Goal: Task Accomplishment & Management: Manage account settings

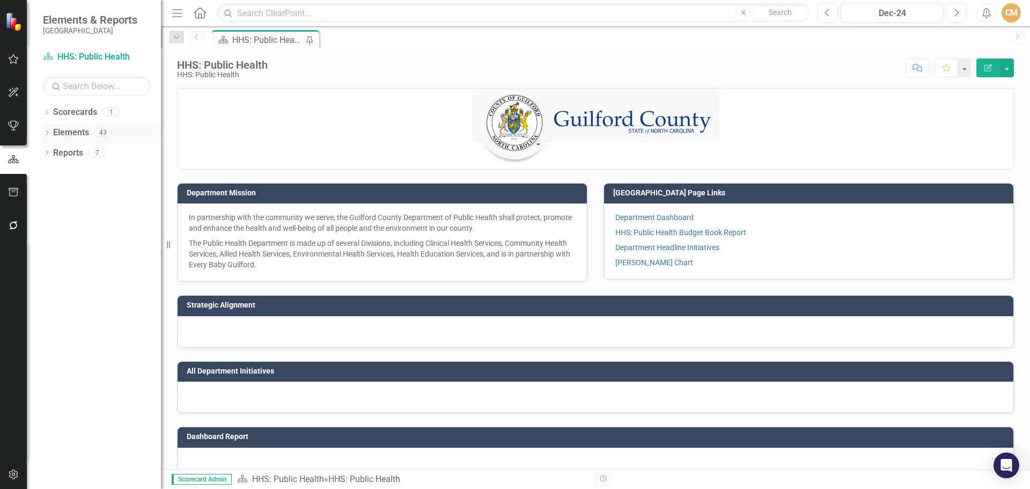
click at [48, 131] on icon "Dropdown" at bounding box center [47, 134] width 8 height 6
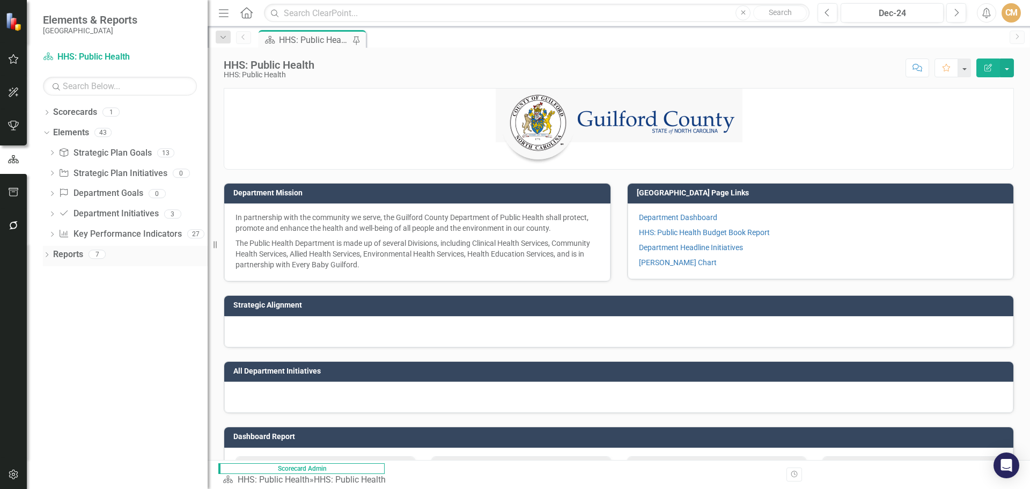
drag, startPoint x: 164, startPoint y: 244, endPoint x: 208, endPoint y: 252, distance: 44.3
click at [208, 252] on div "Resize" at bounding box center [212, 244] width 9 height 489
click at [94, 234] on link "Key Performance Indicator Key Performance Indicators" at bounding box center [119, 234] width 123 height 12
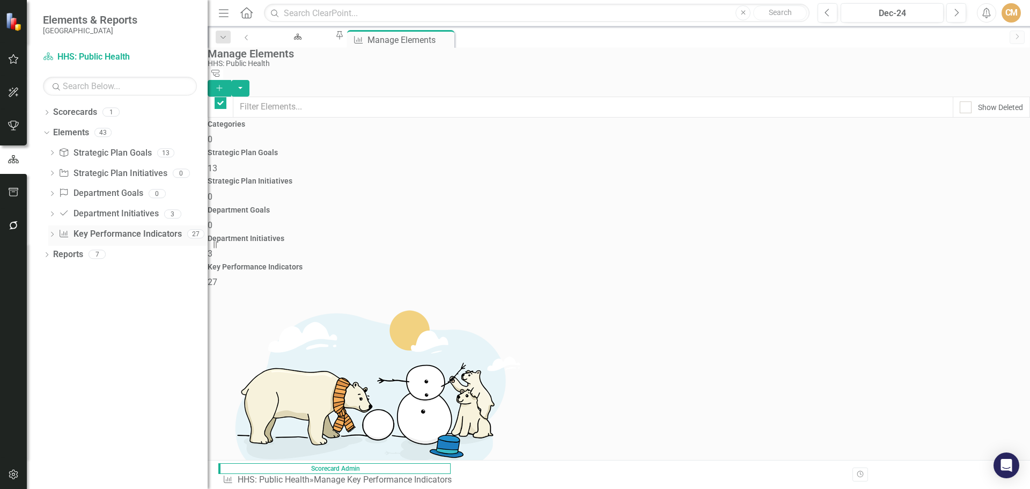
checkbox input "false"
click at [56, 233] on icon "Dropdown" at bounding box center [52, 235] width 8 height 6
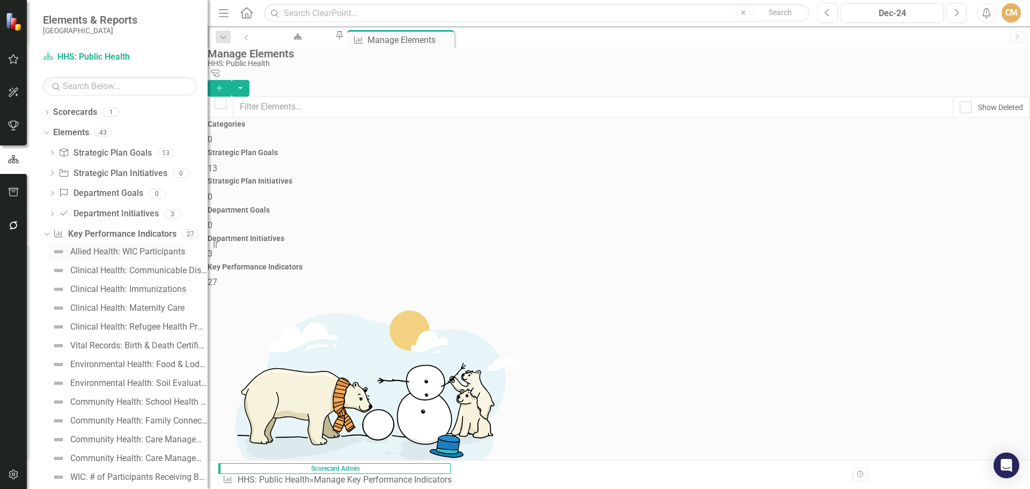
click at [117, 250] on div "Allied Health: WIC Participants" at bounding box center [127, 252] width 115 height 10
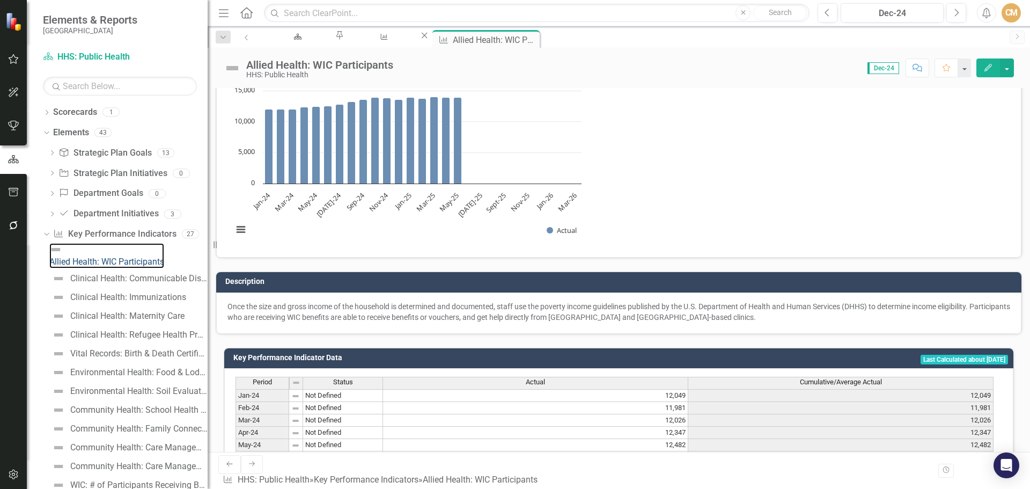
scroll to position [361, 0]
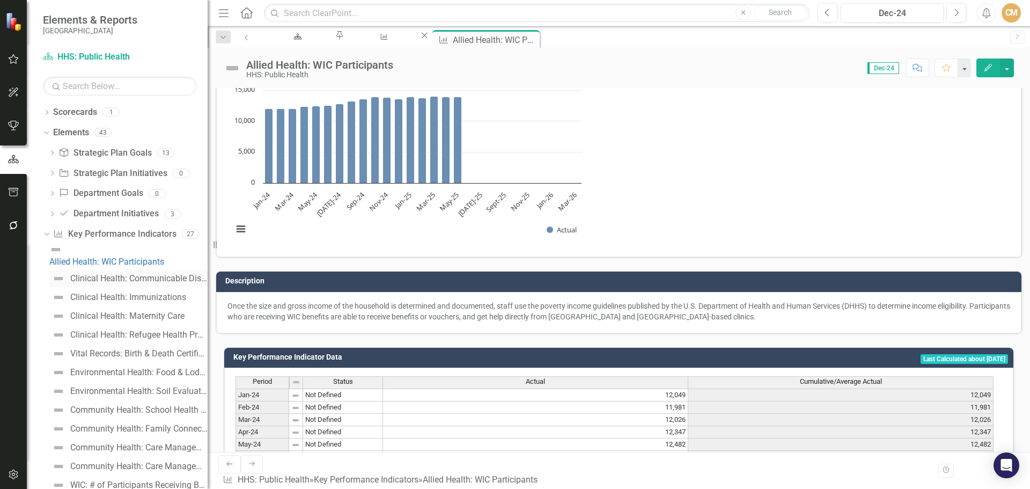
click at [101, 274] on div "Clinical Health: Communicable Diseases Investigated & Confirmed" at bounding box center [138, 279] width 137 height 10
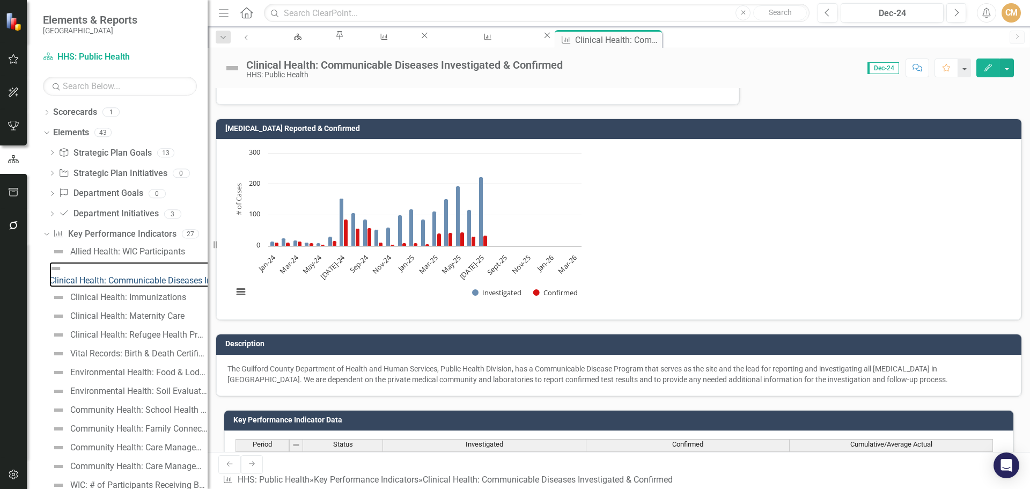
scroll to position [322, 0]
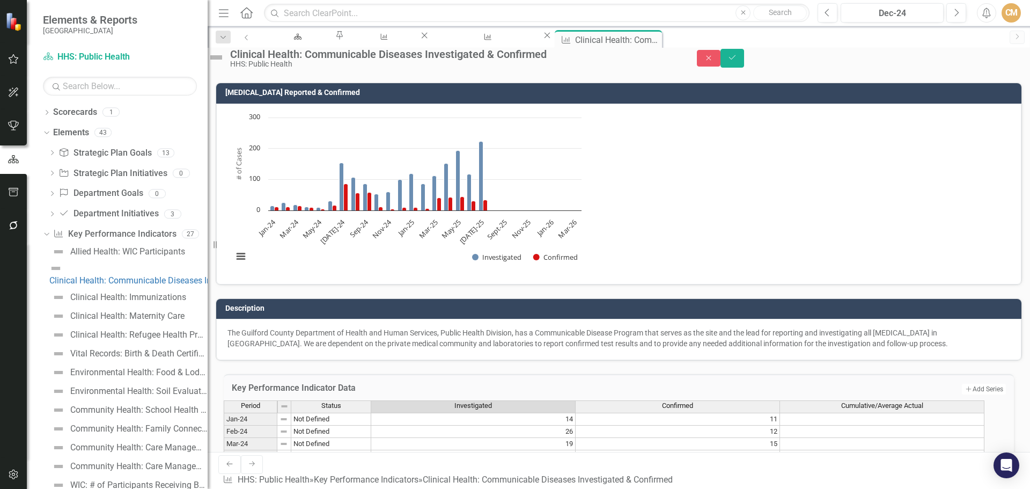
type textarea "219"
type textarea "41"
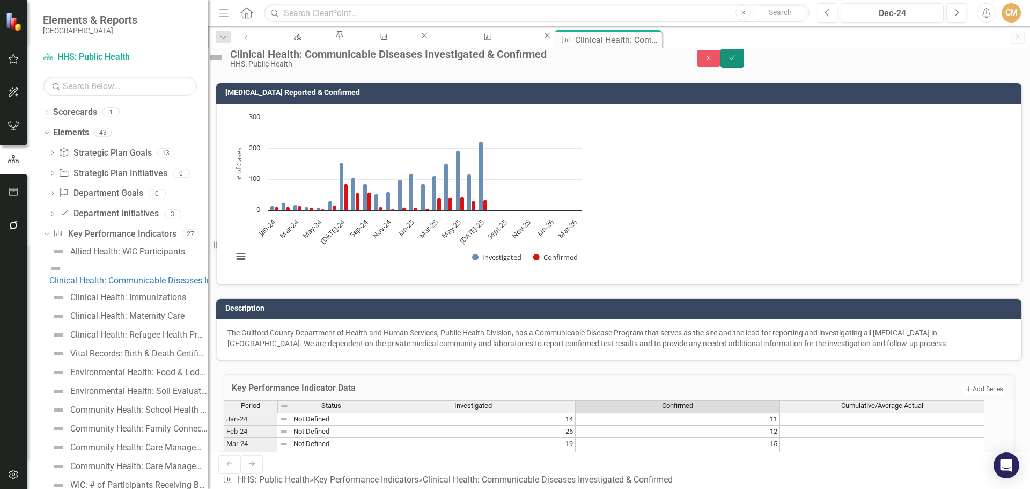
click at [737, 61] on icon "Save" at bounding box center [733, 58] width 10 height 8
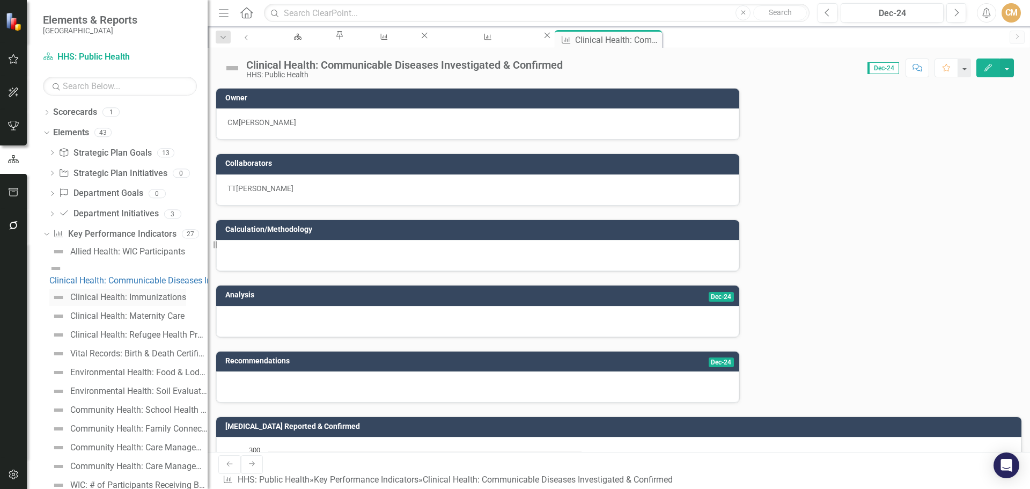
click at [143, 292] on div "Clinical Health: Immunizations" at bounding box center [128, 297] width 116 height 10
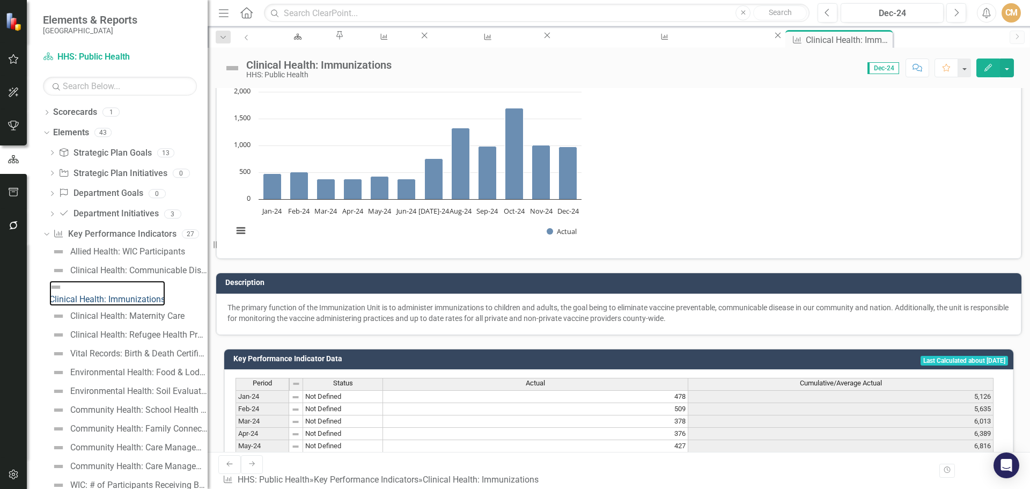
scroll to position [361, 0]
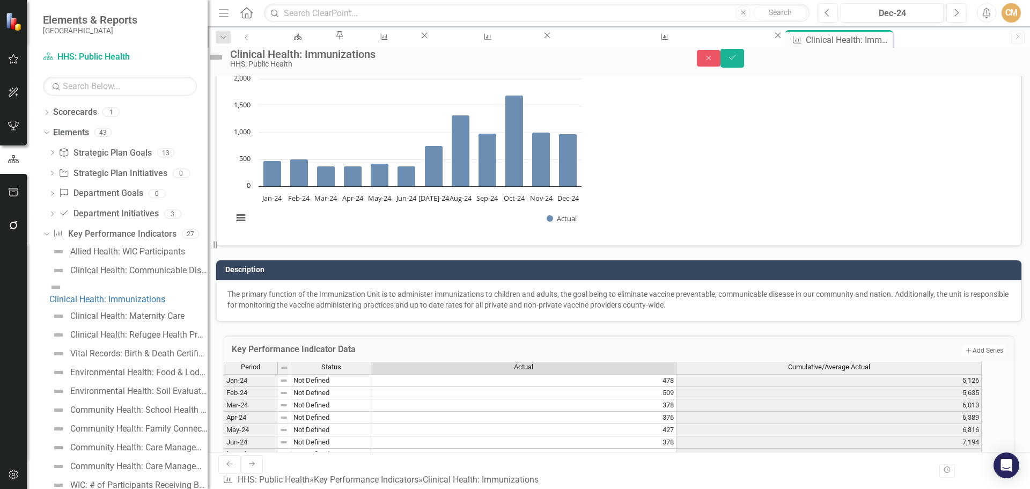
scroll to position [365, 0]
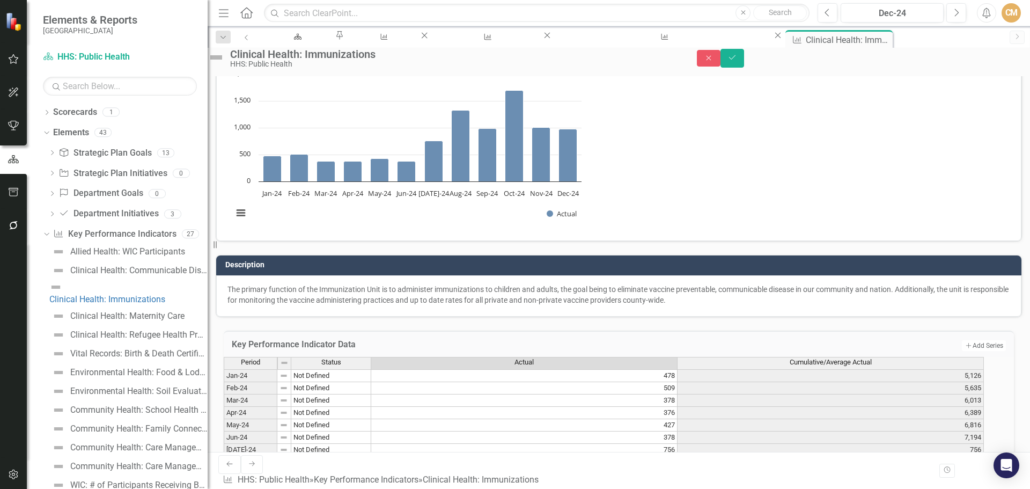
type textarea "619"
click at [737, 61] on icon "Save" at bounding box center [733, 58] width 10 height 8
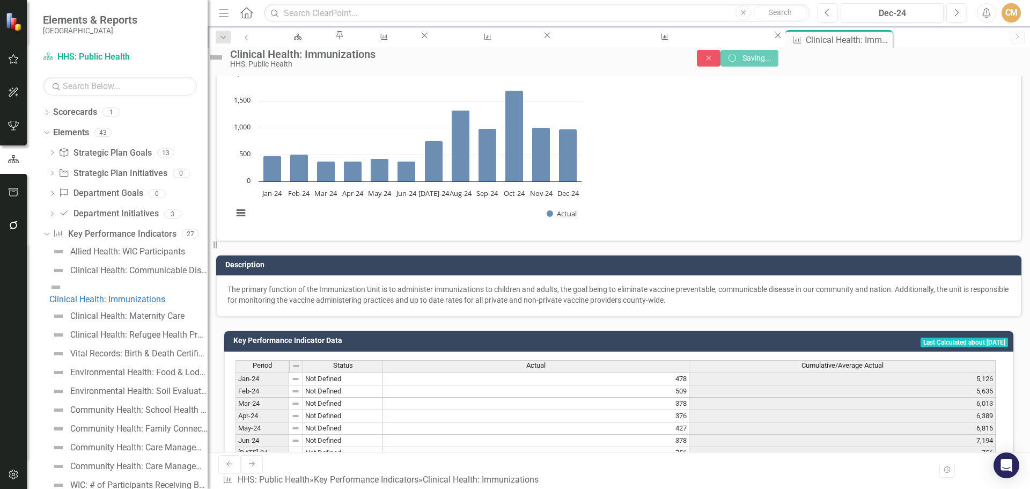
scroll to position [360, 0]
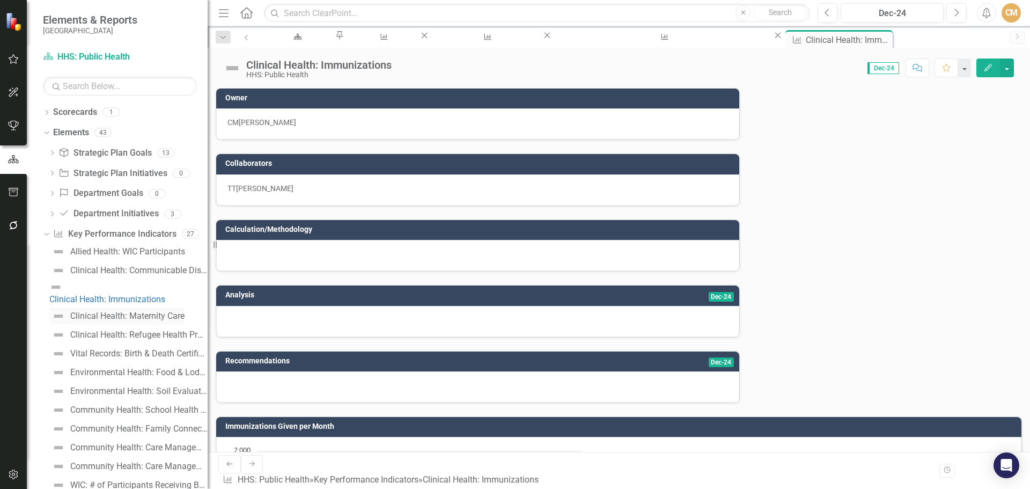
click at [129, 311] on div "Clinical Health: Maternity Care" at bounding box center [127, 316] width 114 height 10
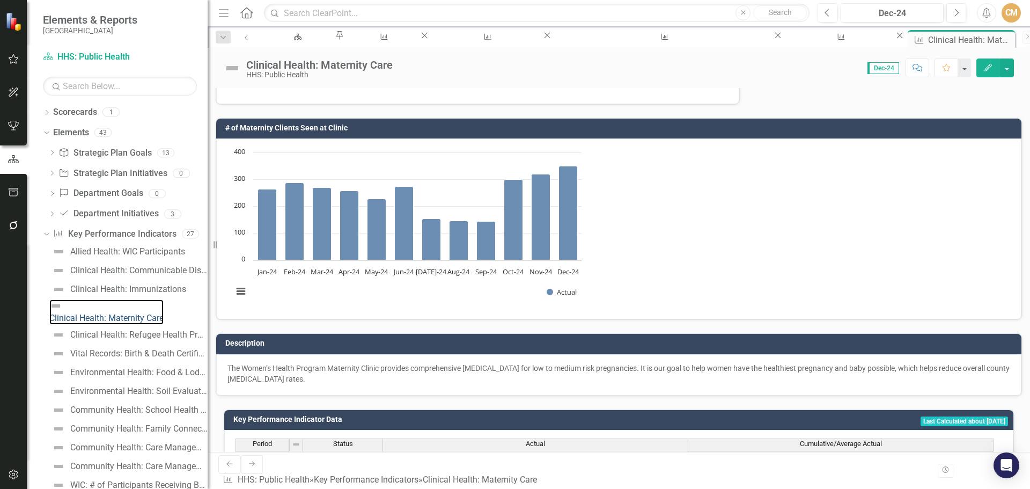
scroll to position [361, 0]
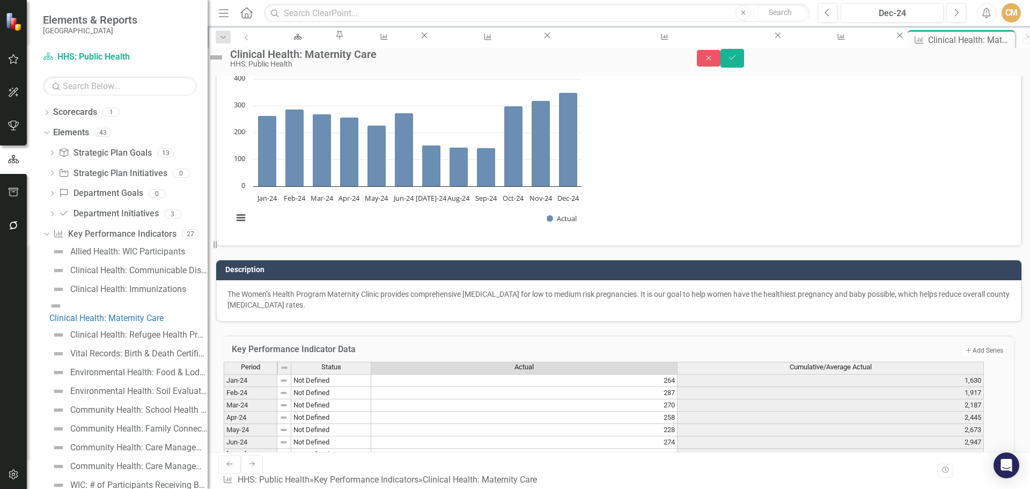
scroll to position [365, 0]
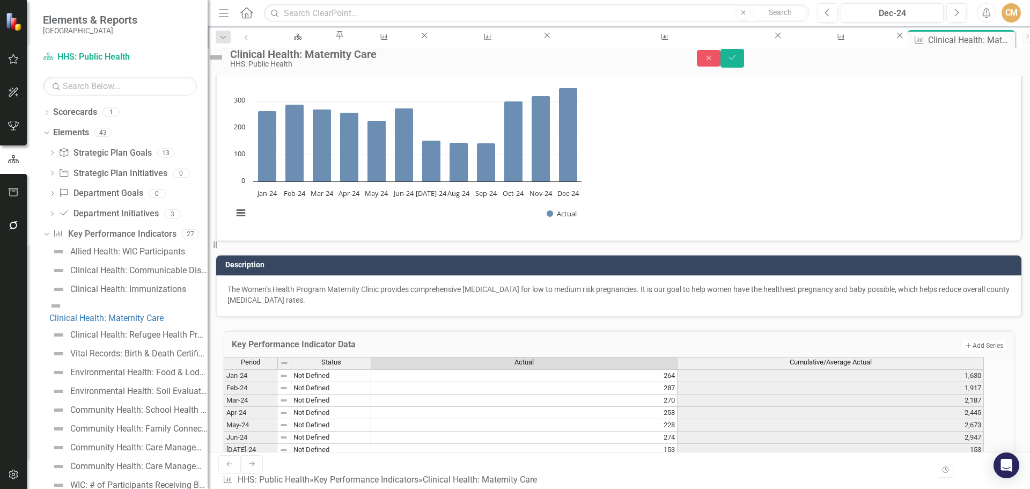
type textarea "168"
click at [744, 65] on button "Save" at bounding box center [733, 58] width 24 height 19
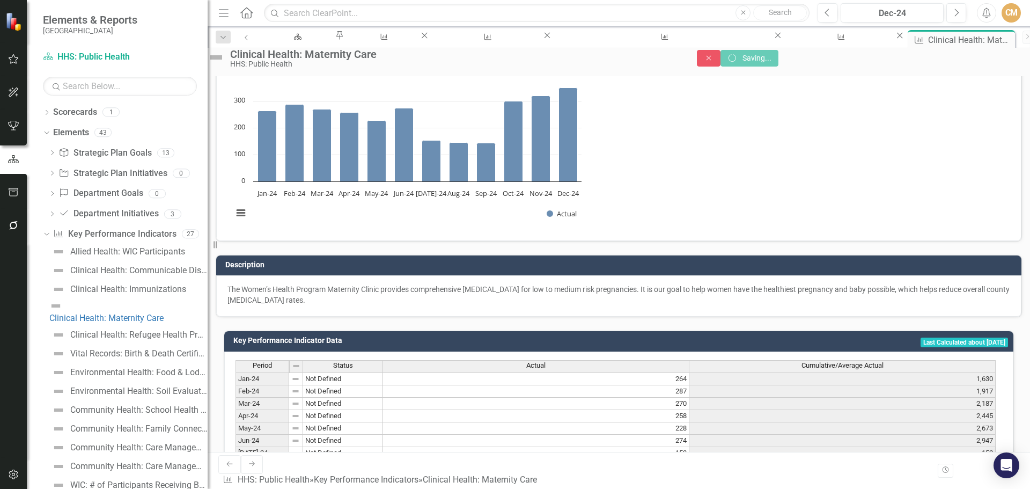
scroll to position [360, 0]
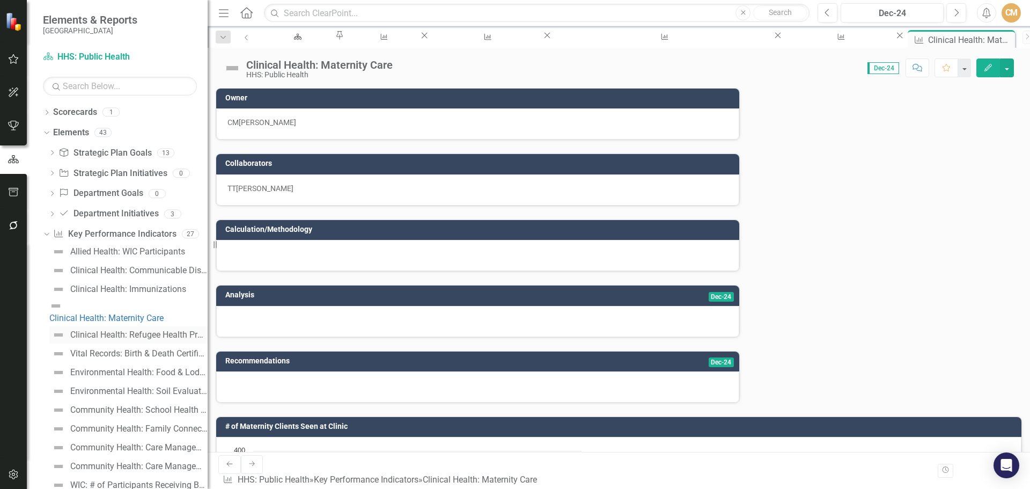
click at [100, 330] on div "Clinical Health: Refugee Health Program" at bounding box center [138, 335] width 137 height 10
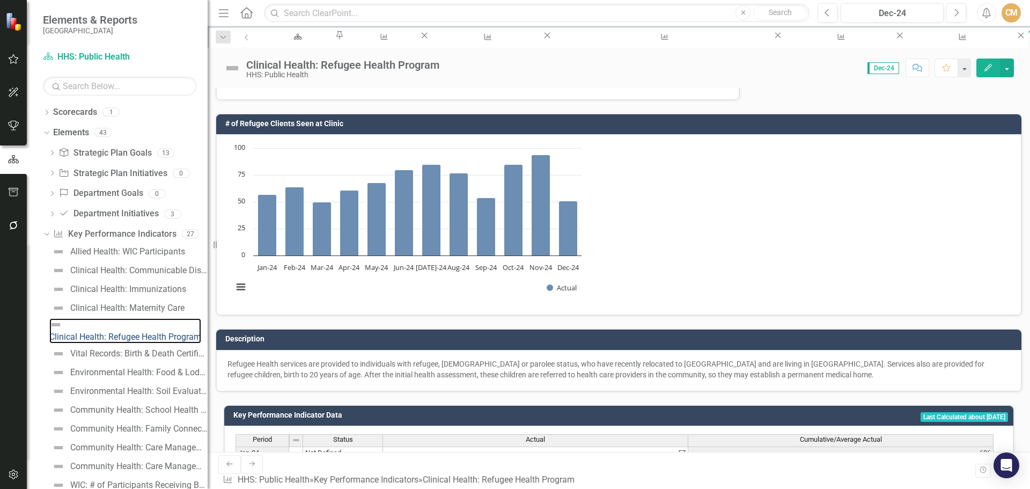
scroll to position [322, 0]
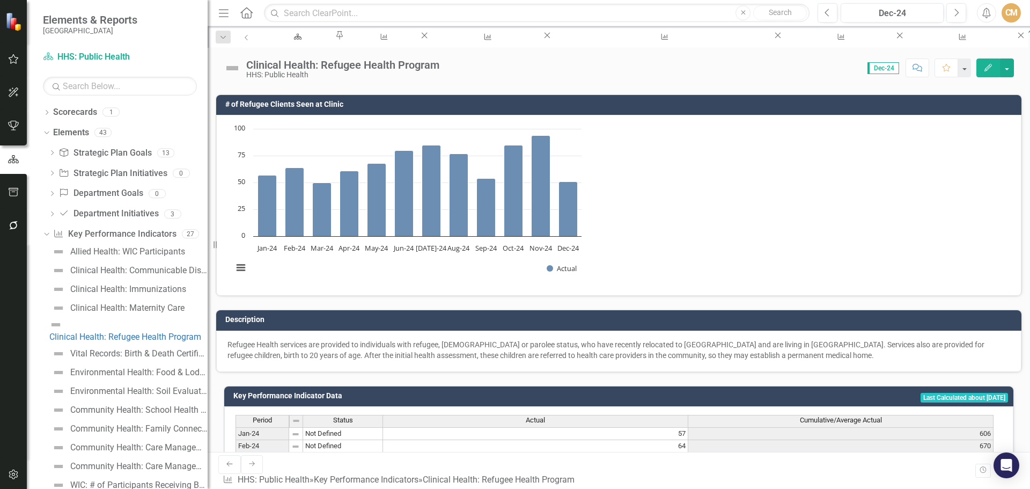
click at [147, 349] on div "Vital Records: Birth & Death Certificates Processed" at bounding box center [138, 354] width 137 height 10
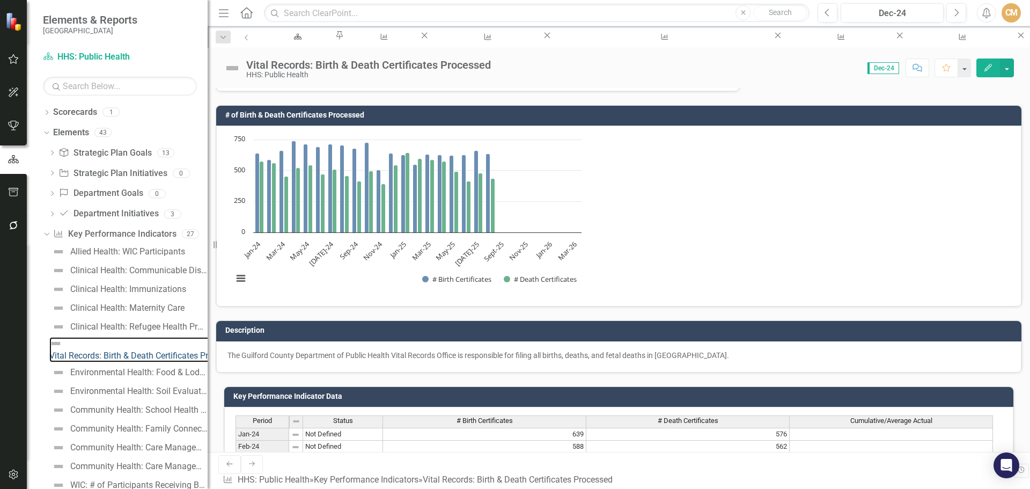
scroll to position [322, 0]
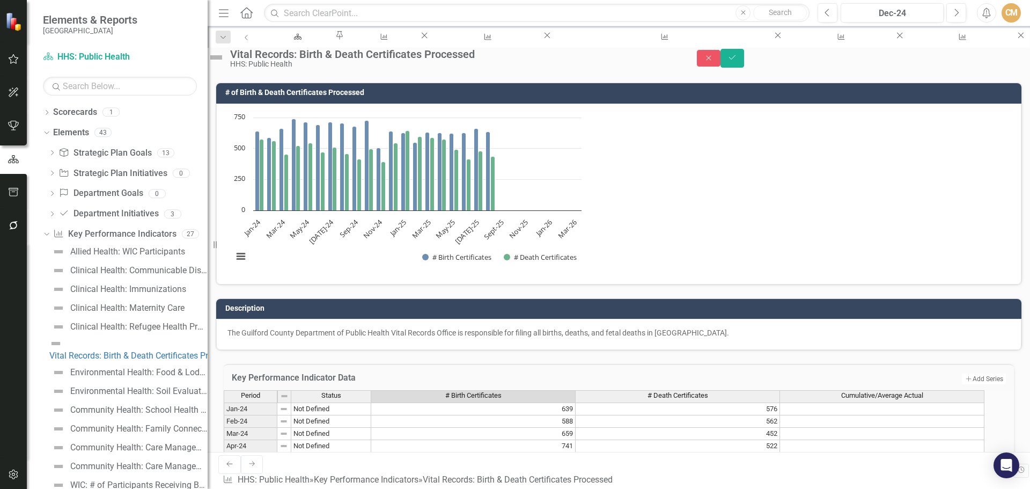
type textarea "3"
type textarea "670"
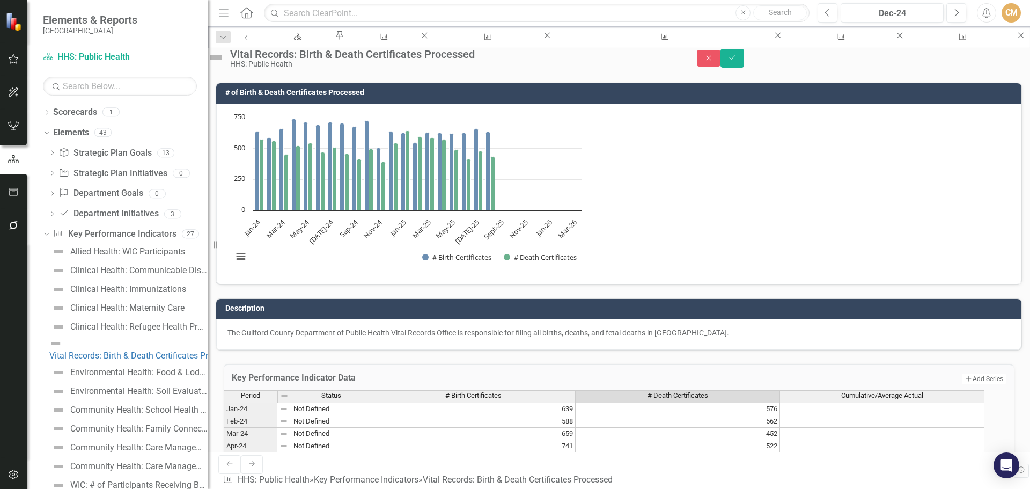
type textarea "471"
click at [737, 60] on icon "Save" at bounding box center [733, 58] width 10 height 8
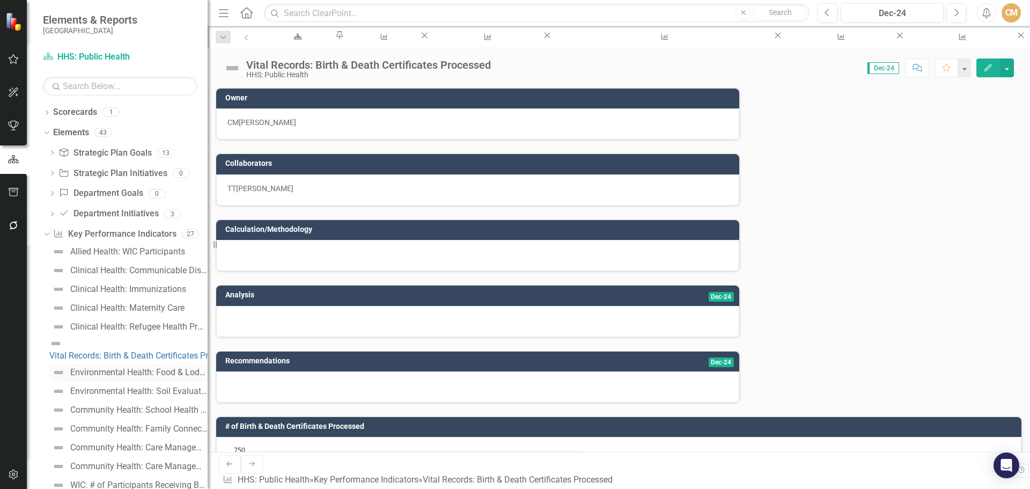
click at [138, 371] on link "Environmental Health: Food & Lodging Inspections & Complaints" at bounding box center [128, 372] width 158 height 17
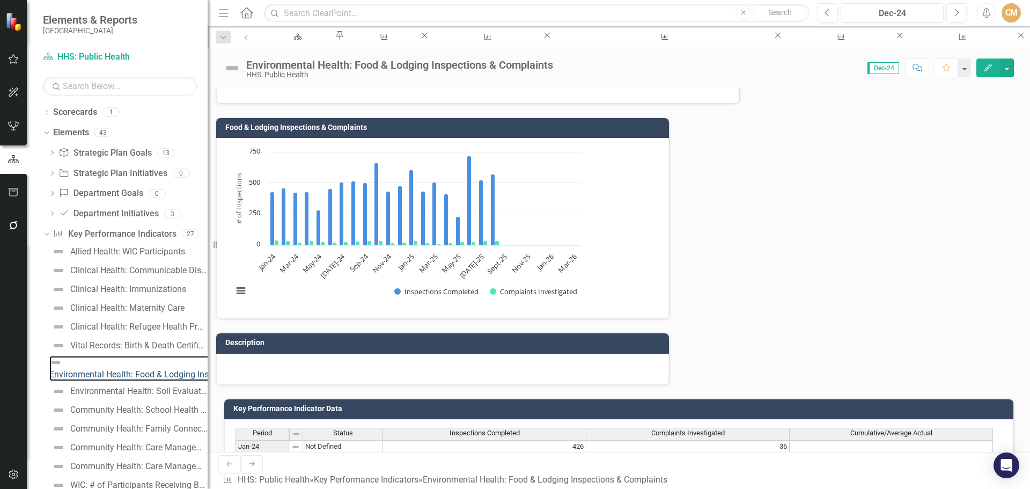
scroll to position [361, 0]
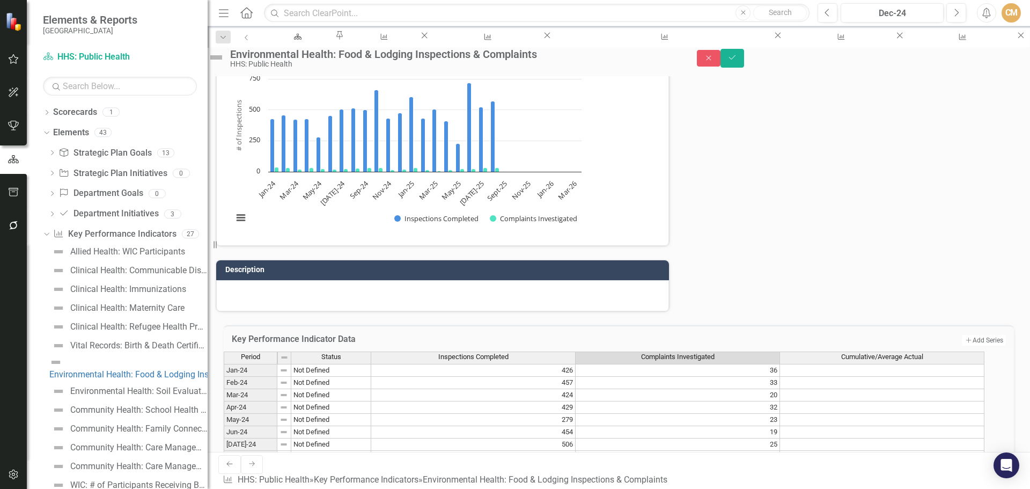
scroll to position [365, 0]
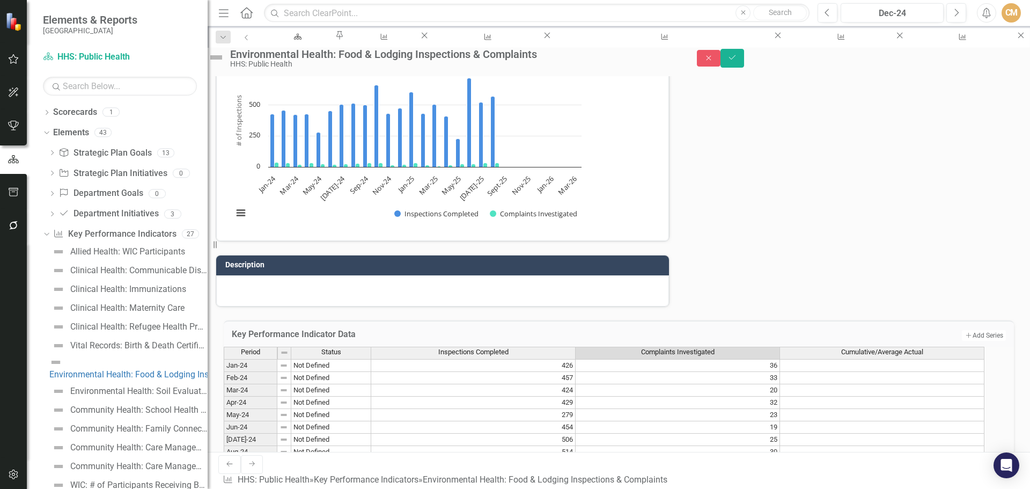
type textarea "21"
click at [737, 61] on icon "Save" at bounding box center [733, 58] width 10 height 8
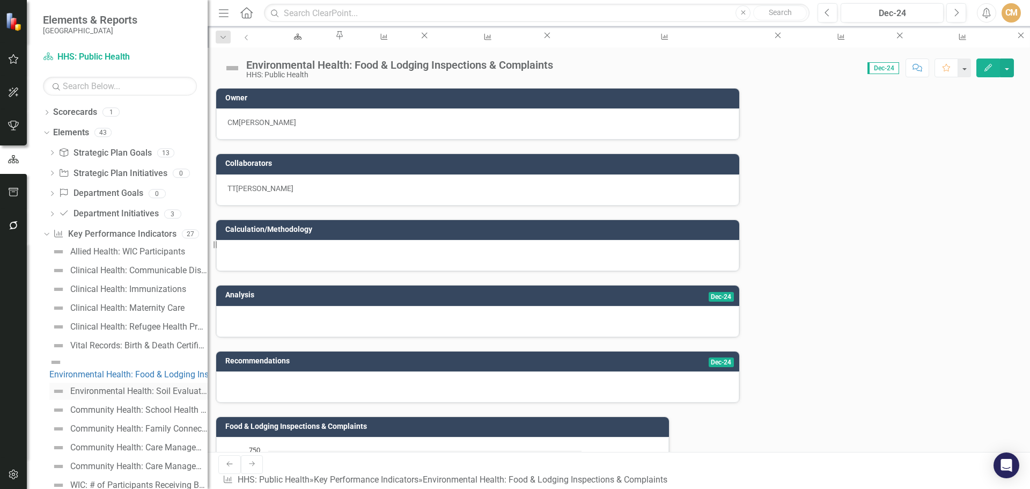
click at [125, 386] on div "Environmental Health: Soil Evaluations Received" at bounding box center [138, 391] width 137 height 10
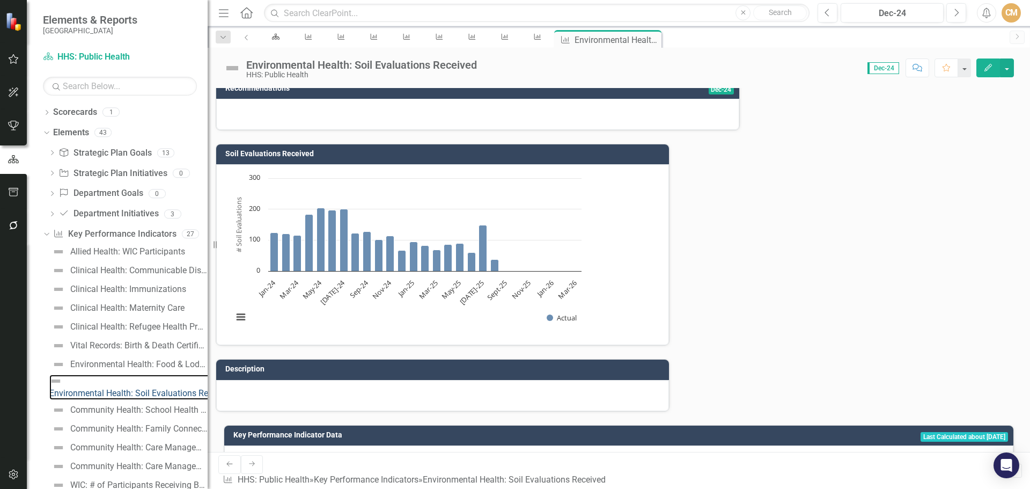
scroll to position [361, 0]
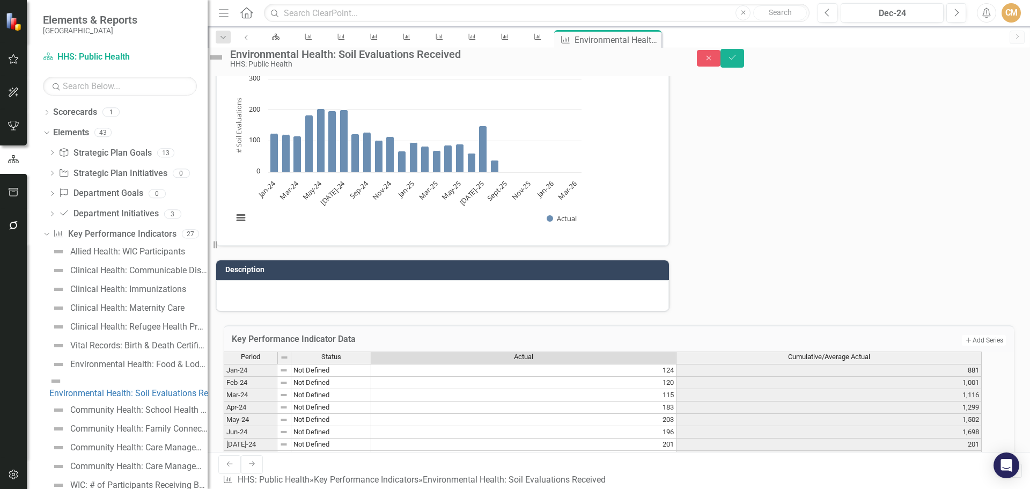
scroll to position [365, 0]
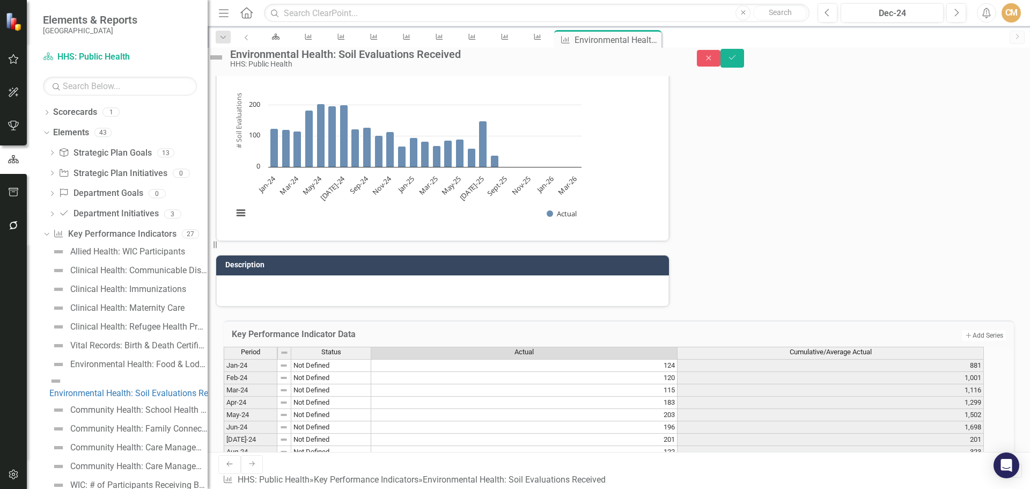
type textarea "38"
click at [737, 60] on icon "Save" at bounding box center [733, 58] width 10 height 8
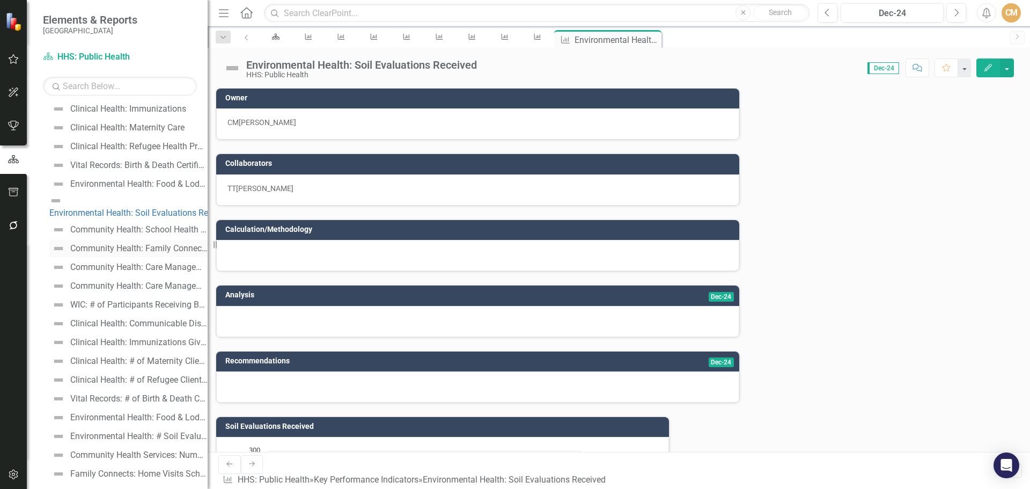
scroll to position [215, 0]
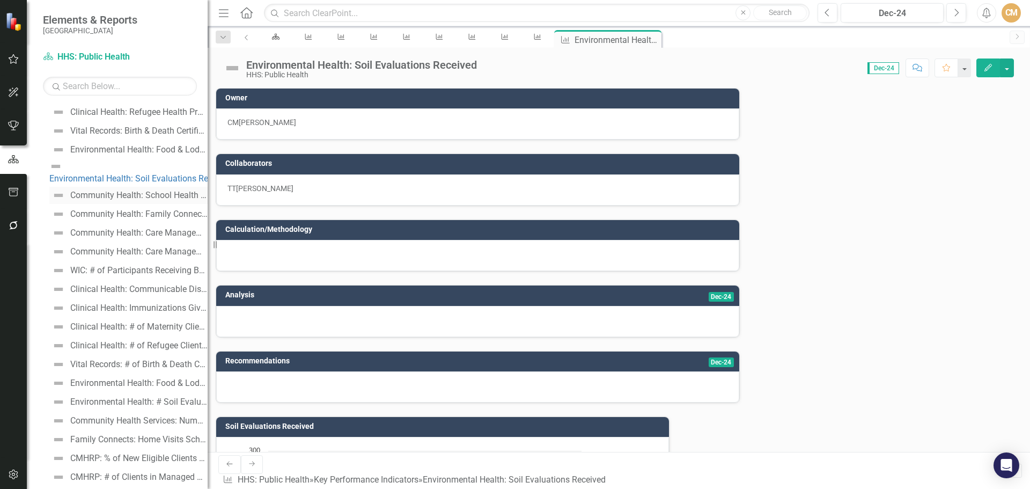
click at [133, 191] on div "Community Health: School Health Student Encounters" at bounding box center [138, 196] width 137 height 10
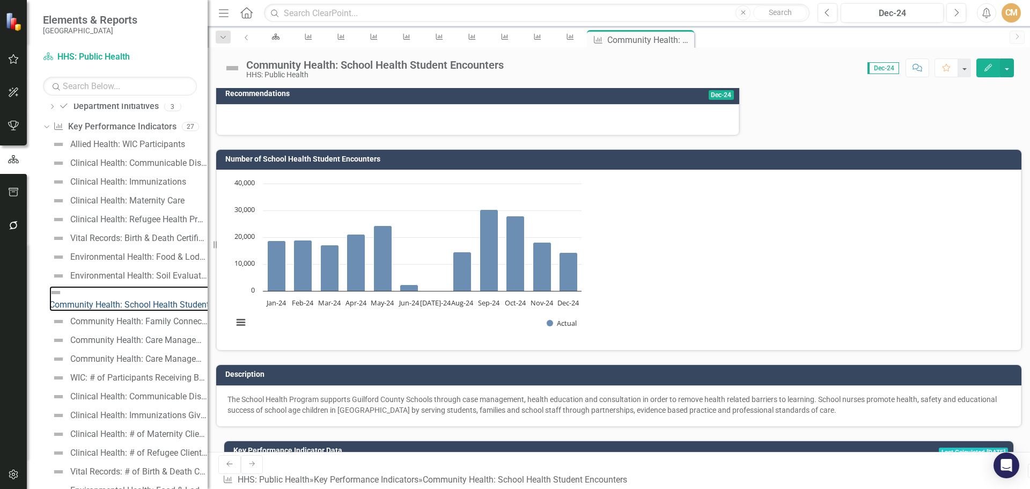
scroll to position [322, 0]
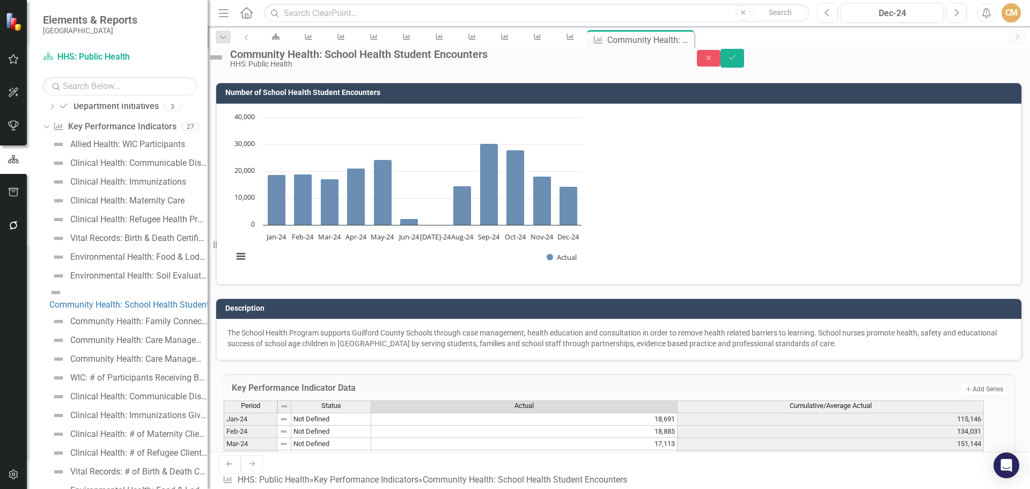
type textarea "3372"
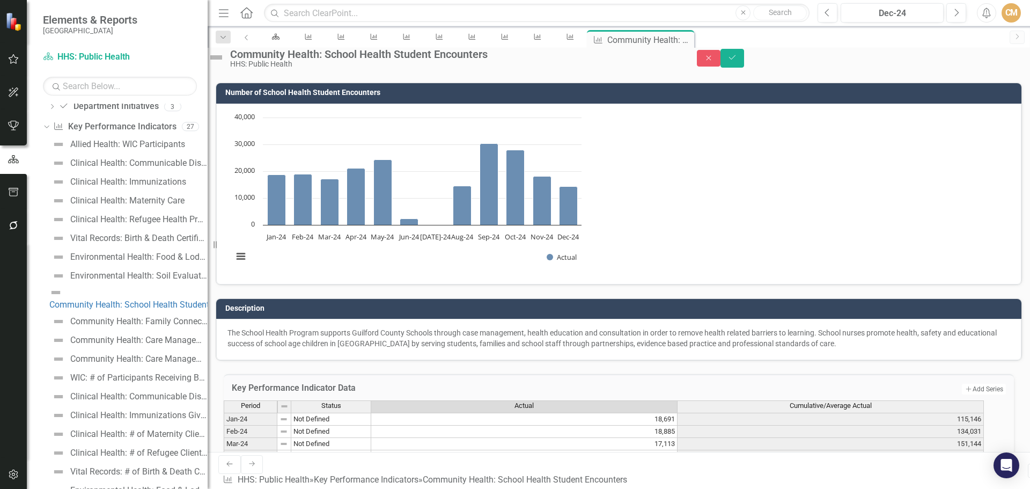
type textarea "948"
type textarea "1164"
type textarea "7591"
click at [737, 61] on icon "Save" at bounding box center [733, 58] width 10 height 8
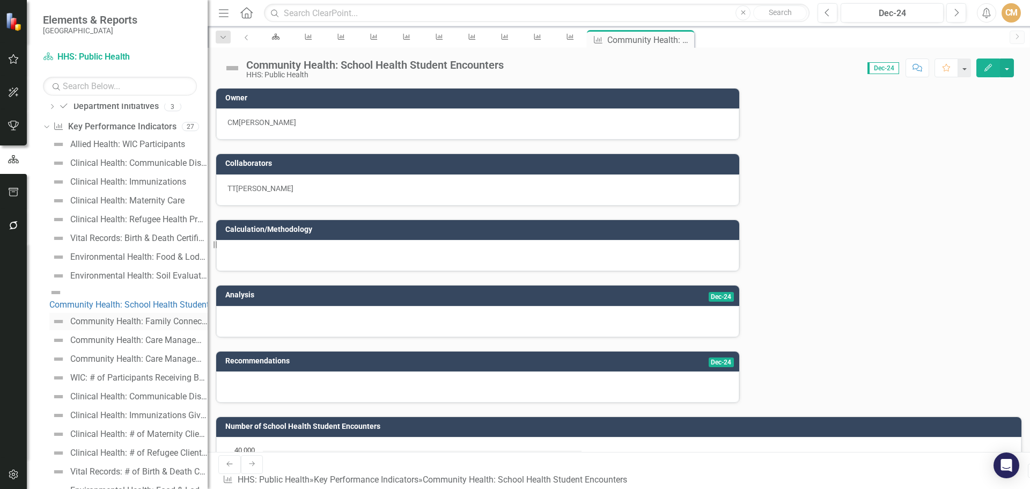
click at [160, 317] on div "Community Health: Family Connects Home Visits" at bounding box center [138, 322] width 137 height 10
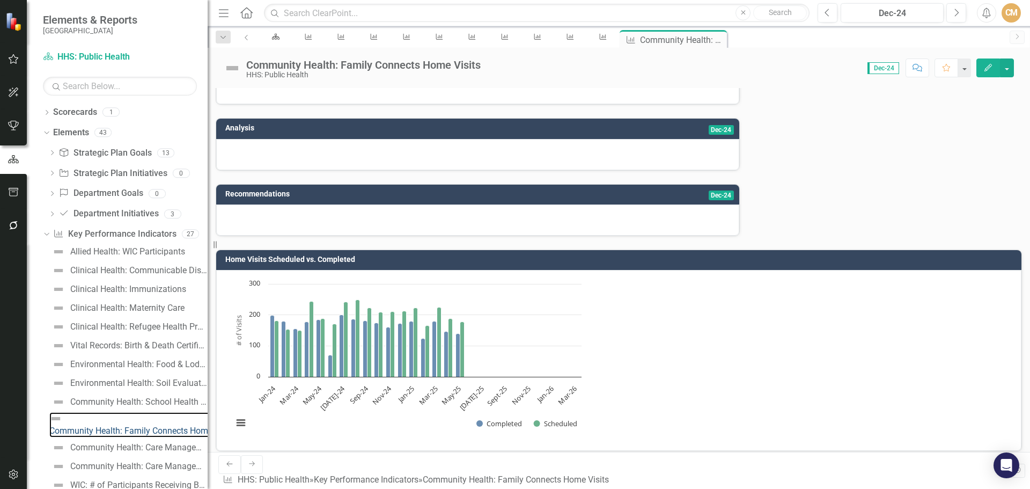
scroll to position [268, 0]
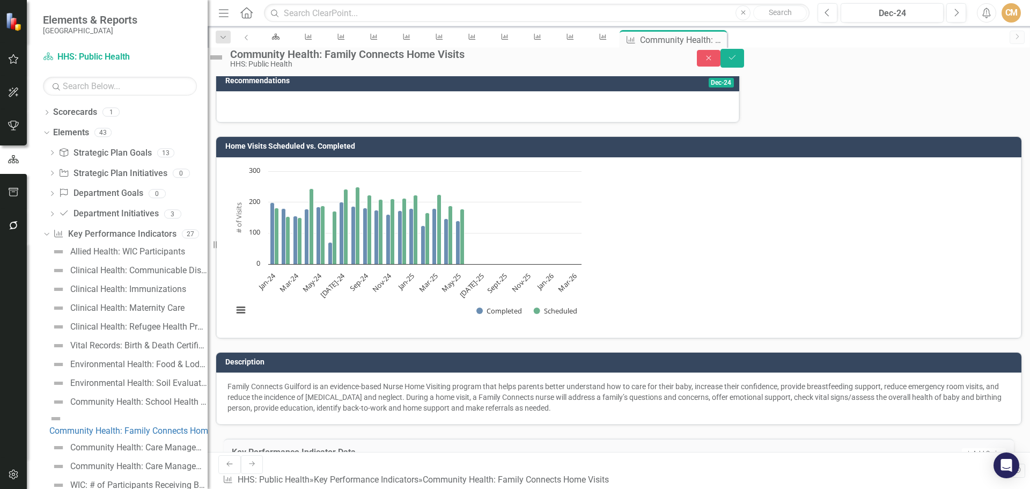
type textarea "159"
type textarea "204"
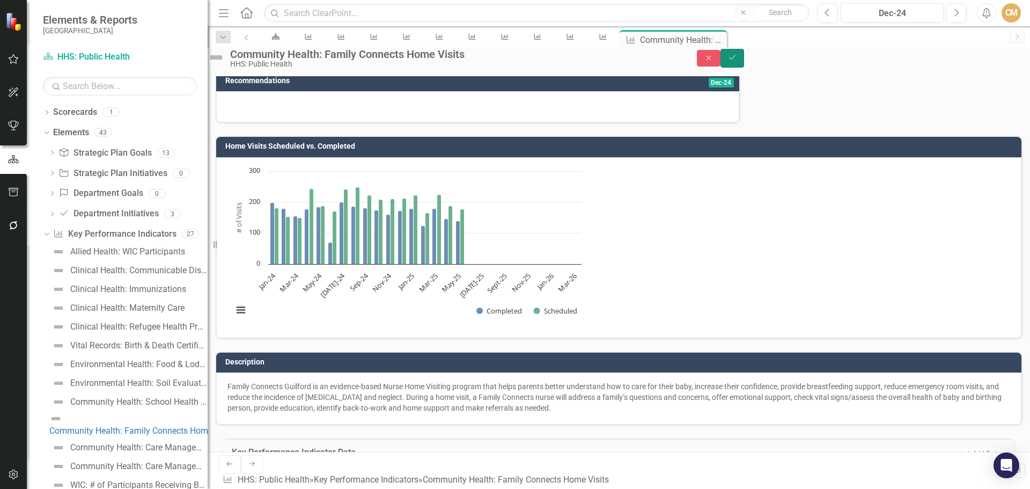
click at [744, 63] on button "Save" at bounding box center [733, 58] width 24 height 19
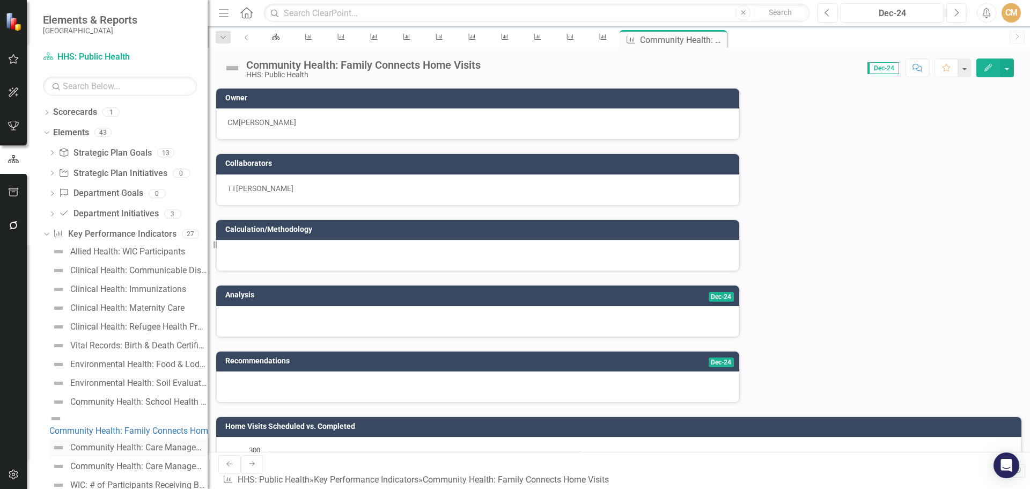
click at [157, 443] on div "Community Health: Care Management for At Risk Children (CMARC)" at bounding box center [138, 448] width 137 height 10
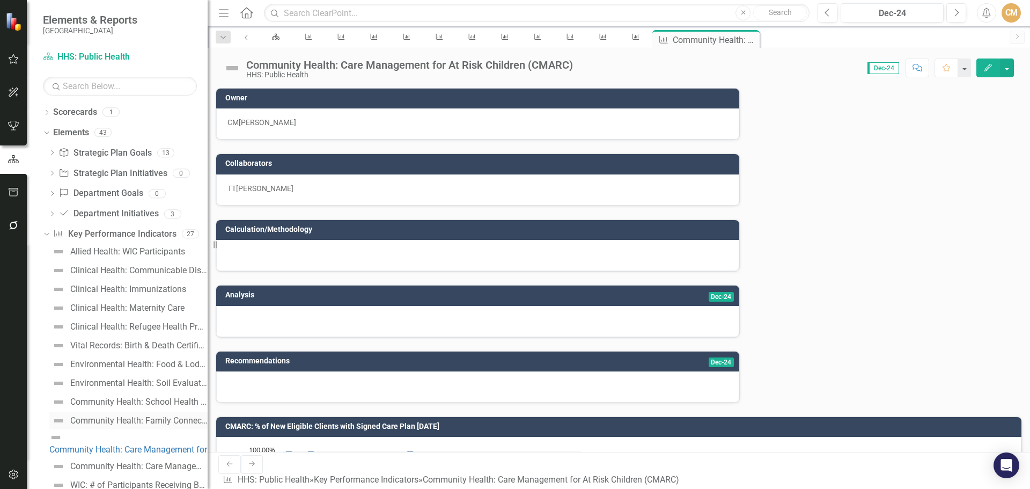
click at [151, 417] on div "Community Health: Family Connects Home Visits" at bounding box center [138, 421] width 137 height 10
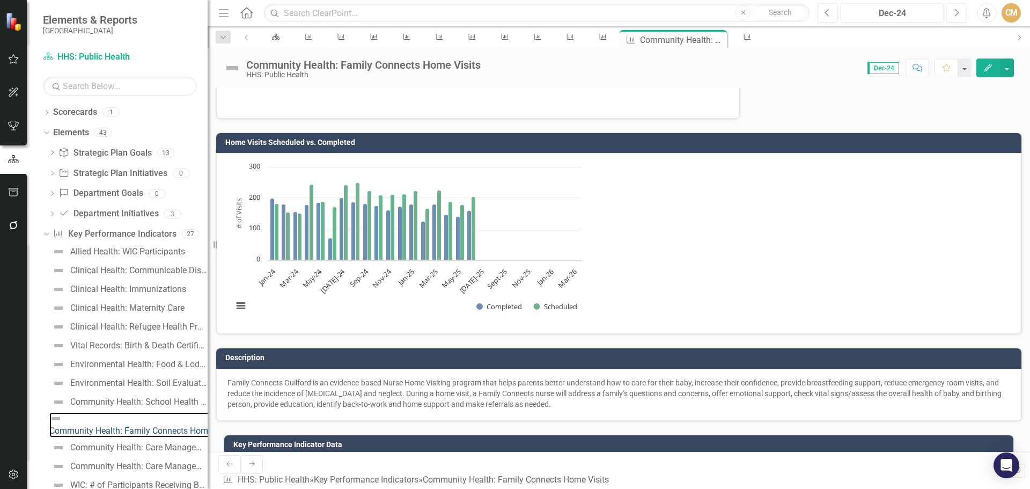
scroll to position [361, 0]
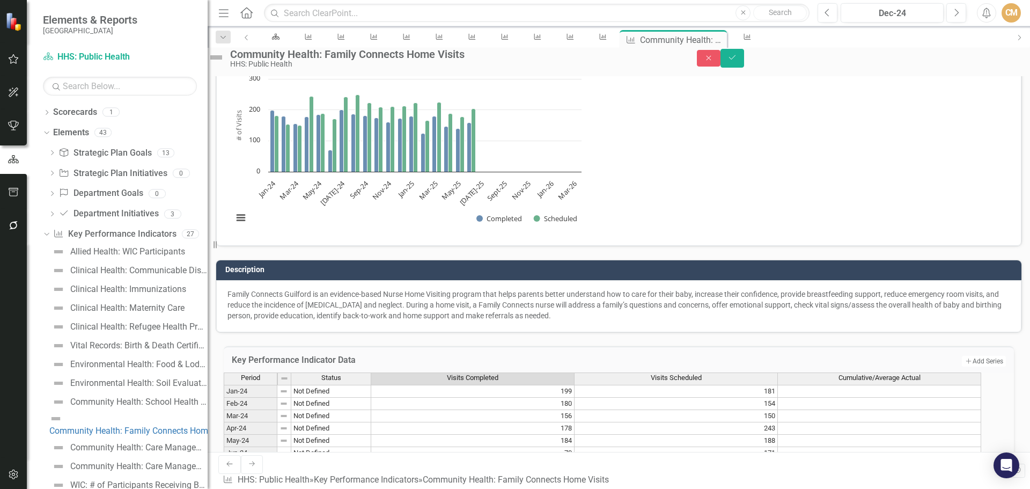
scroll to position [365, 0]
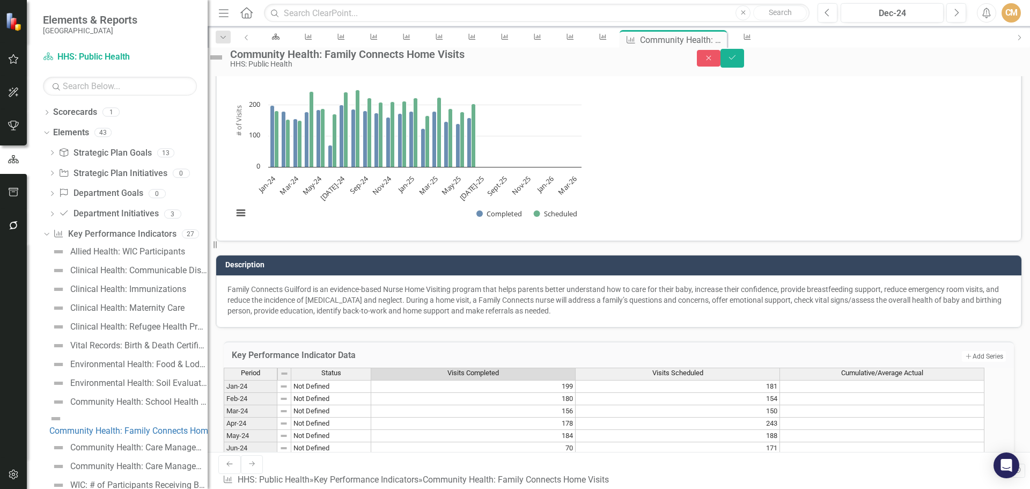
type textarea "2"
type textarea "152"
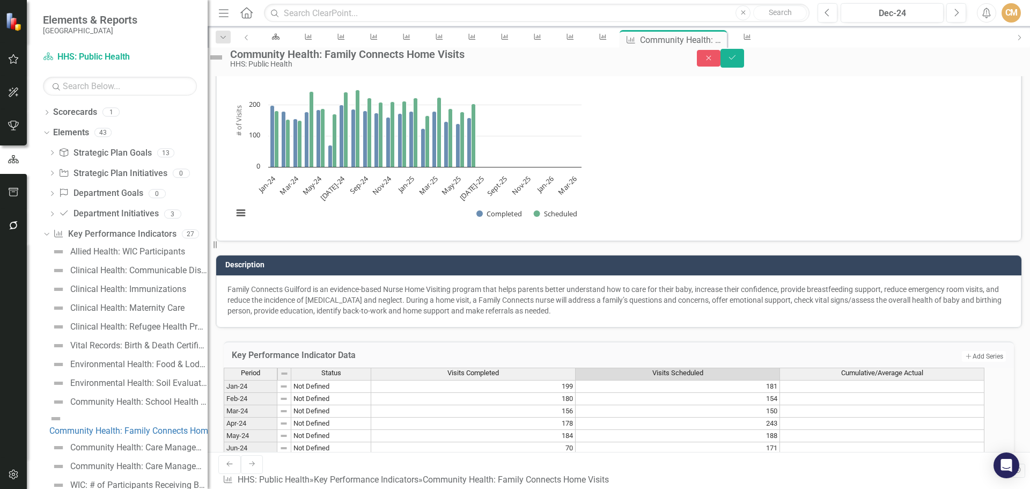
type textarea "202"
click at [737, 60] on icon "Save" at bounding box center [733, 58] width 10 height 8
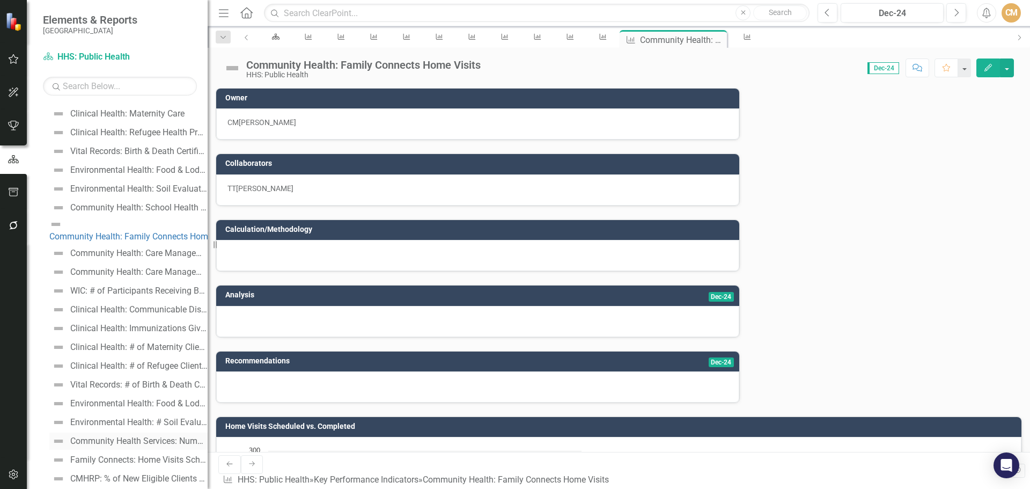
scroll to position [215, 0]
click at [158, 228] on div "Community Health: Care Management for At Risk Children (CMARC)" at bounding box center [138, 233] width 137 height 10
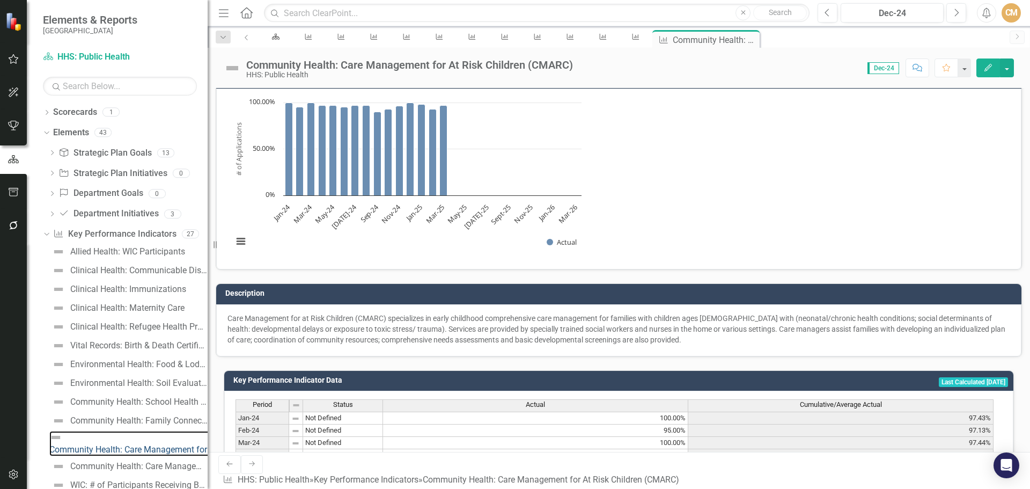
scroll to position [361, 0]
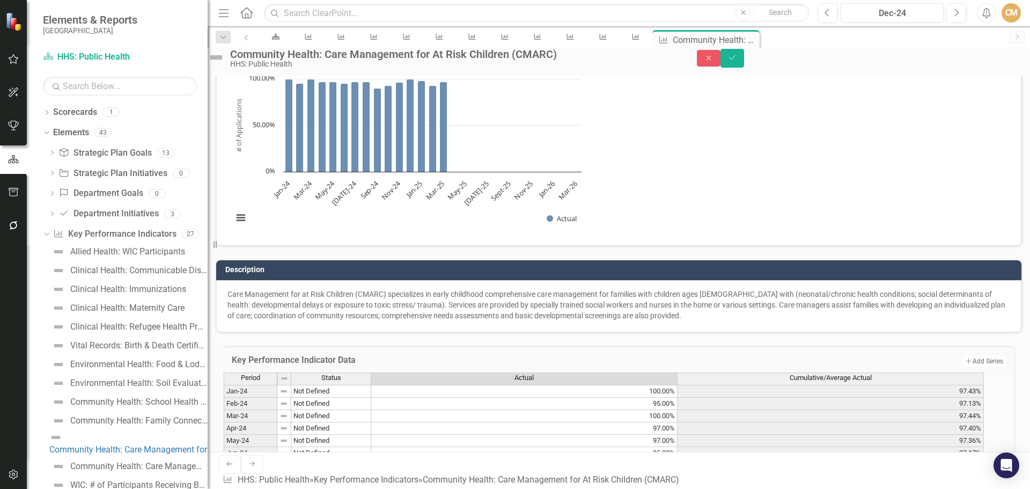
scroll to position [365, 0]
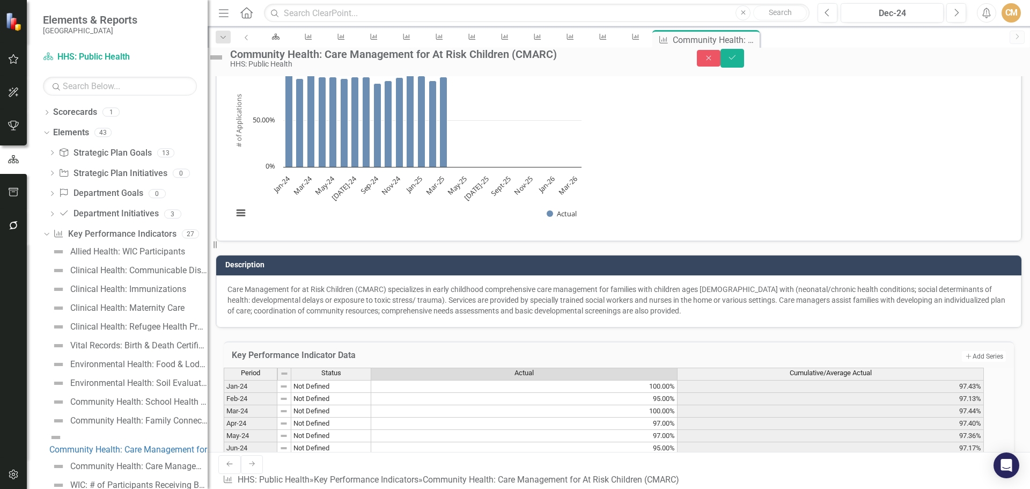
type textarea "92"
type textarea "93"
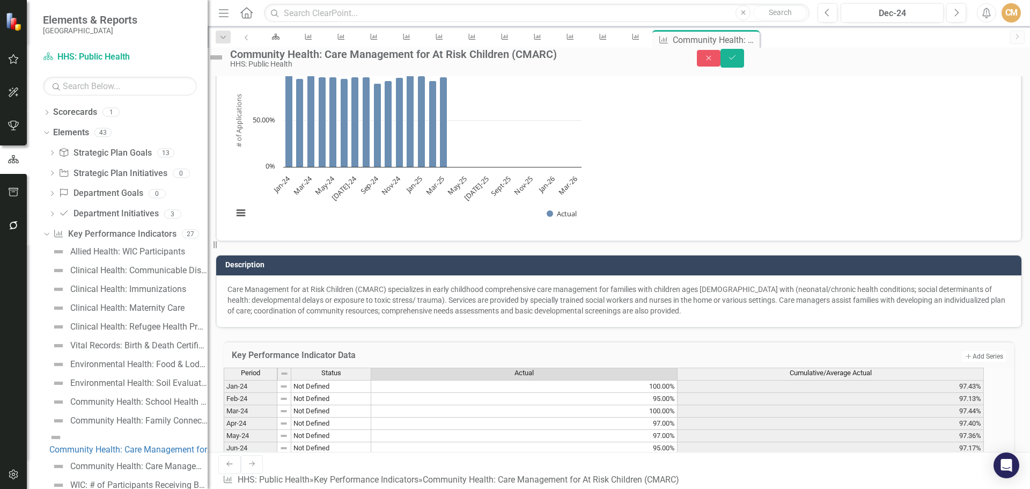
type textarea "92"
type textarea "93"
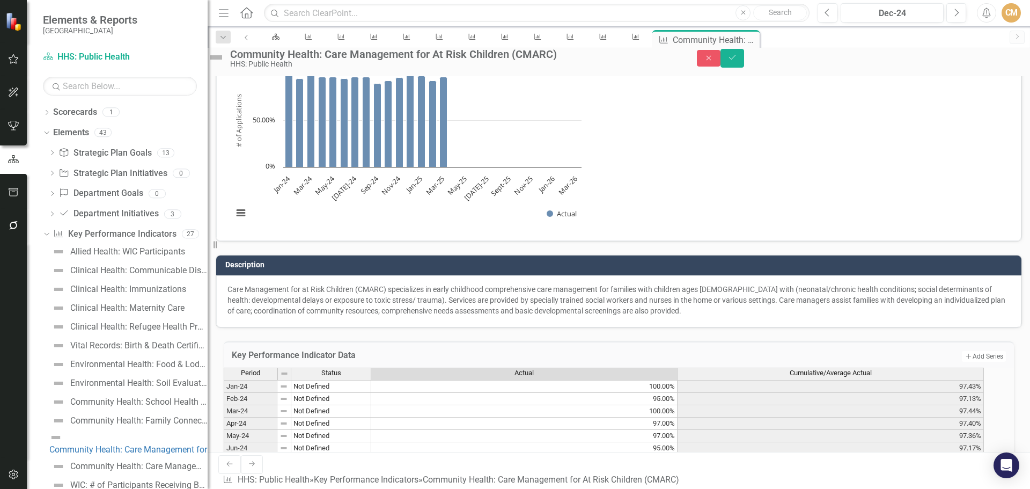
type textarea "97"
click at [737, 61] on icon "Save" at bounding box center [733, 58] width 10 height 8
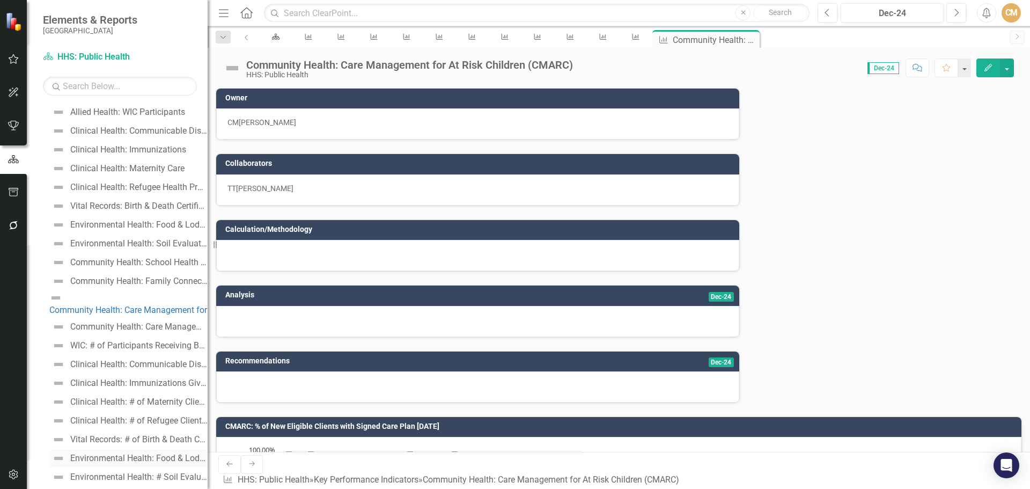
scroll to position [215, 0]
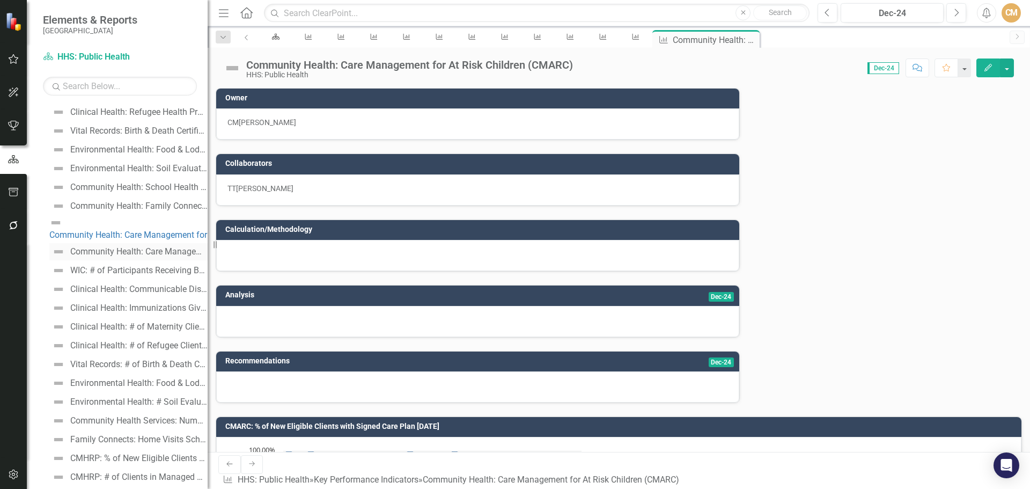
click at [134, 243] on link "Community Health: Care Management for At Risk Children" at bounding box center [128, 251] width 158 height 17
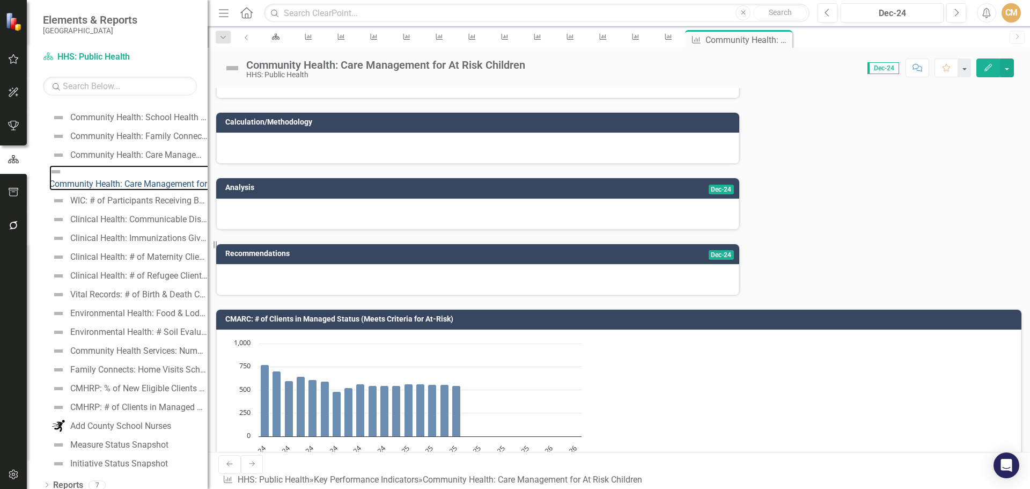
scroll to position [268, 0]
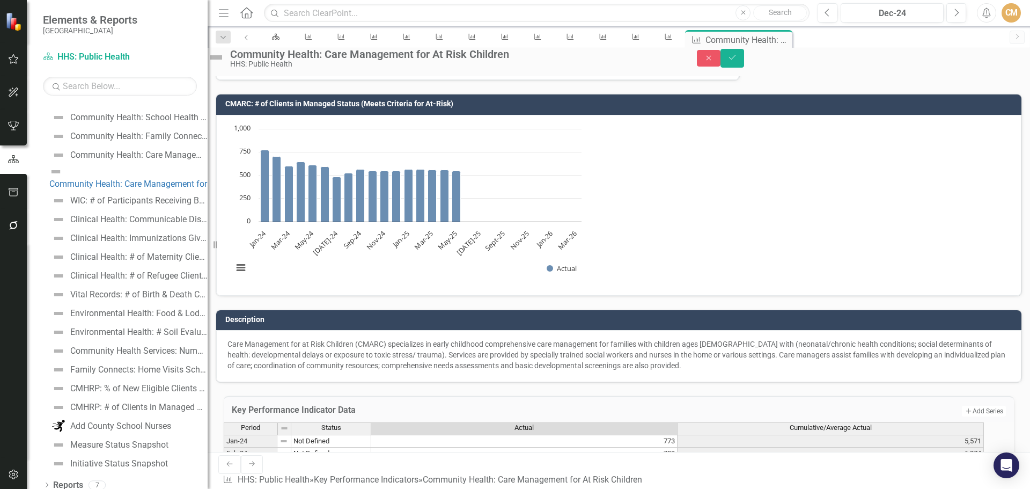
scroll to position [365, 0]
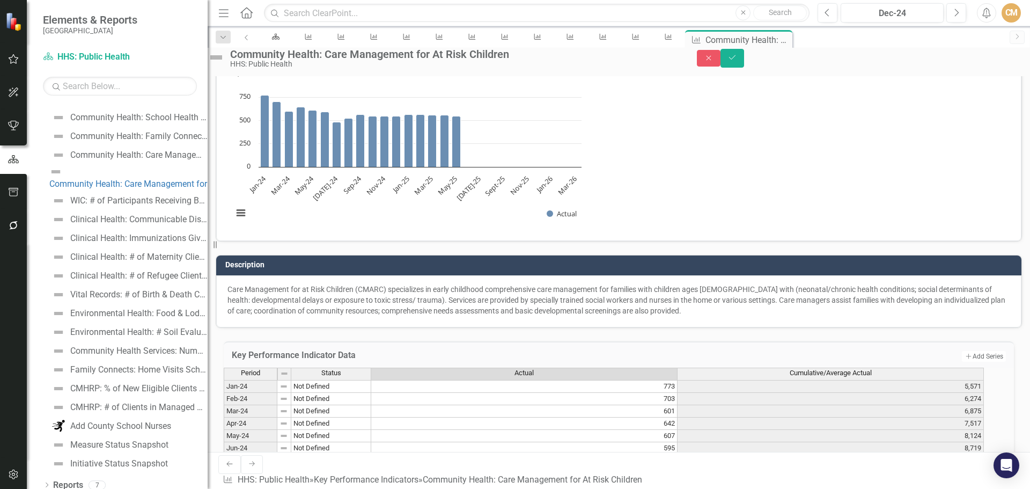
type textarea "533"
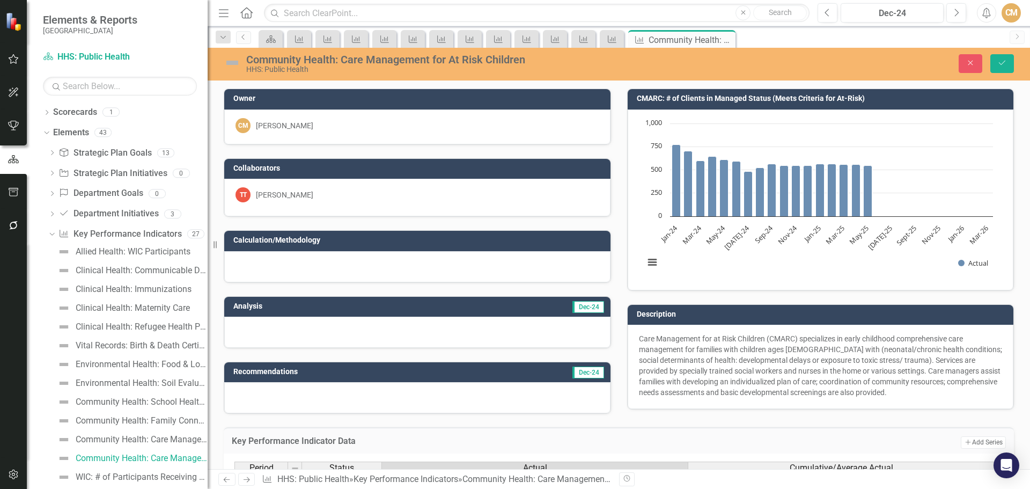
scroll to position [365, 0]
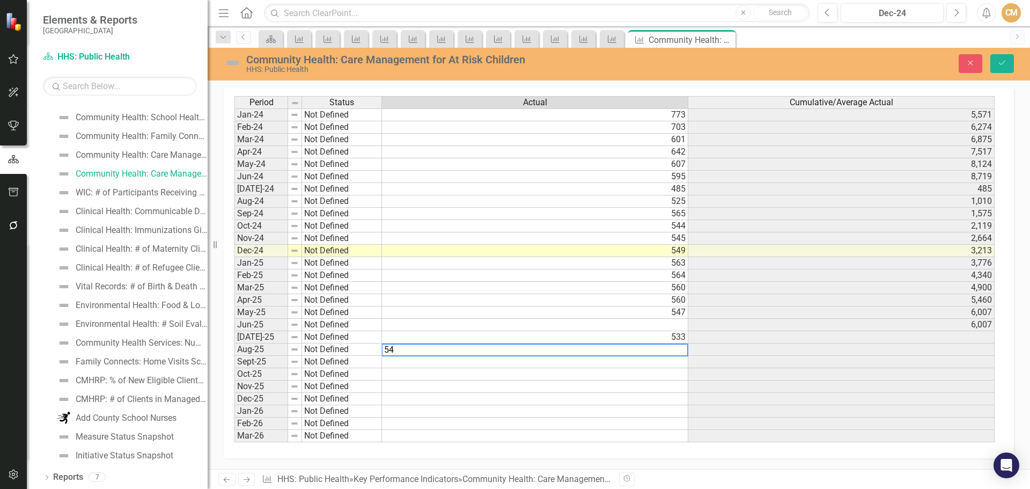
type textarea "542"
type textarea "551"
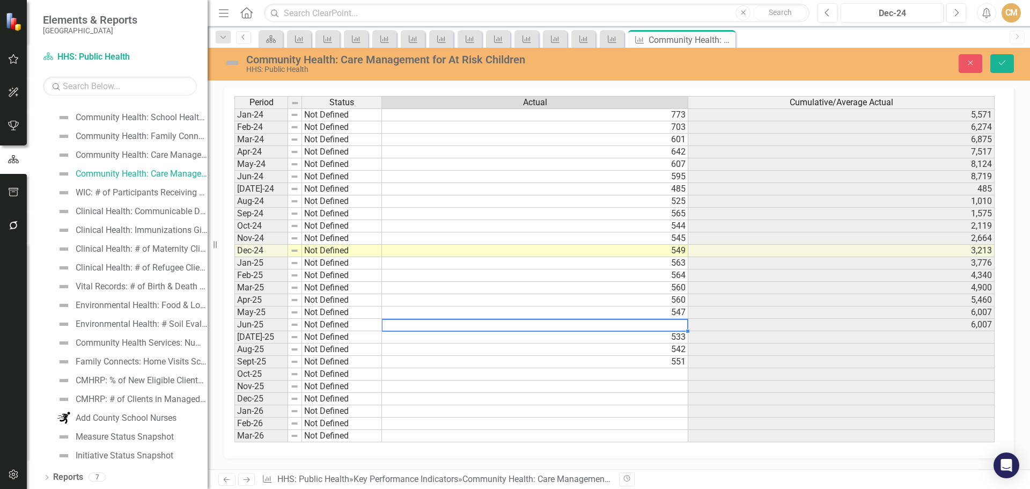
click at [430, 324] on td at bounding box center [535, 325] width 306 height 12
click at [430, 324] on textarea at bounding box center [535, 325] width 307 height 13
click at [430, 321] on textarea at bounding box center [535, 325] width 307 height 13
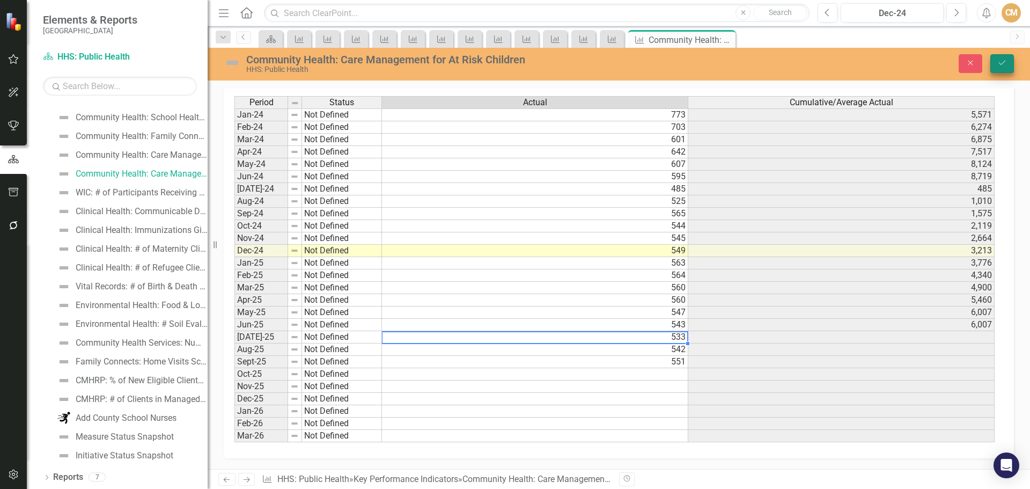
type textarea "533"
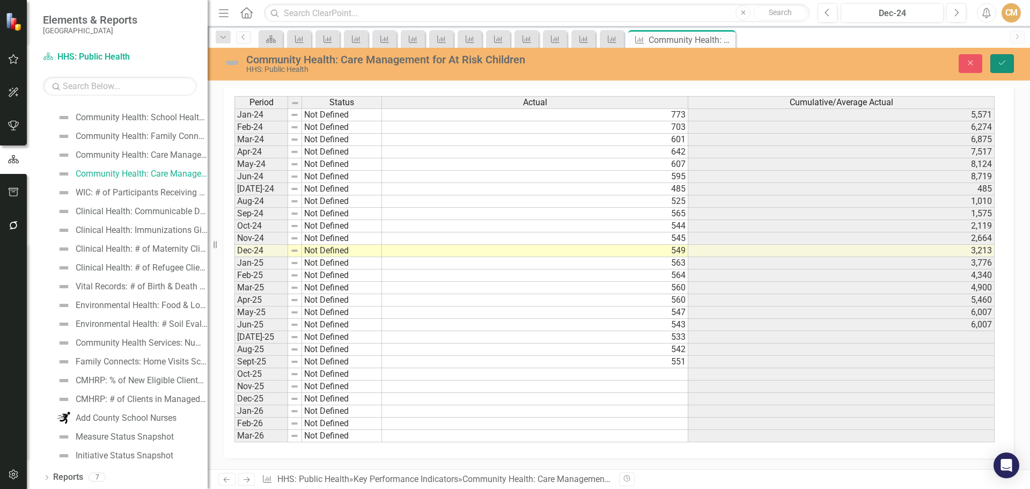
click at [1008, 64] on button "Save" at bounding box center [1003, 63] width 24 height 19
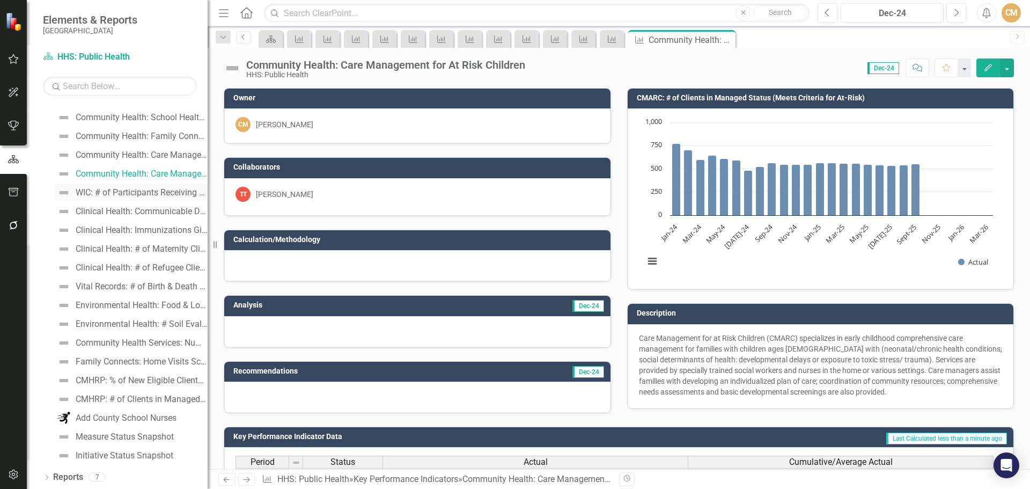
click at [132, 195] on div "WIC: # of Participants Receiving Benefits" at bounding box center [142, 193] width 132 height 10
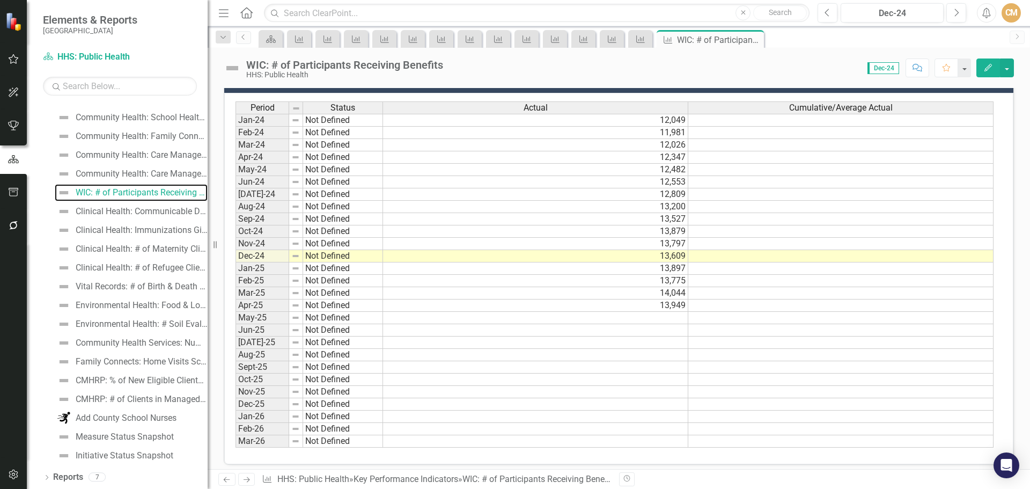
scroll to position [361, 0]
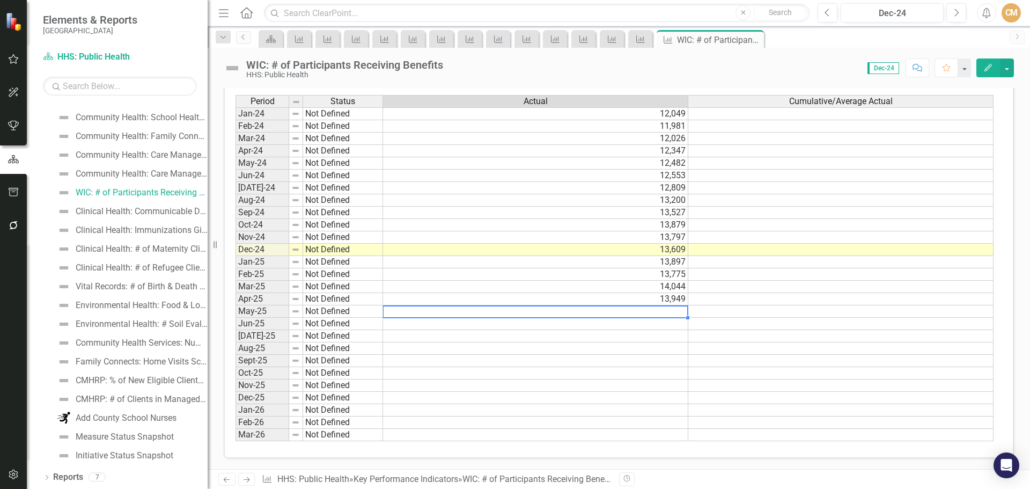
click at [539, 313] on td at bounding box center [535, 311] width 305 height 12
click at [421, 311] on td at bounding box center [535, 311] width 305 height 12
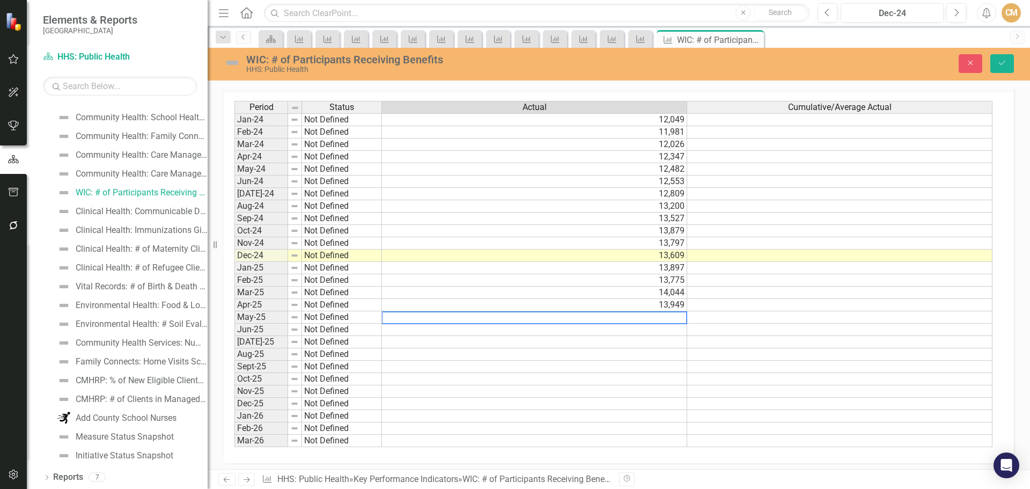
scroll to position [365, 0]
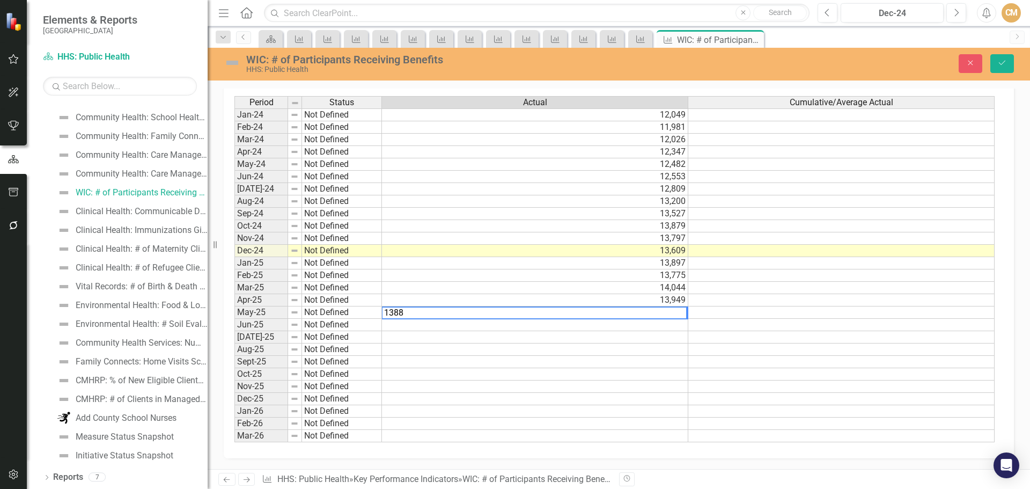
type textarea "13887"
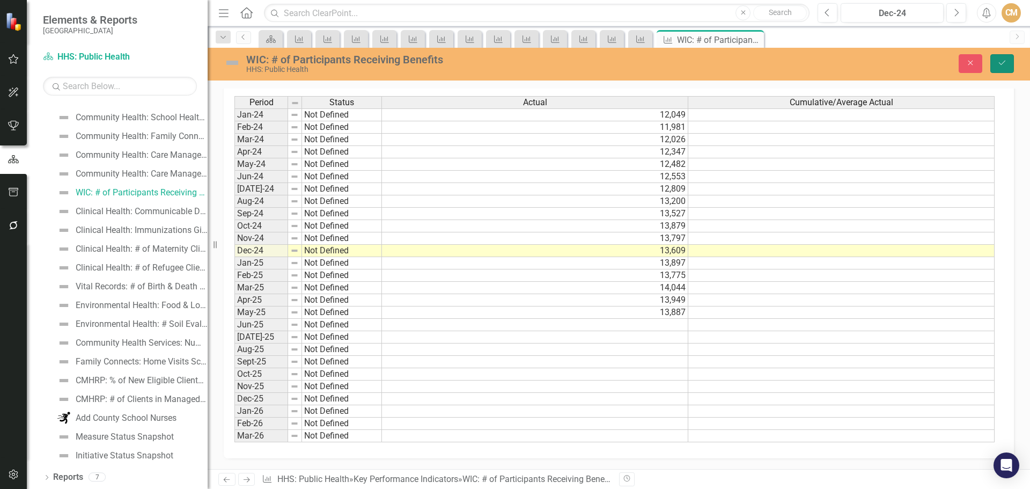
click at [1007, 59] on icon "Save" at bounding box center [1003, 63] width 10 height 8
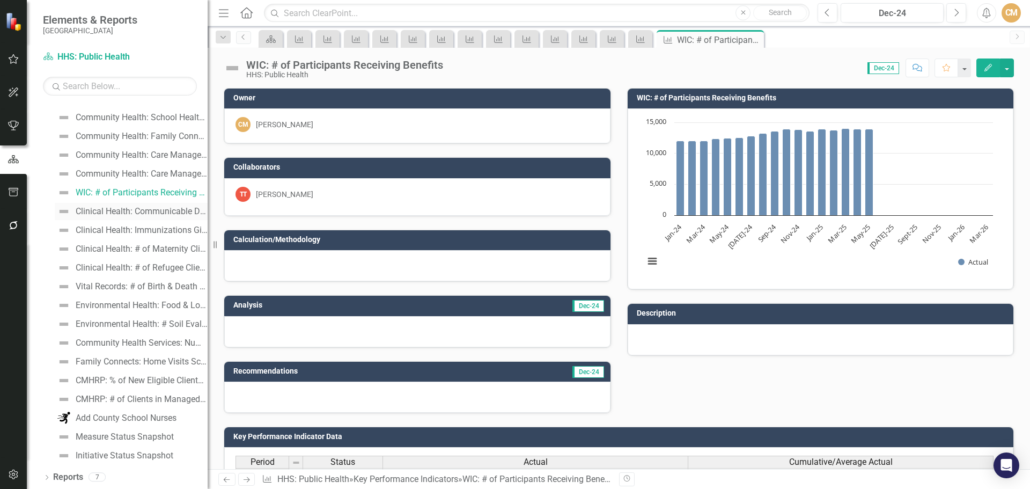
click at [151, 210] on div "Clinical Health: Communicable Diseases Reported & Confirmed" at bounding box center [142, 212] width 132 height 10
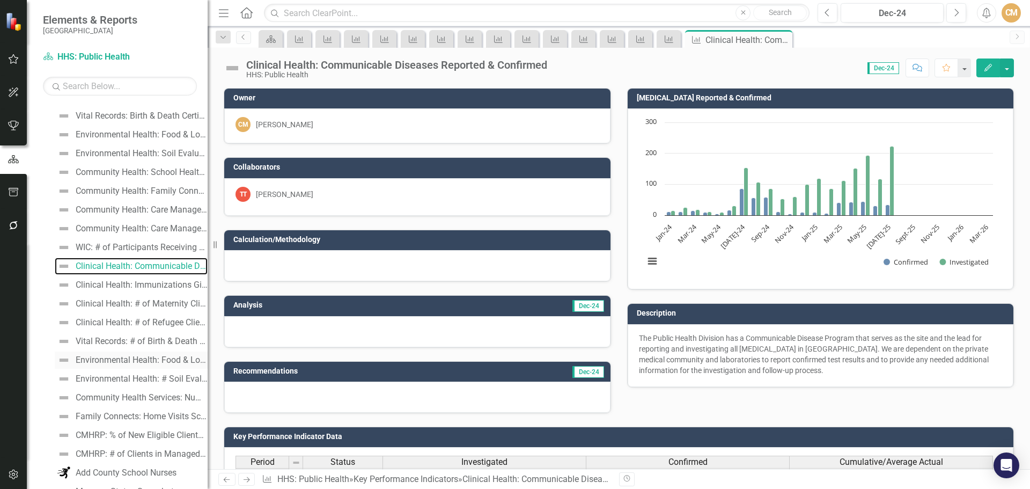
scroll to position [284, 0]
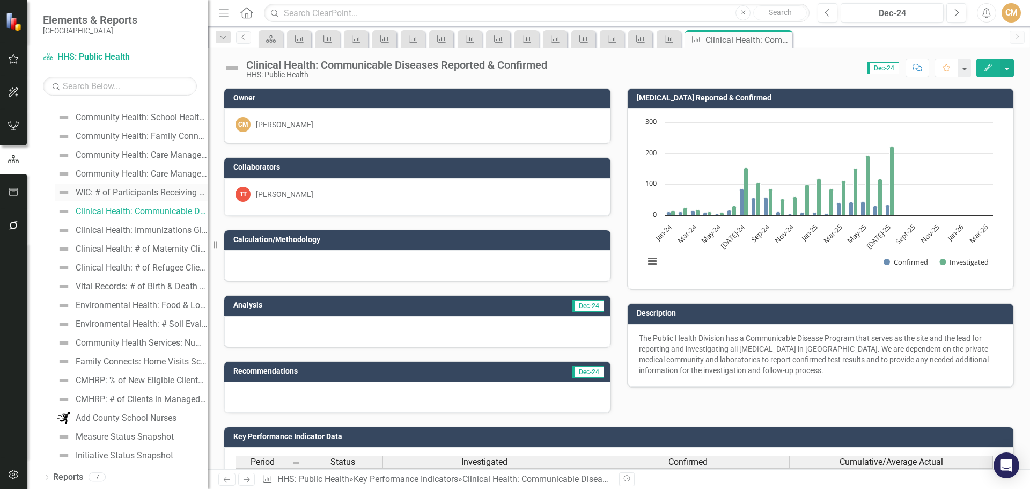
drag, startPoint x: 136, startPoint y: 194, endPoint x: 145, endPoint y: 190, distance: 9.6
click at [136, 194] on div "WIC: # of Participants Receiving Benefits" at bounding box center [142, 193] width 132 height 10
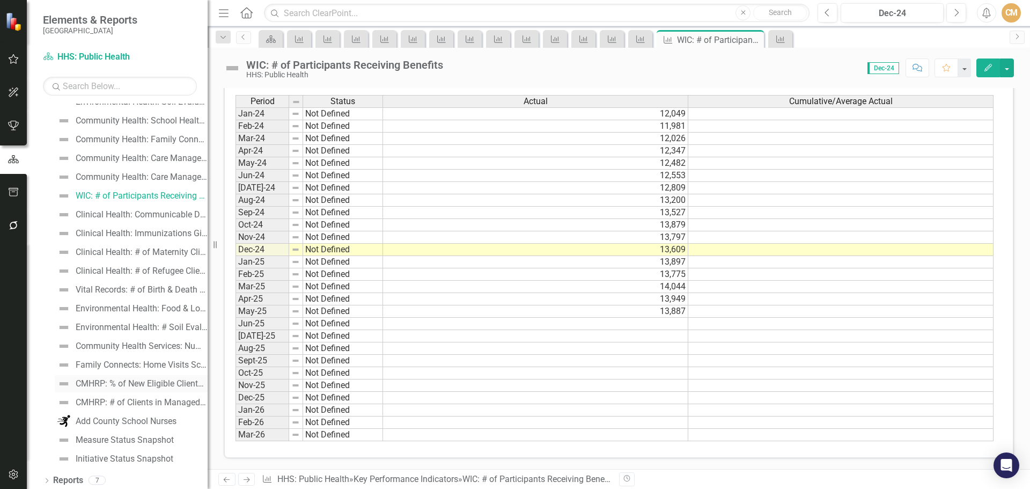
scroll to position [284, 0]
click at [123, 211] on div "Clinical Health: Communicable Diseases Reported & Confirmed" at bounding box center [142, 212] width 132 height 10
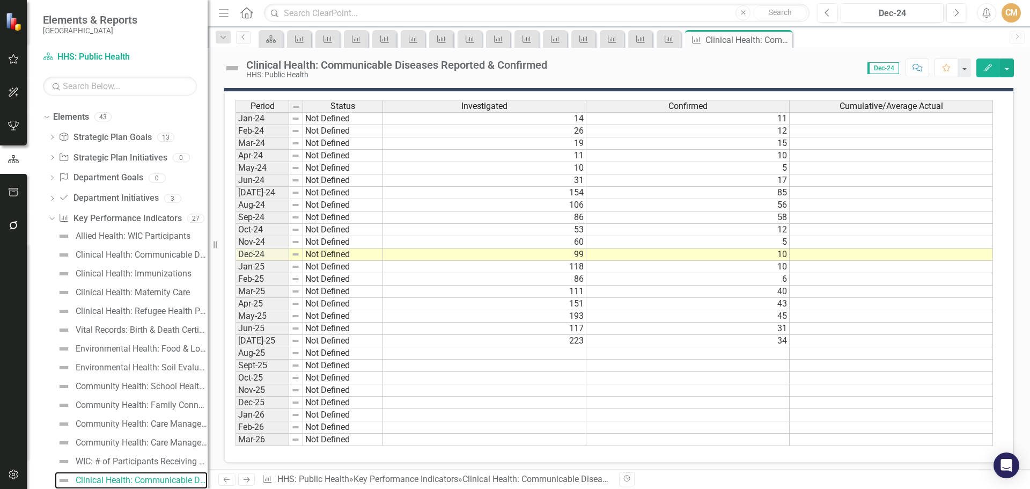
scroll to position [361, 0]
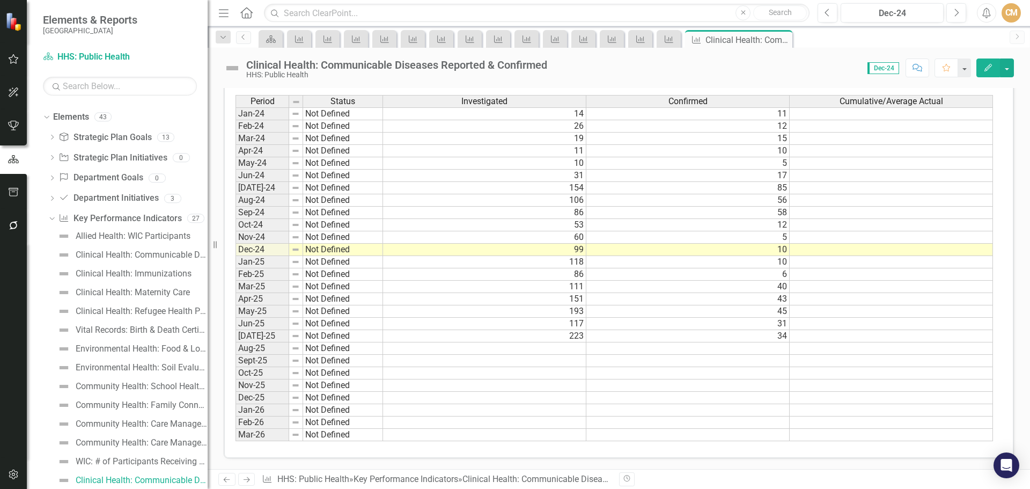
click at [617, 348] on td at bounding box center [688, 348] width 203 height 12
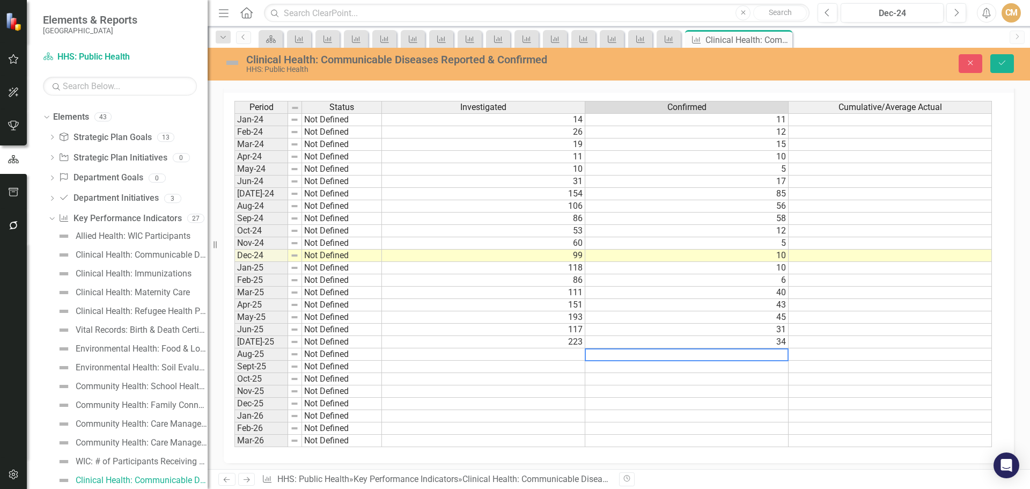
click at [617, 348] on textarea at bounding box center [687, 354] width 204 height 13
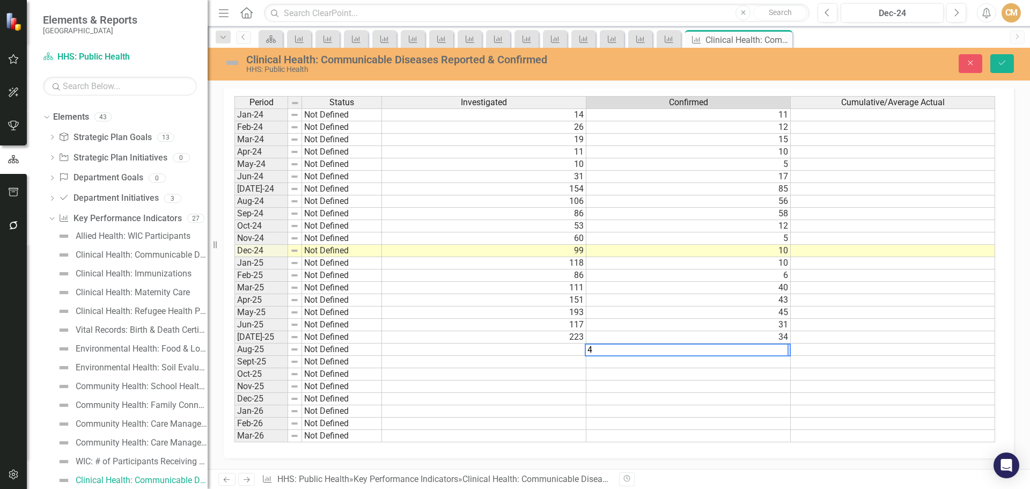
type textarea "41"
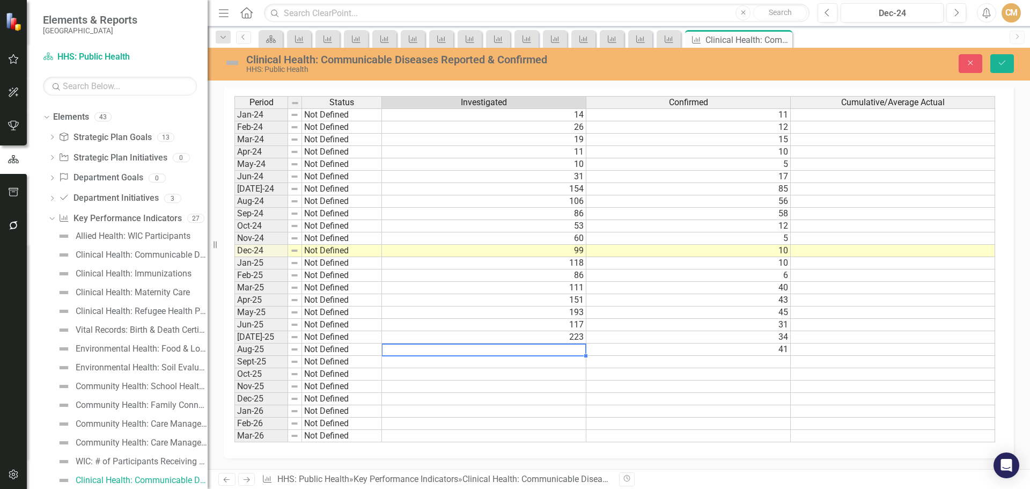
click at [561, 347] on td at bounding box center [484, 349] width 204 height 12
click at [559, 349] on td at bounding box center [484, 349] width 204 height 12
click at [559, 349] on textarea at bounding box center [484, 349] width 205 height 13
type textarea "5"
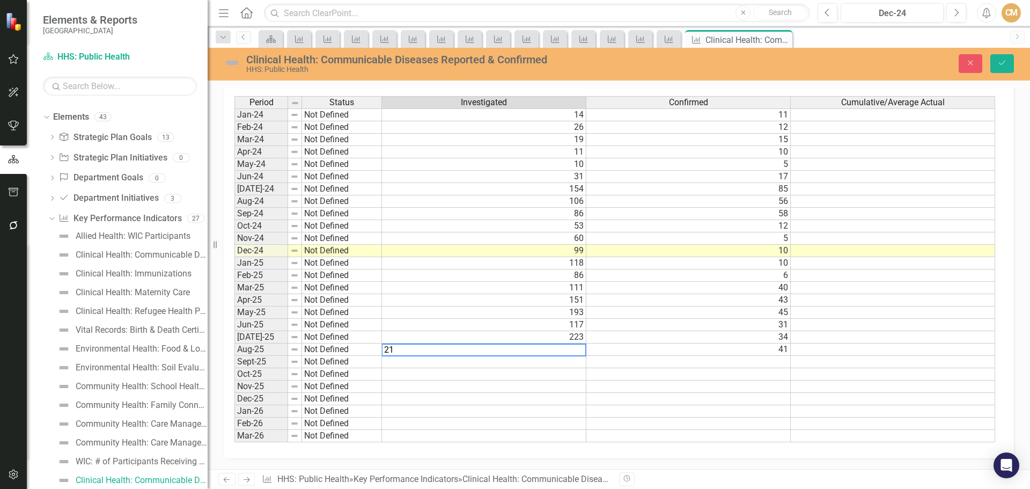
type textarea "219"
click at [1008, 71] on button "Save" at bounding box center [1003, 63] width 24 height 19
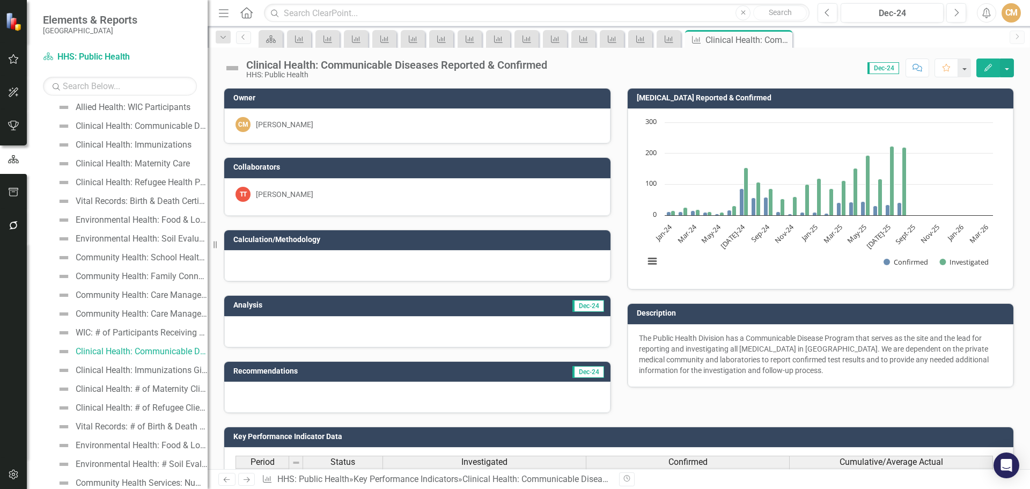
scroll to position [230, 0]
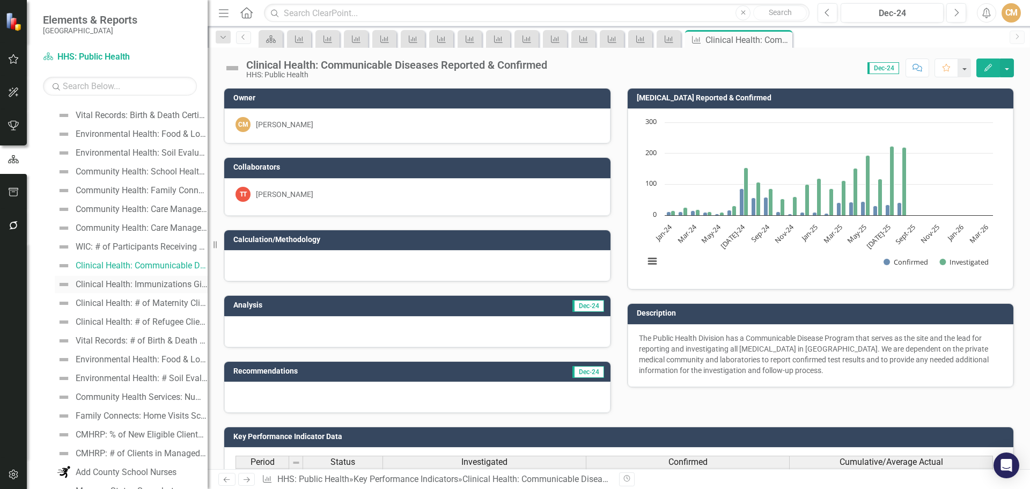
click at [113, 279] on link "Clinical Health: Immunizations Given per Month" at bounding box center [131, 284] width 153 height 17
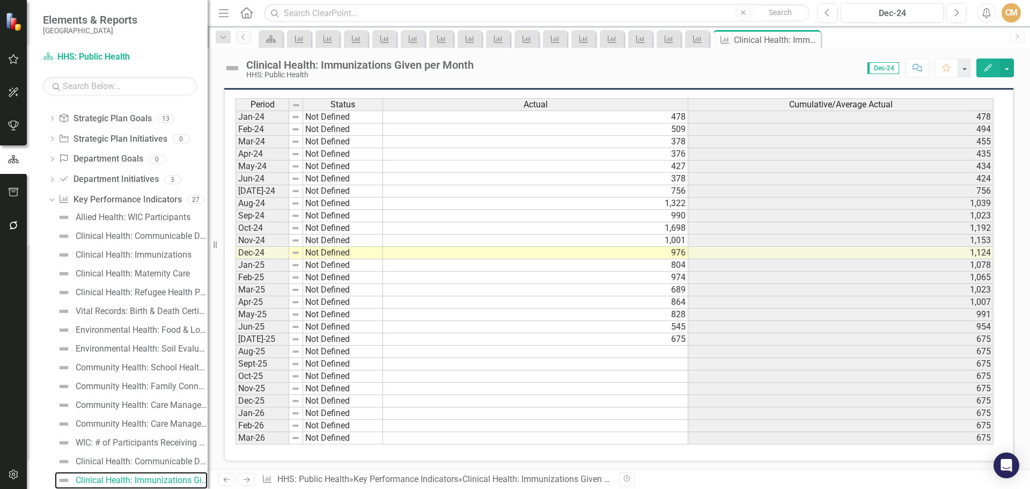
scroll to position [361, 0]
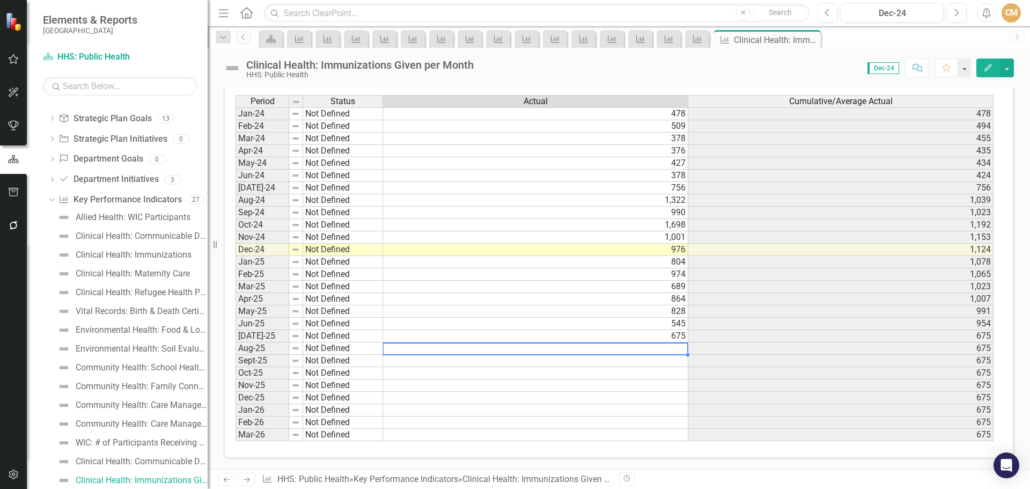
click at [665, 346] on td at bounding box center [535, 348] width 305 height 12
click at [523, 351] on td at bounding box center [535, 348] width 305 height 12
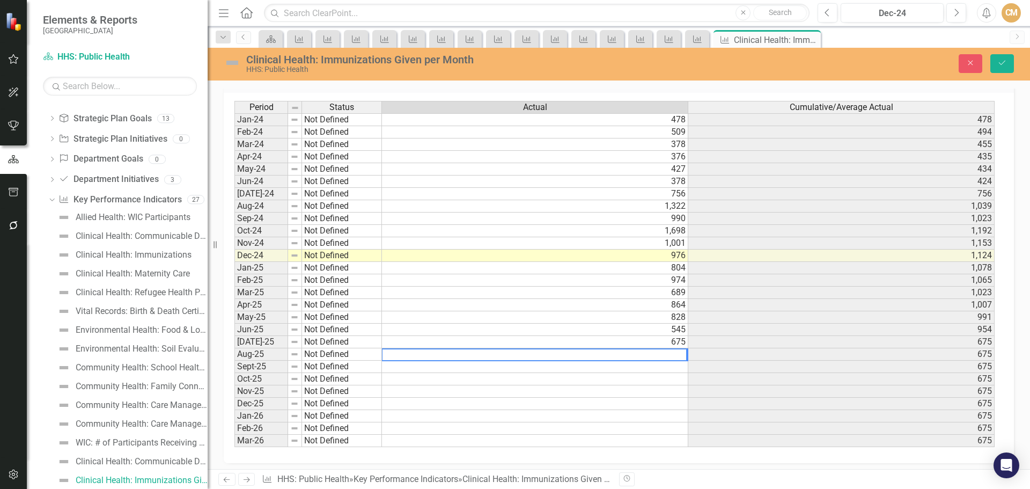
scroll to position [365, 0]
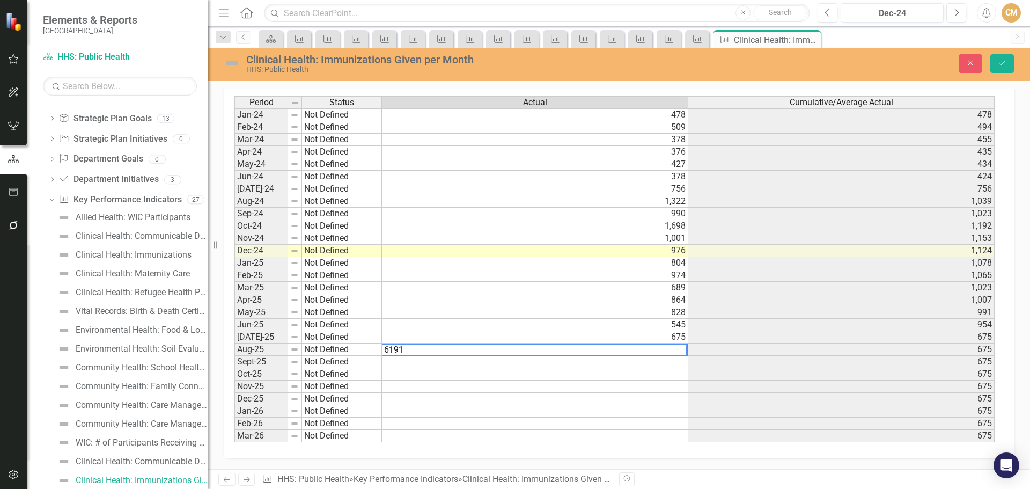
type textarea "619"
click at [1017, 65] on div "Close Save" at bounding box center [859, 63] width 327 height 19
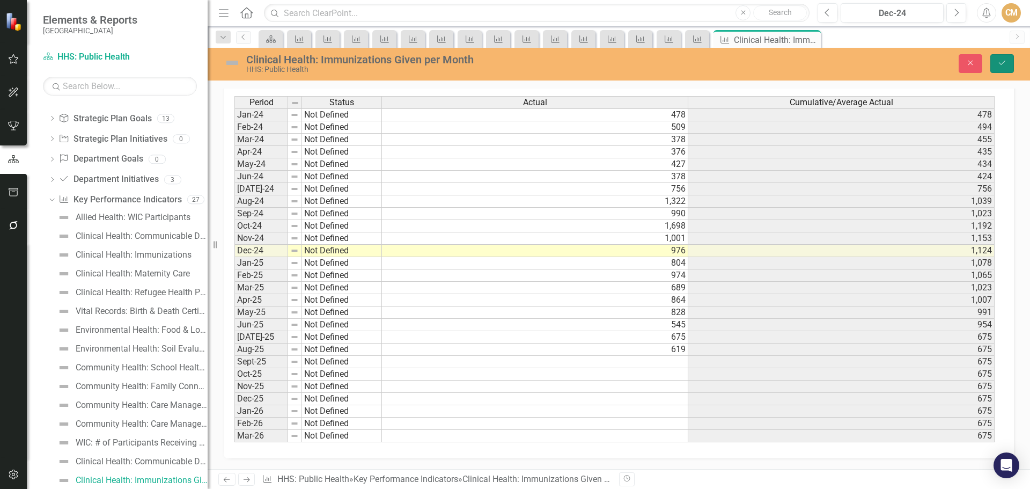
click at [1011, 67] on button "Save" at bounding box center [1003, 63] width 24 height 19
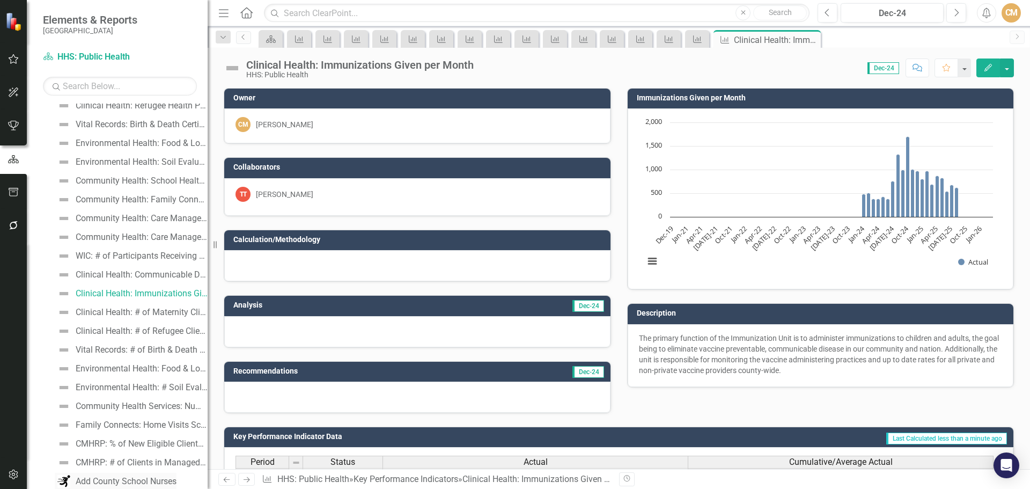
scroll to position [249, 0]
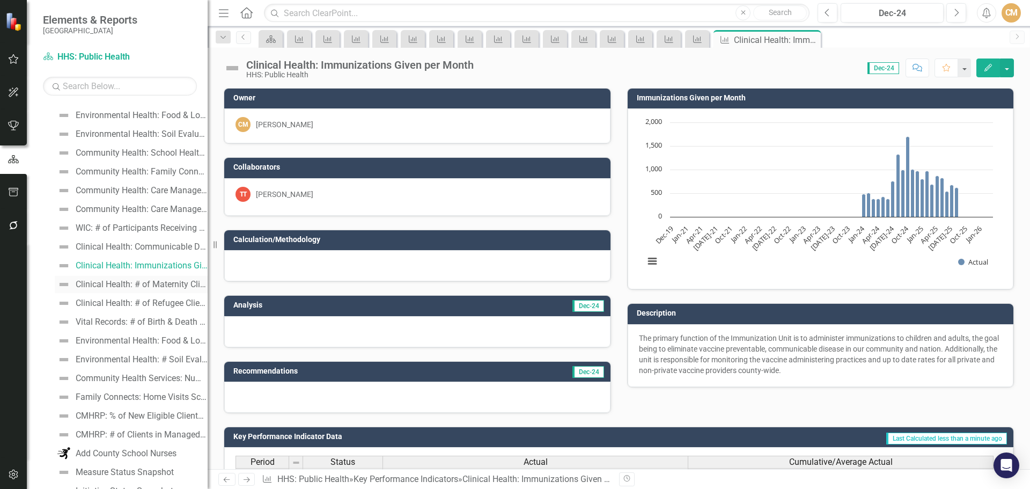
click at [141, 283] on div "Clinical Health: # of Maternity Clients Seen at Clinic" at bounding box center [142, 285] width 132 height 10
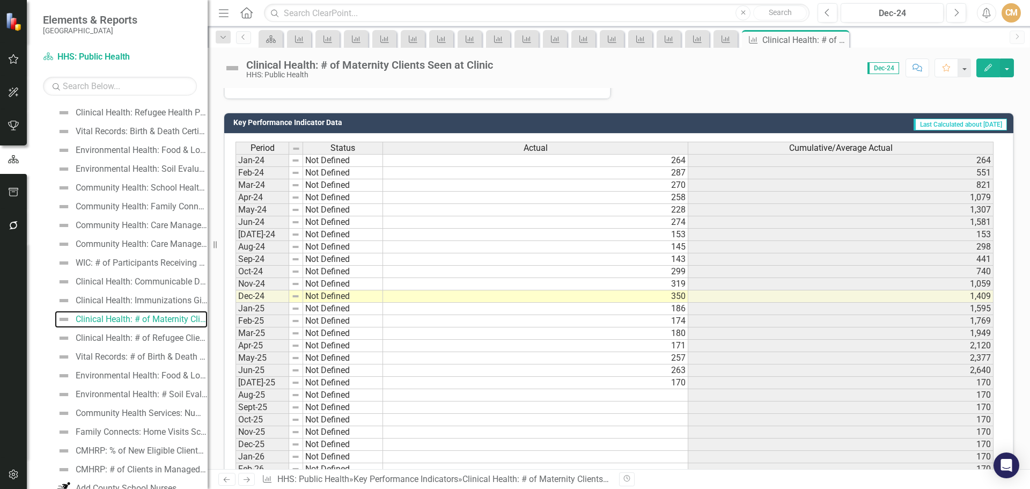
scroll to position [361, 0]
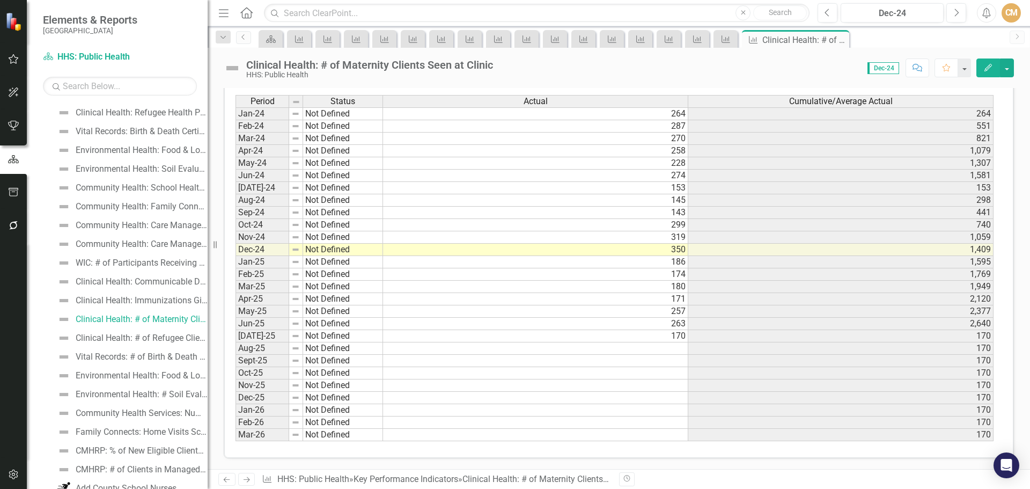
click at [255, 334] on td "[DATE]-25" at bounding box center [263, 336] width 54 height 12
click at [680, 352] on td at bounding box center [535, 348] width 305 height 12
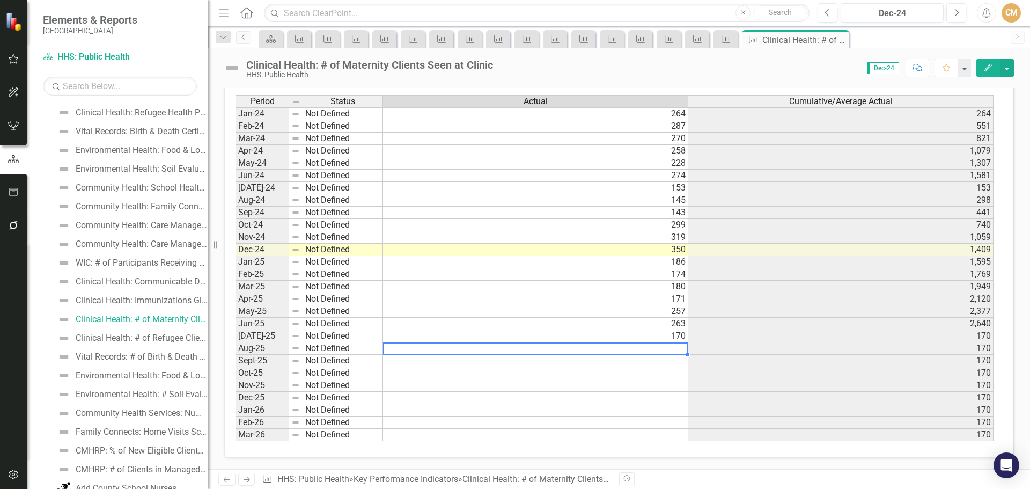
click at [670, 351] on td at bounding box center [535, 348] width 305 height 12
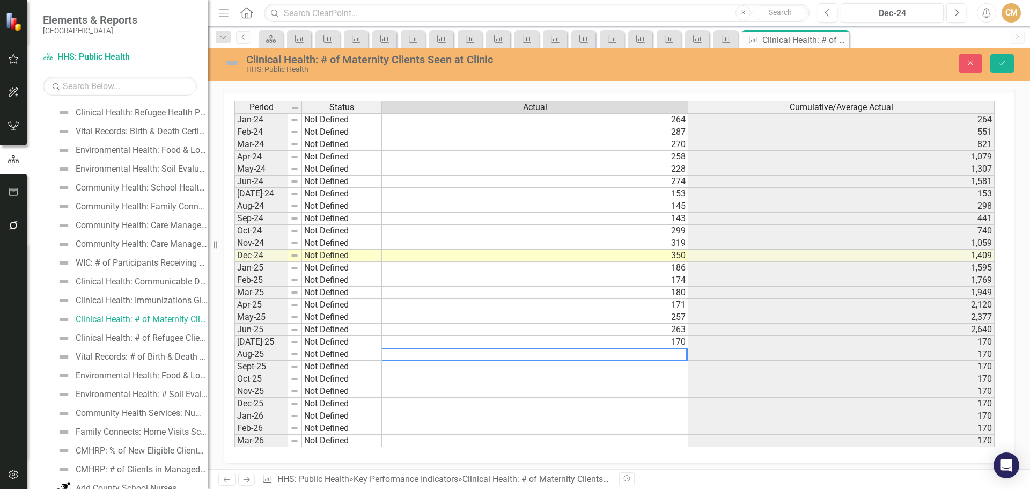
scroll to position [365, 0]
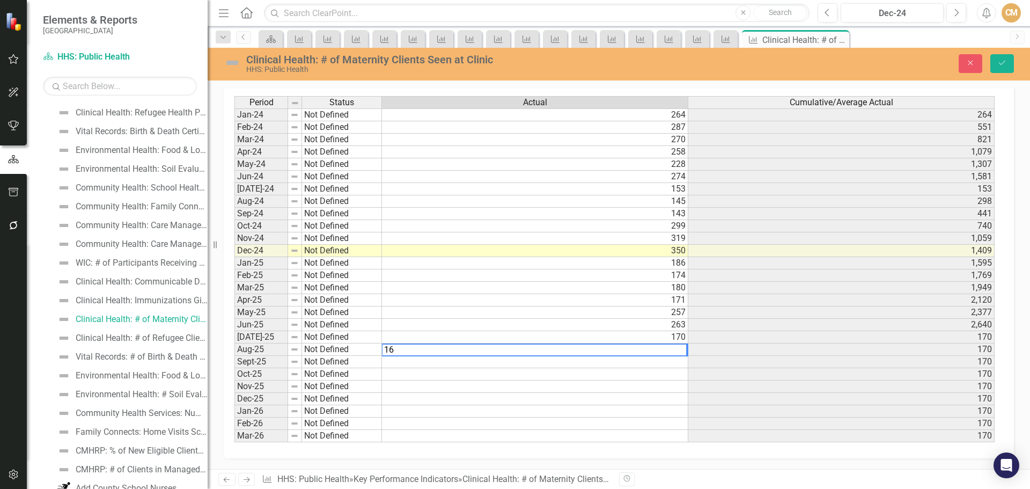
type textarea "168"
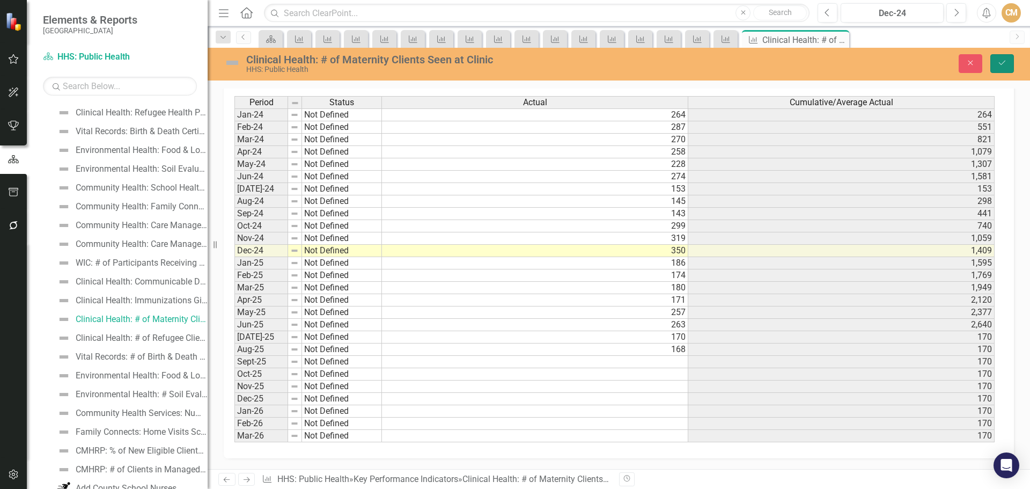
click at [999, 63] on icon "Save" at bounding box center [1003, 63] width 10 height 8
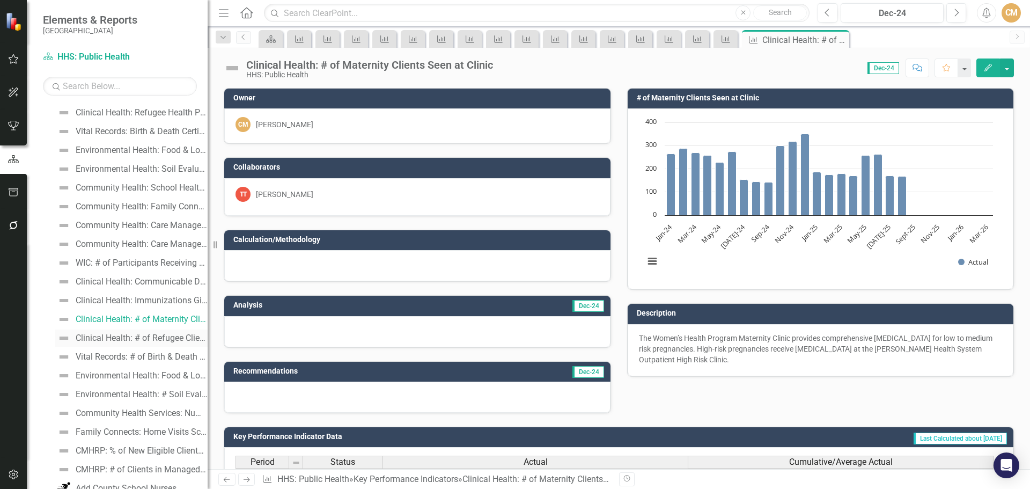
click at [137, 340] on div "Clinical Health: # of Refugee Clients Seen at Clinic" at bounding box center [142, 338] width 132 height 10
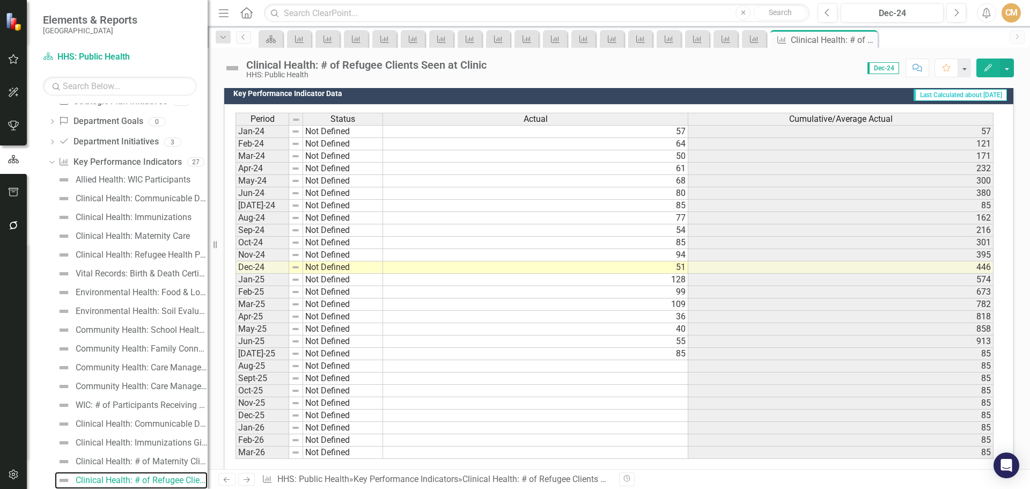
scroll to position [361, 0]
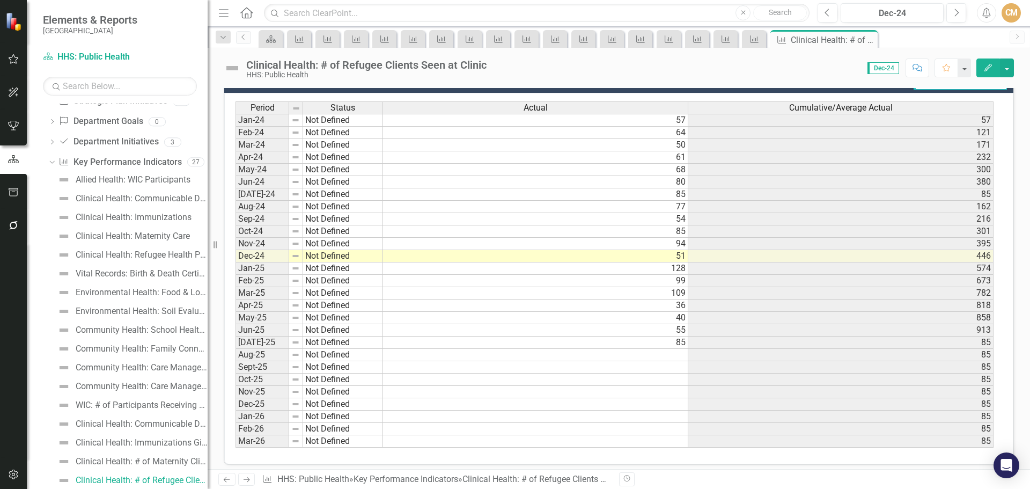
click at [666, 349] on td at bounding box center [535, 355] width 305 height 12
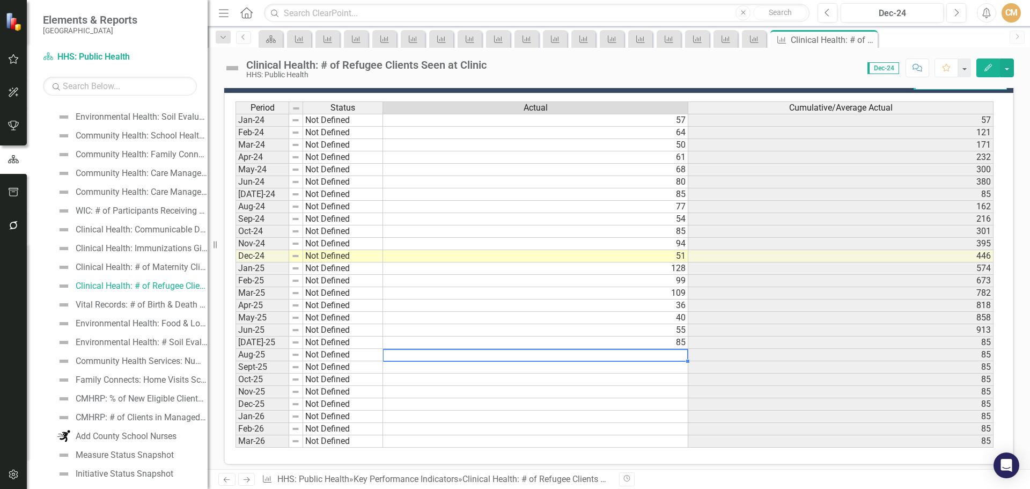
scroll to position [284, 0]
click at [131, 285] on div "Vital Records: # of Birth & Death Certificates Processed" at bounding box center [142, 287] width 132 height 10
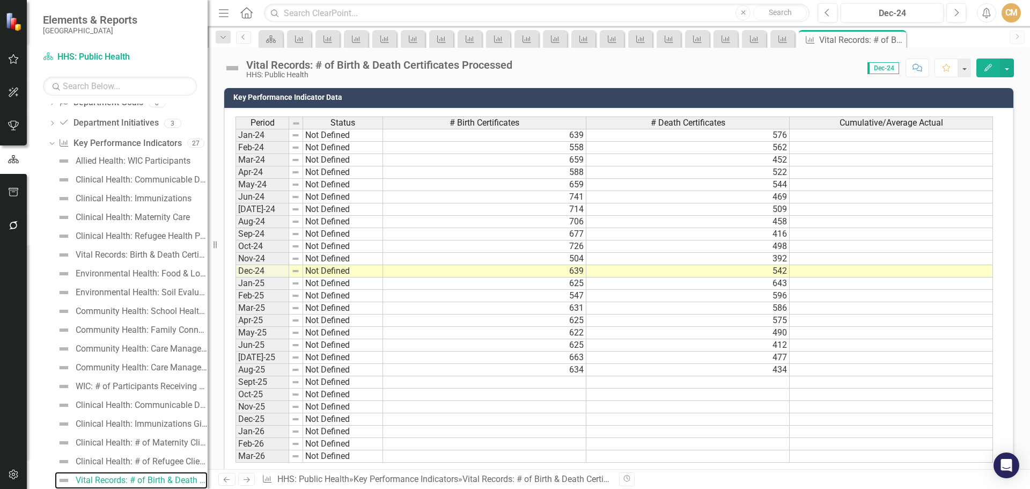
scroll to position [361, 0]
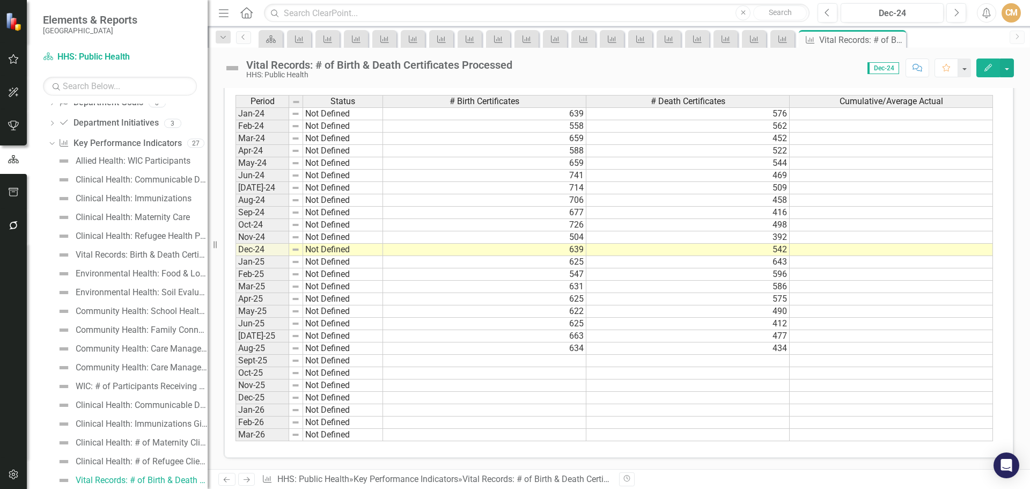
click at [491, 361] on td at bounding box center [484, 361] width 203 height 12
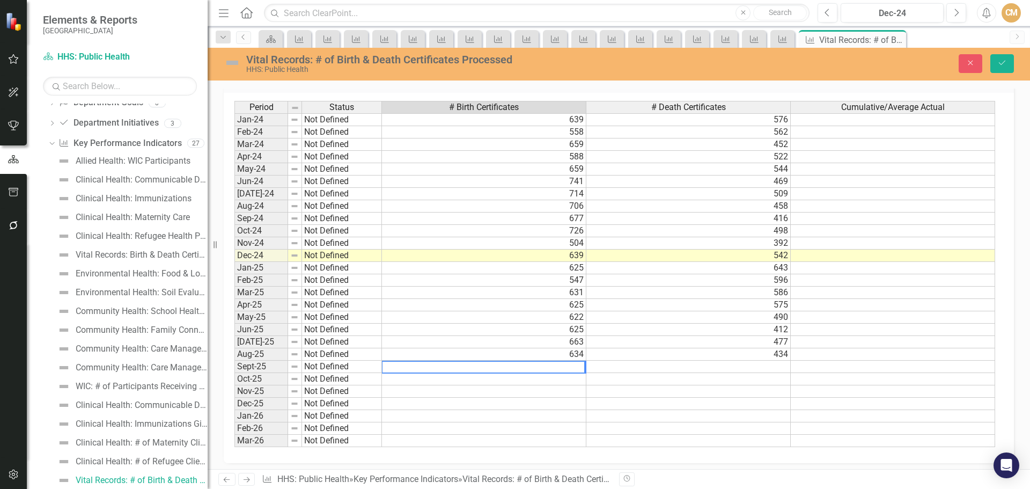
scroll to position [365, 0]
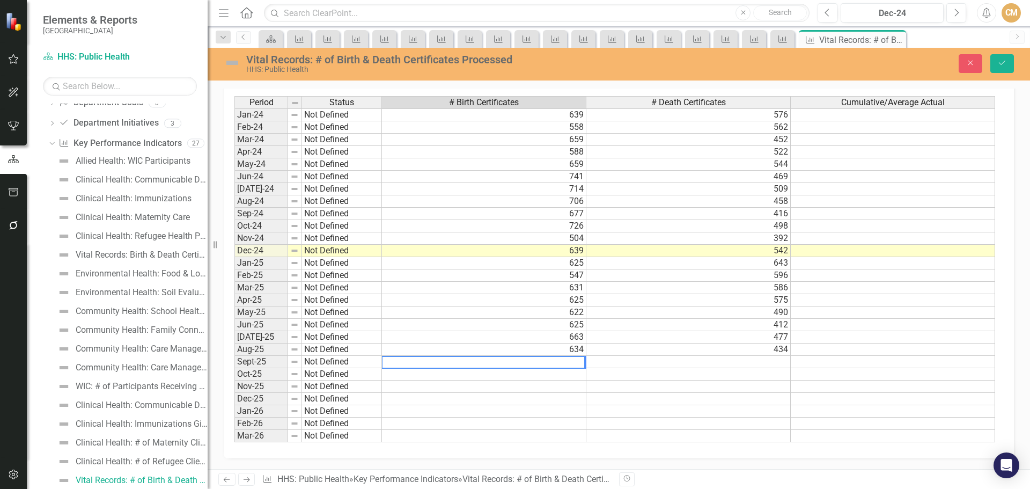
click at [525, 361] on textarea at bounding box center [484, 362] width 204 height 13
click at [525, 362] on textarea at bounding box center [484, 362] width 204 height 13
type textarea "670"
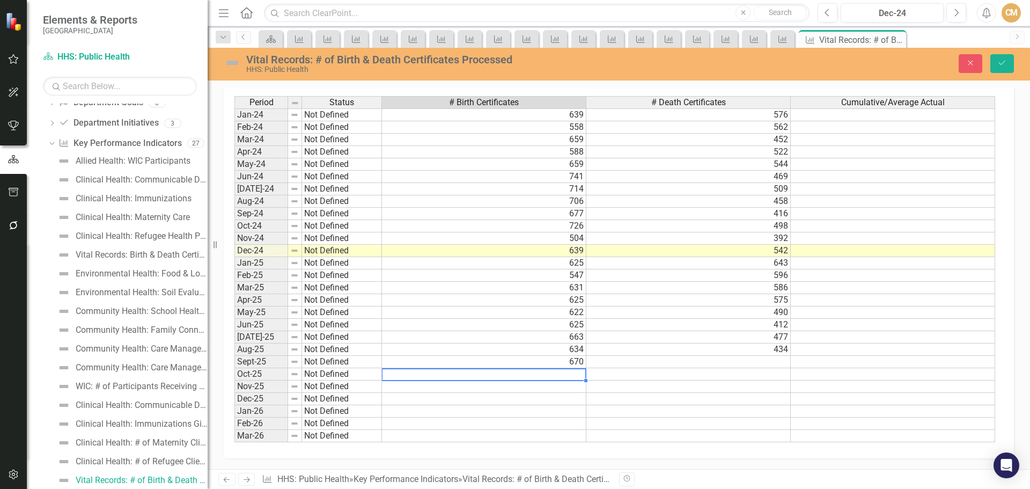
click at [648, 363] on td at bounding box center [689, 362] width 204 height 12
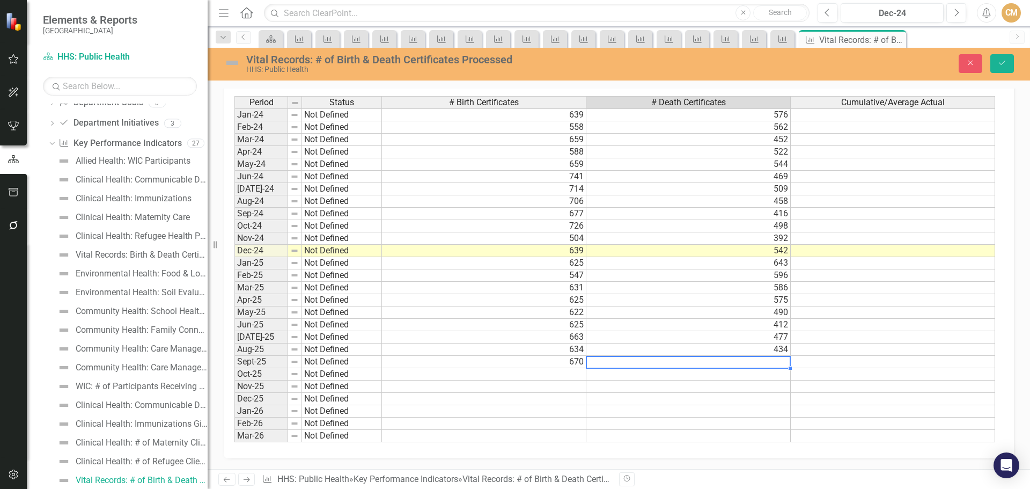
click at [648, 363] on td at bounding box center [689, 362] width 204 height 12
click at [648, 363] on textarea at bounding box center [688, 362] width 205 height 13
type textarea "471"
click at [1005, 62] on icon "Save" at bounding box center [1003, 63] width 10 height 8
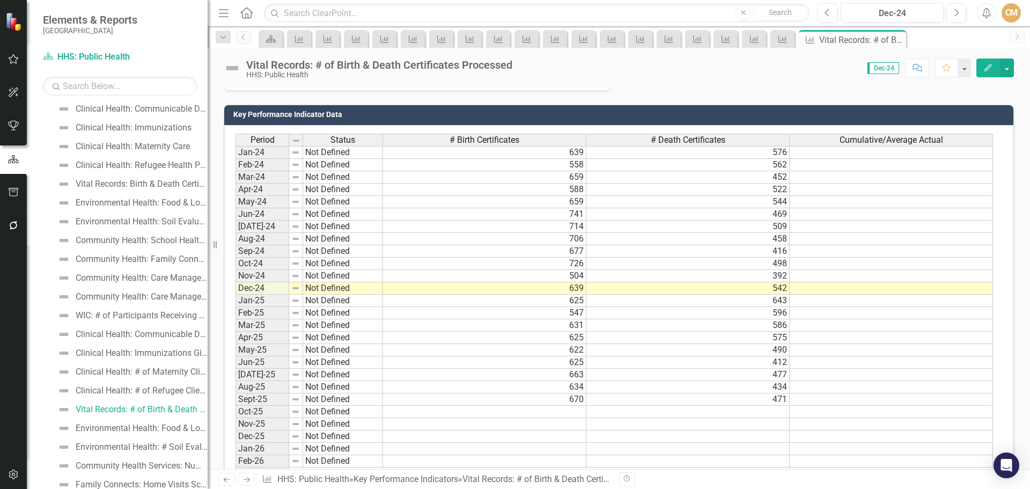
scroll to position [284, 0]
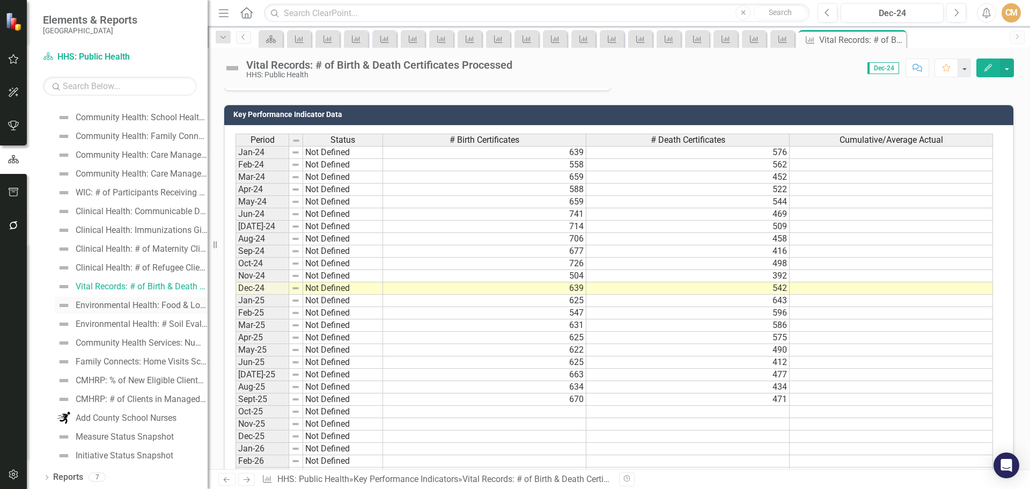
click at [127, 308] on div "Environmental Health: Food & Lodging Inspections Completed vs. Complaints Inves…" at bounding box center [142, 306] width 132 height 10
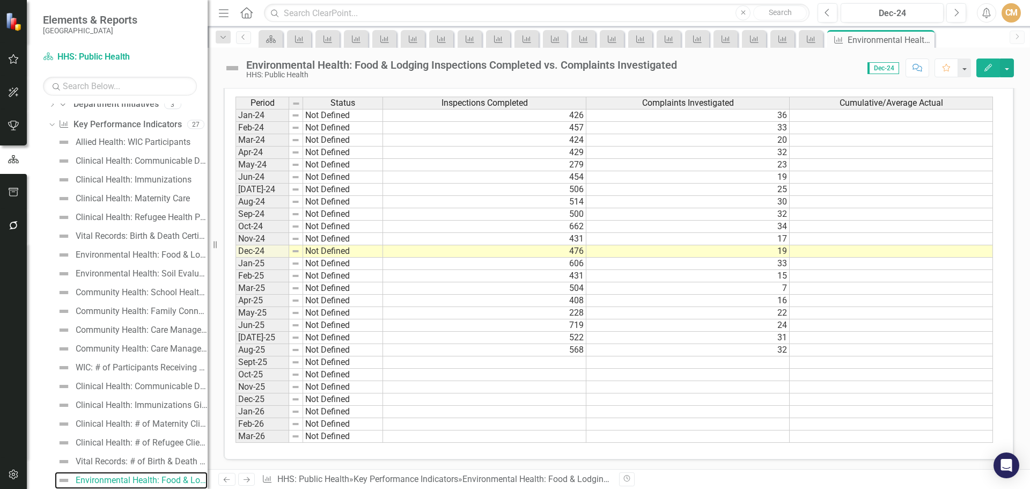
scroll to position [361, 0]
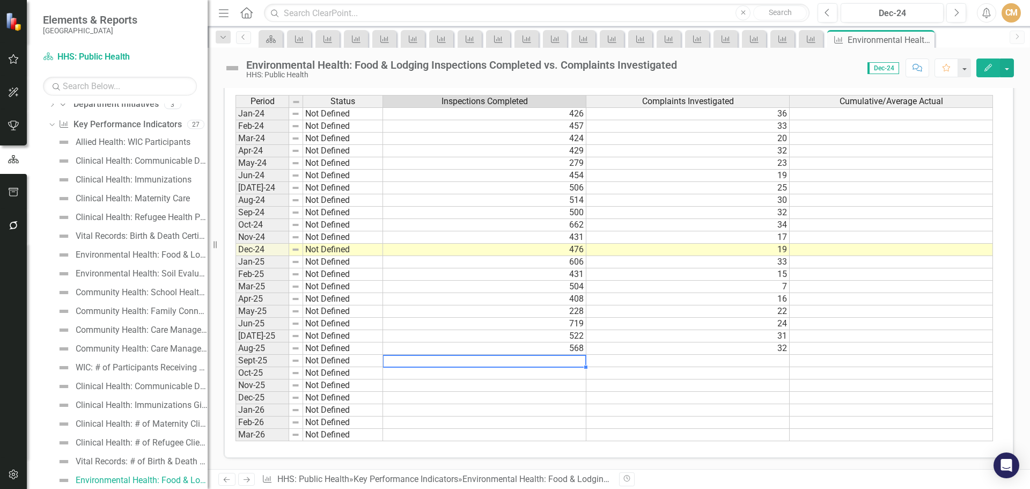
click at [546, 360] on td at bounding box center [484, 361] width 203 height 12
click at [626, 359] on td at bounding box center [688, 361] width 203 height 12
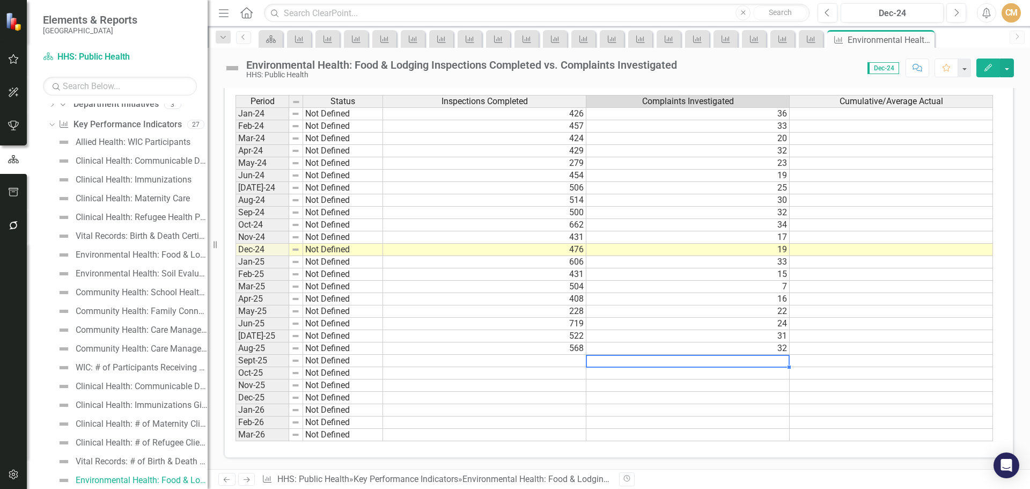
click at [653, 360] on td at bounding box center [688, 361] width 203 height 12
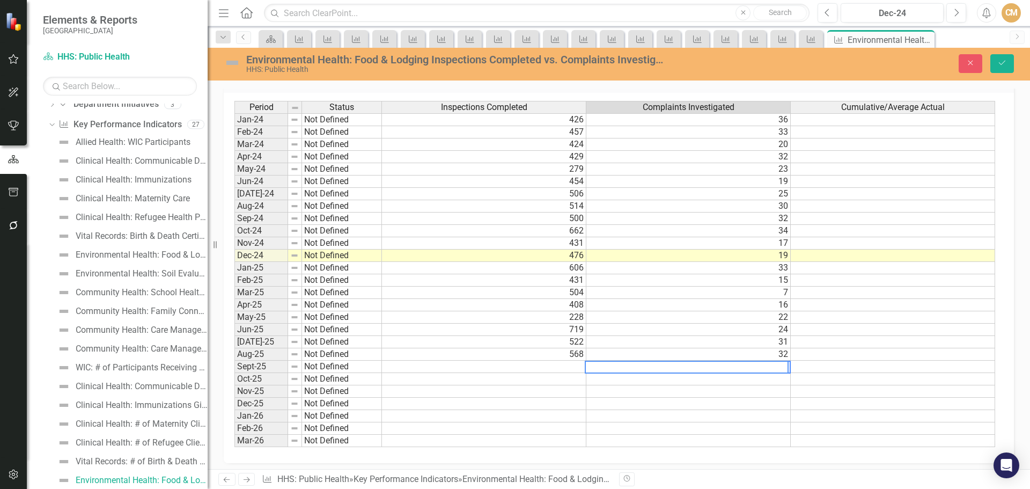
click at [653, 361] on textarea at bounding box center [687, 367] width 204 height 13
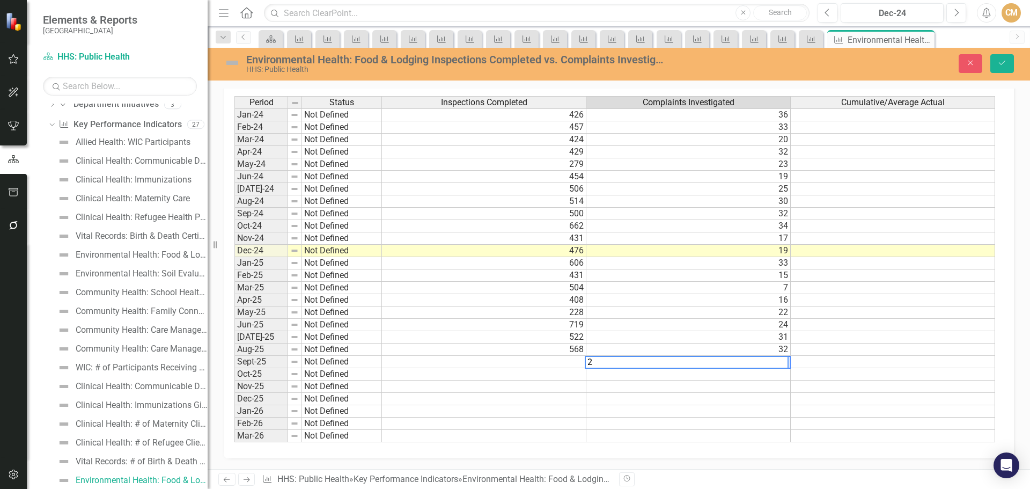
type textarea "21"
click at [1002, 64] on icon "submit" at bounding box center [1002, 63] width 6 height 4
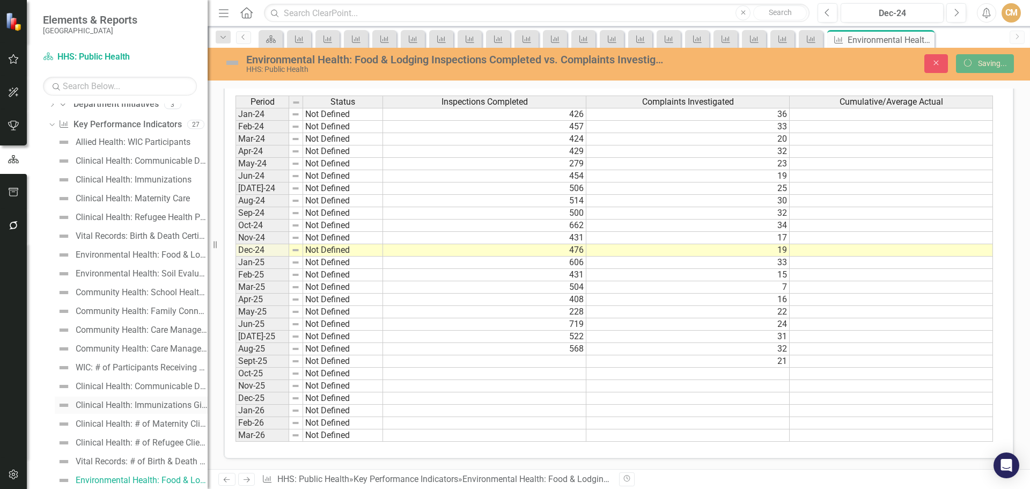
scroll to position [0, 0]
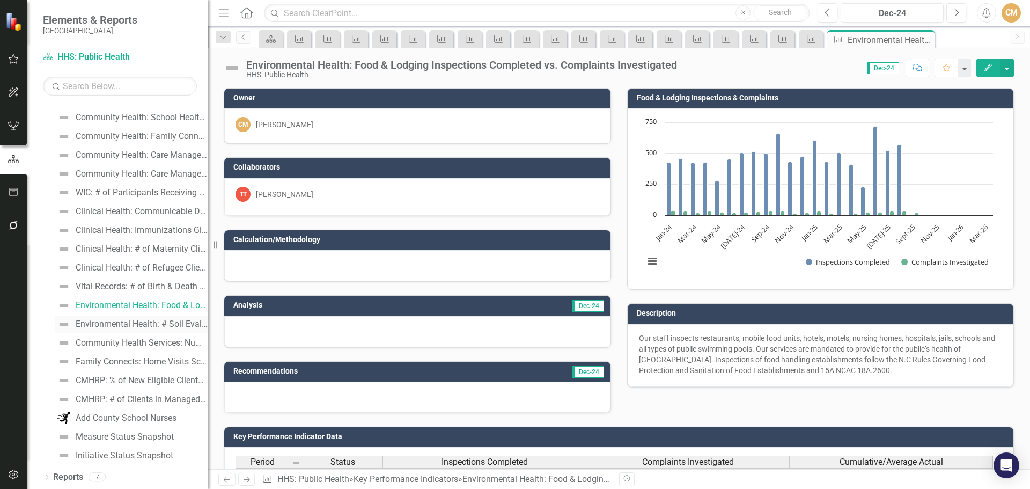
click at [120, 325] on div "Environmental Health: # Soil Evaluations Received" at bounding box center [142, 324] width 132 height 10
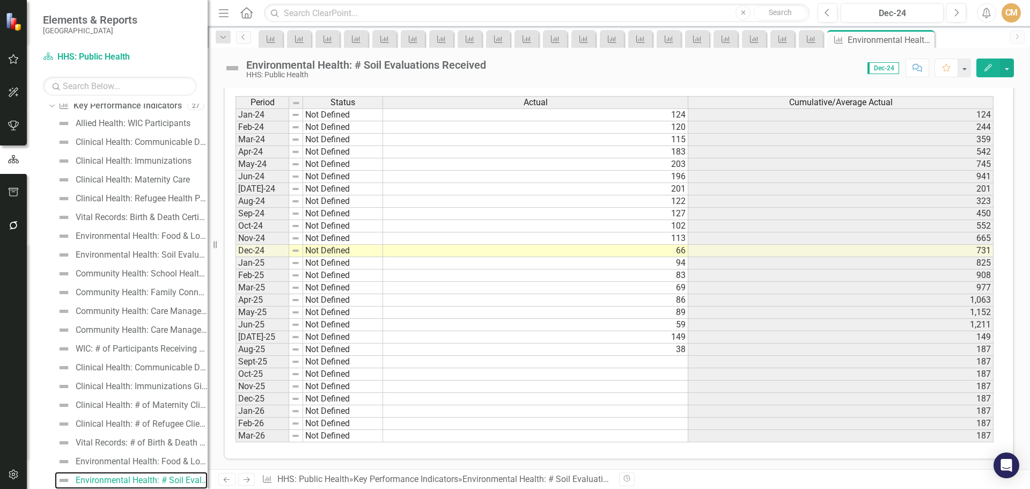
scroll to position [361, 0]
click at [640, 362] on td at bounding box center [535, 361] width 305 height 12
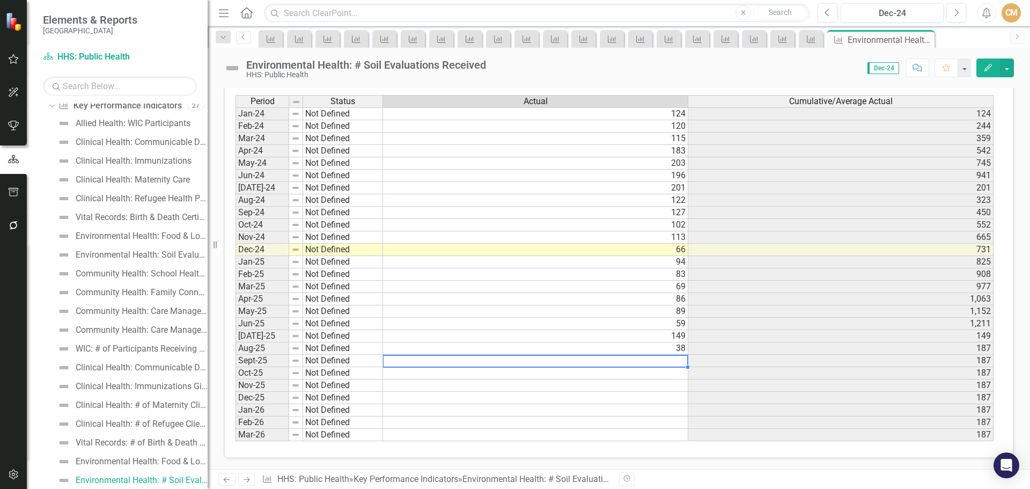
click at [628, 364] on td at bounding box center [535, 361] width 305 height 12
click at [628, 364] on textarea at bounding box center [536, 361] width 306 height 13
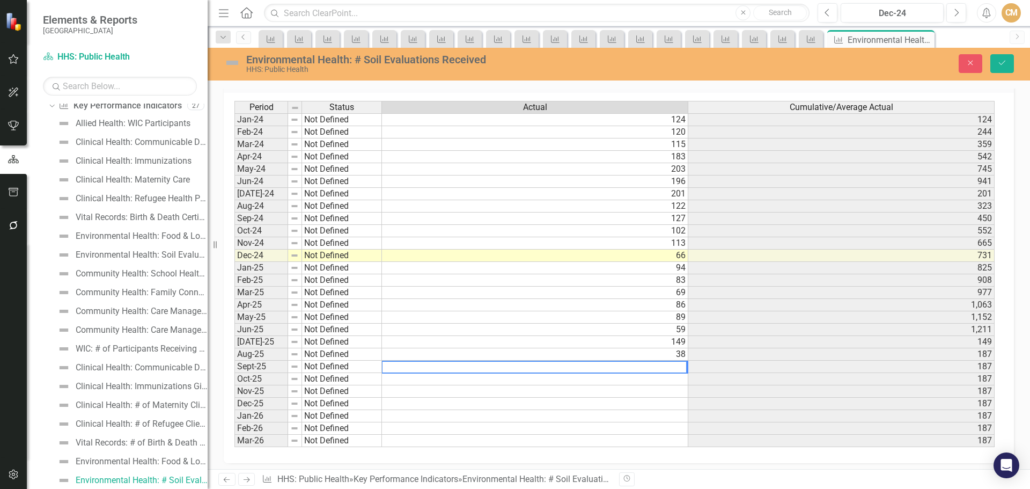
scroll to position [365, 0]
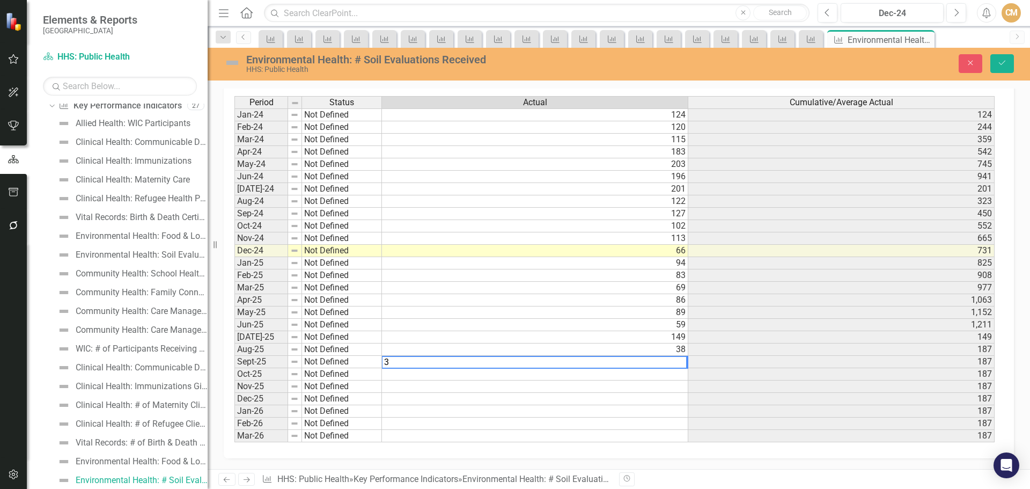
type textarea "38"
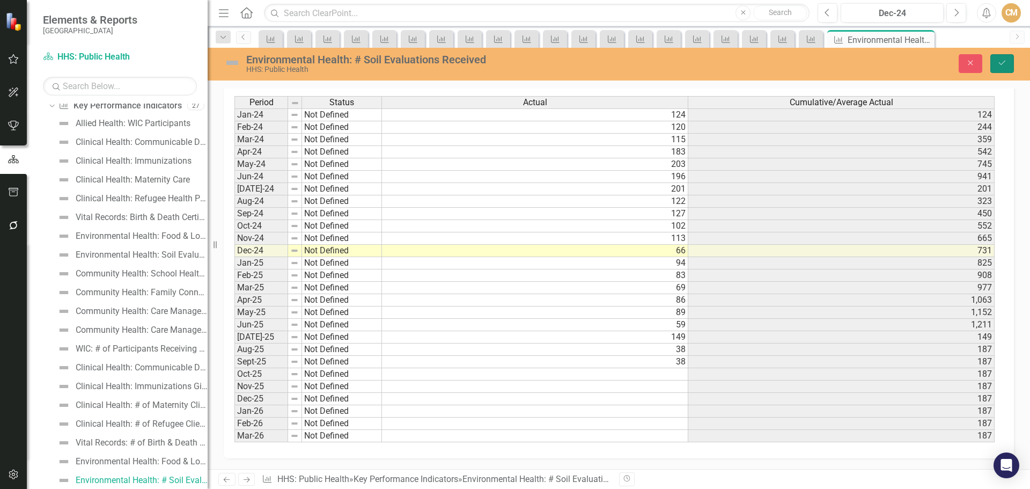
click at [1006, 66] on icon "Save" at bounding box center [1003, 63] width 10 height 8
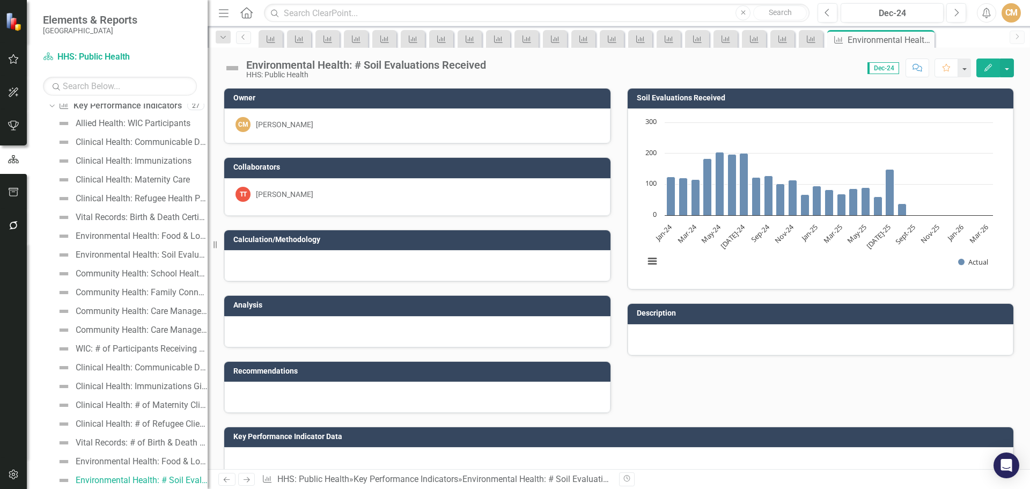
scroll to position [284, 0]
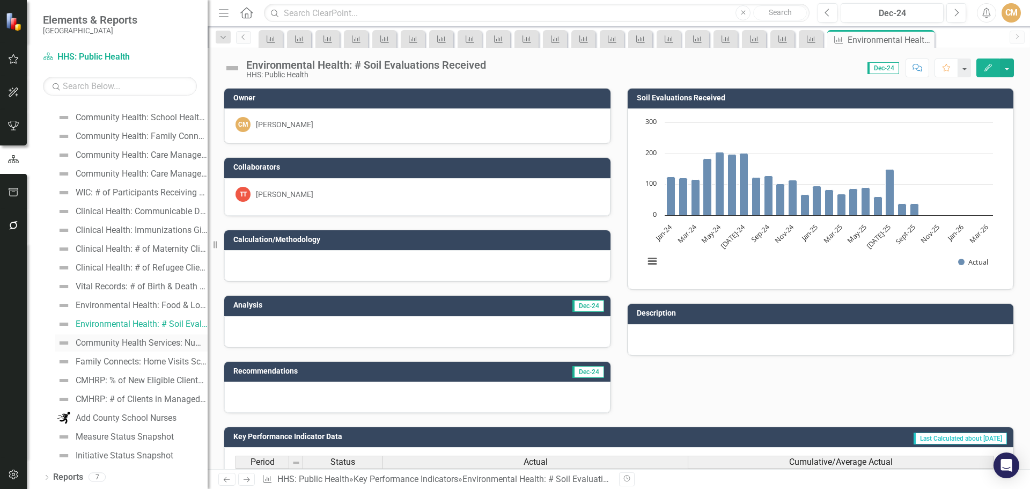
click at [115, 340] on div "Community Health Services: Number of School Nurse Student Encounters" at bounding box center [142, 343] width 132 height 10
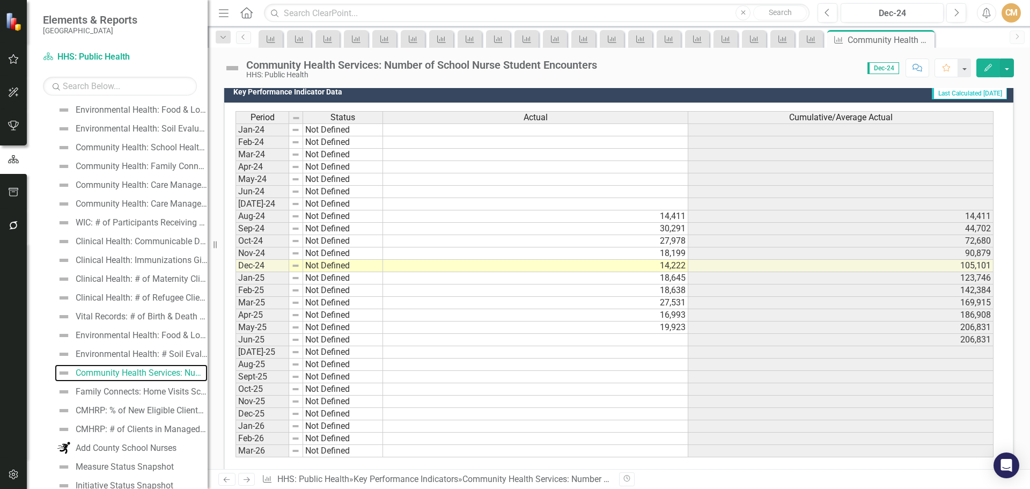
scroll to position [376, 0]
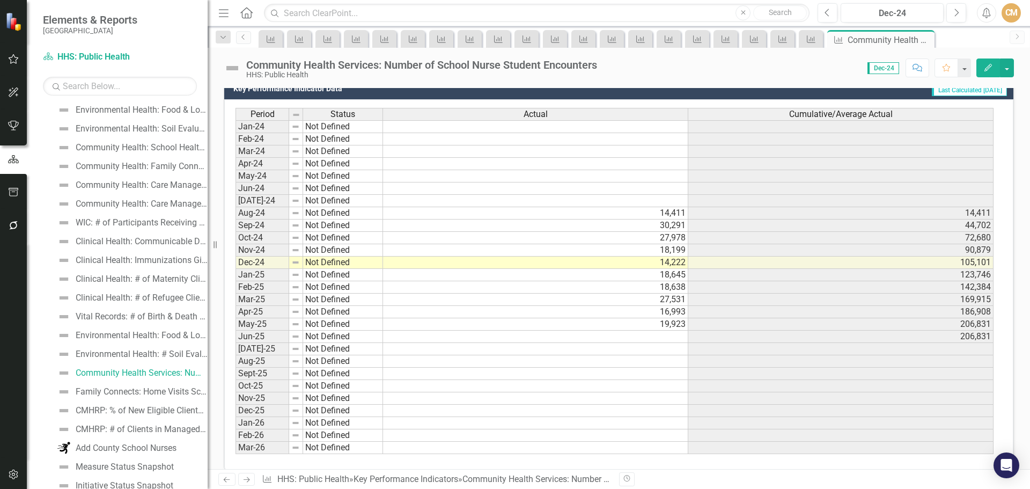
click at [667, 334] on td at bounding box center [535, 337] width 305 height 12
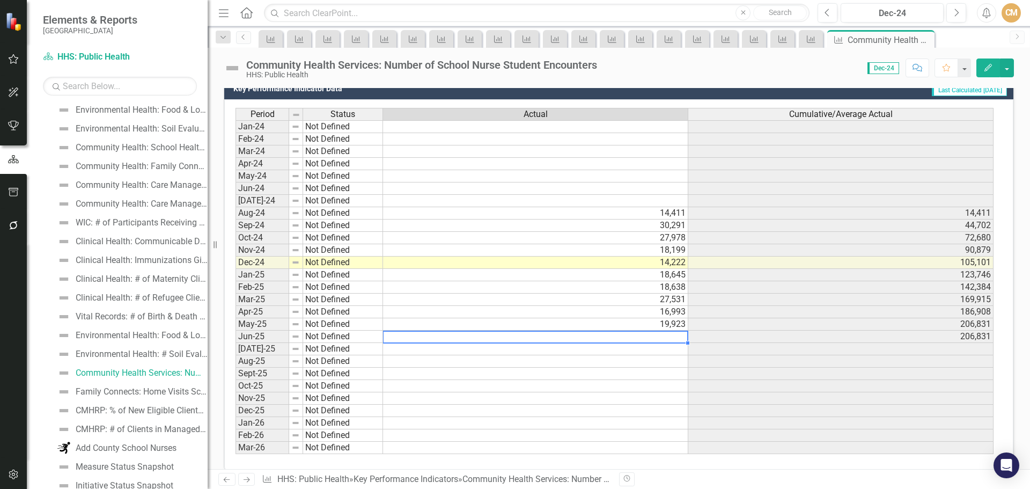
click at [668, 336] on td at bounding box center [535, 337] width 305 height 12
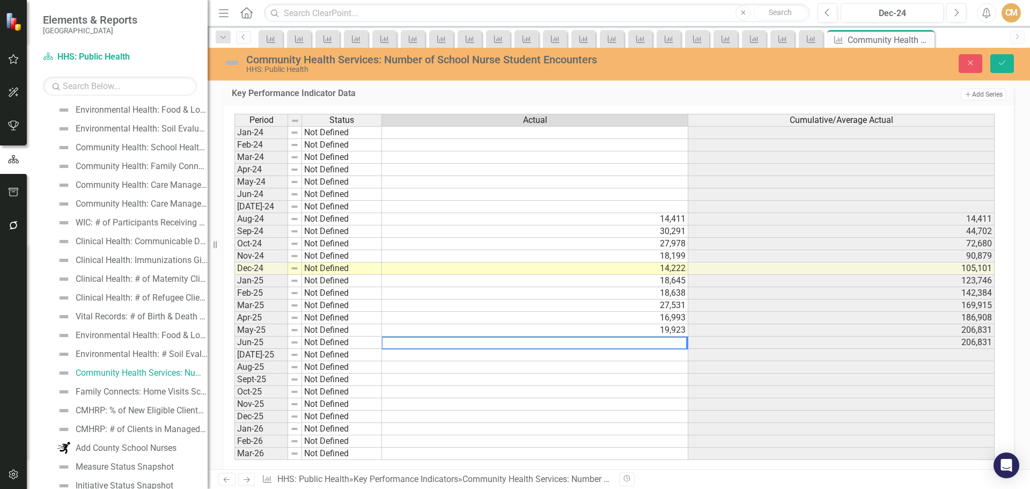
click at [533, 343] on textarea at bounding box center [535, 342] width 306 height 13
click at [534, 343] on textarea at bounding box center [535, 342] width 306 height 13
type textarea "3372"
click at [653, 352] on td at bounding box center [535, 355] width 306 height 12
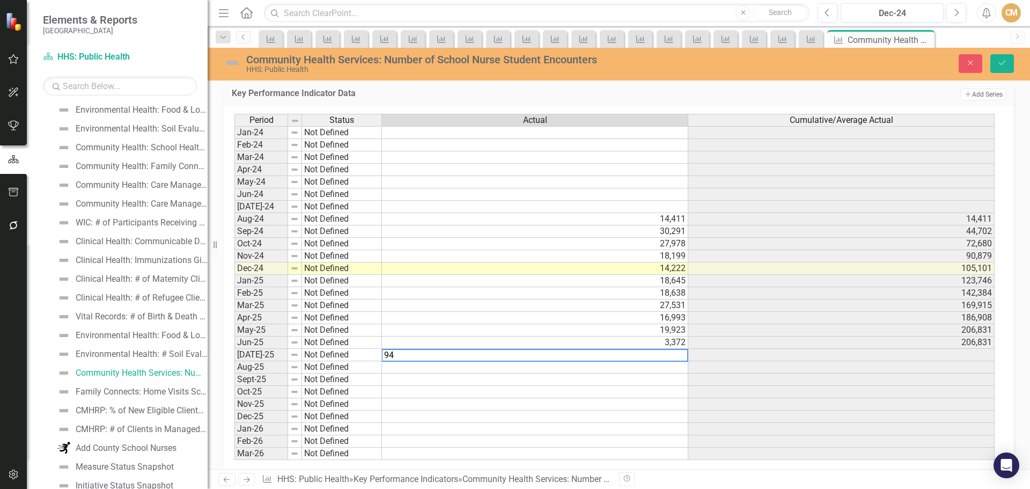
type textarea "948"
type textarea "1164"
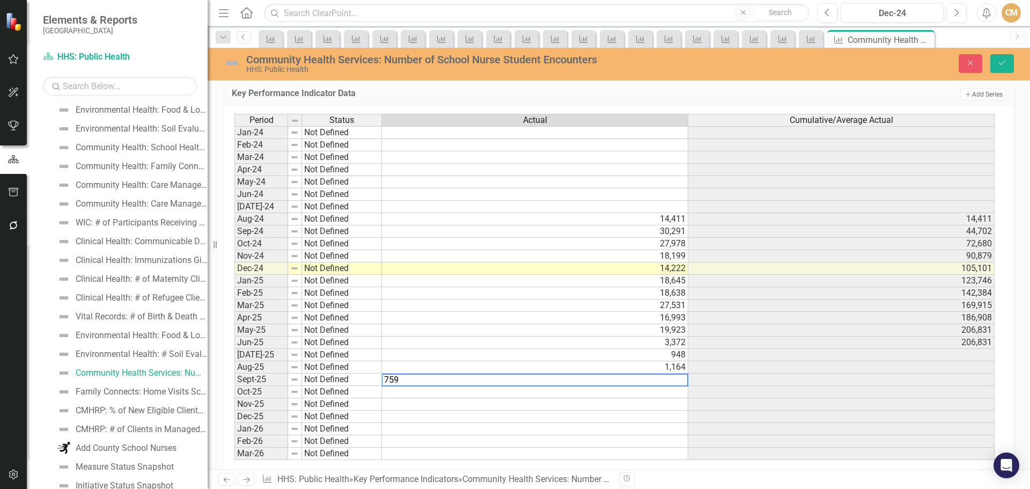
type textarea "7591"
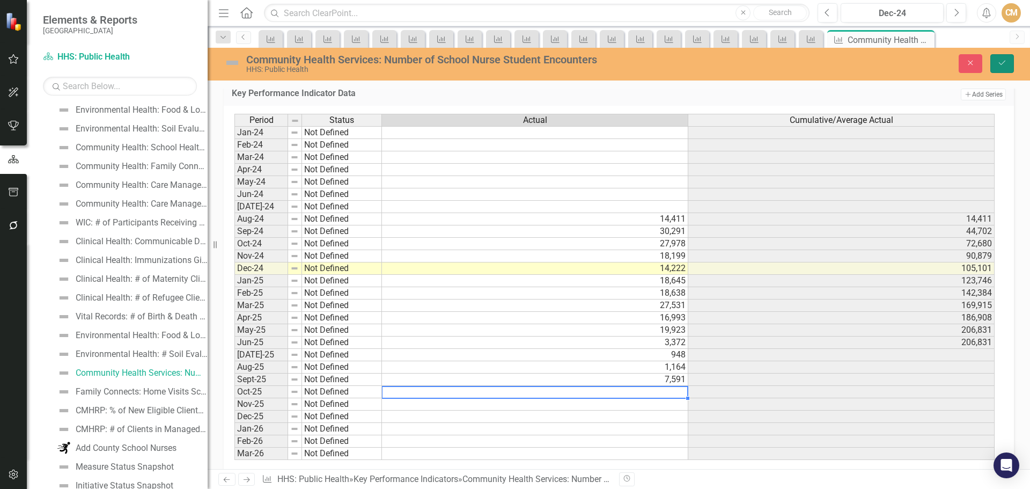
click at [1004, 64] on icon "Save" at bounding box center [1003, 63] width 10 height 8
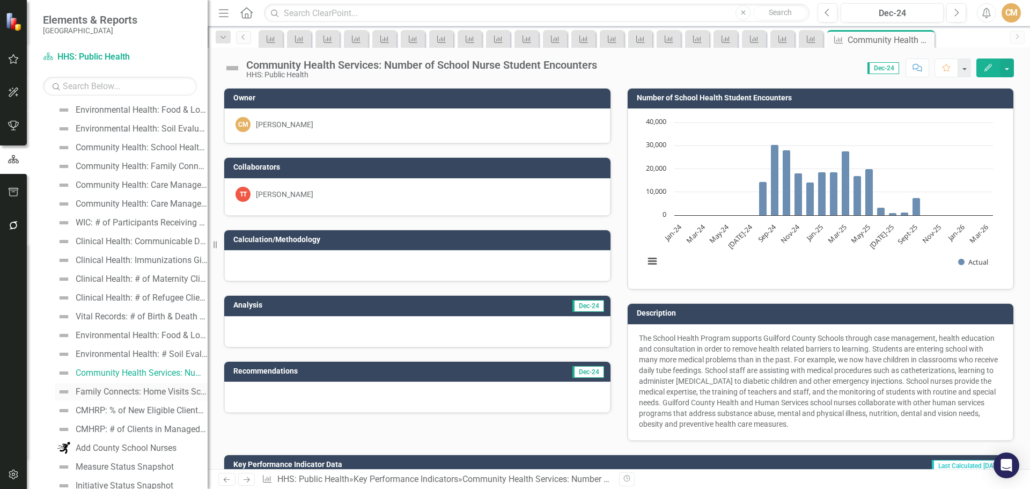
click at [153, 391] on div "Family Connects: Home Visits Scheduled vs. Completed" at bounding box center [142, 392] width 132 height 10
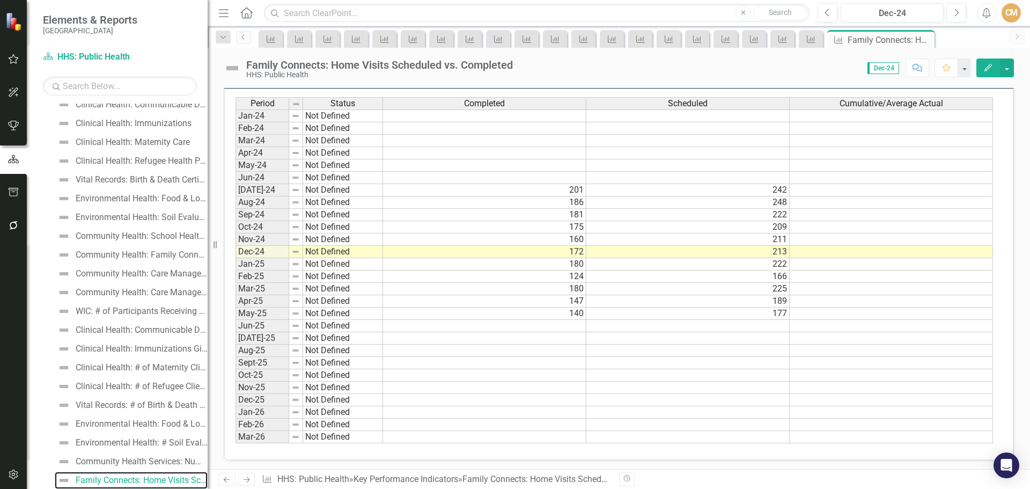
scroll to position [361, 0]
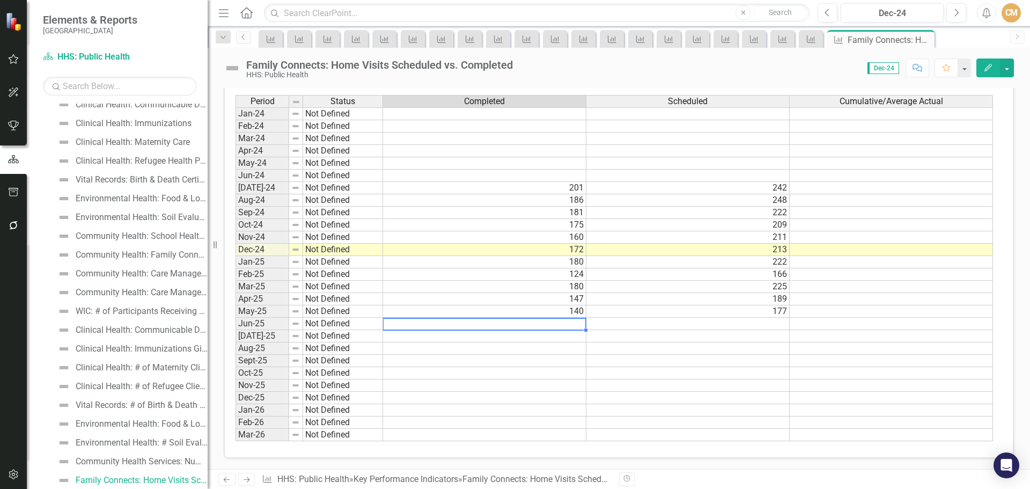
click at [491, 321] on td at bounding box center [484, 324] width 203 height 12
drag, startPoint x: 500, startPoint y: 313, endPoint x: 502, endPoint y: 320, distance: 6.8
click at [236, 318] on div "Period Status Completed Scheduled Cumulative/Average Actual Jan-24 Not Defined …" at bounding box center [236, 268] width 0 height 346
click at [503, 324] on td at bounding box center [484, 324] width 203 height 12
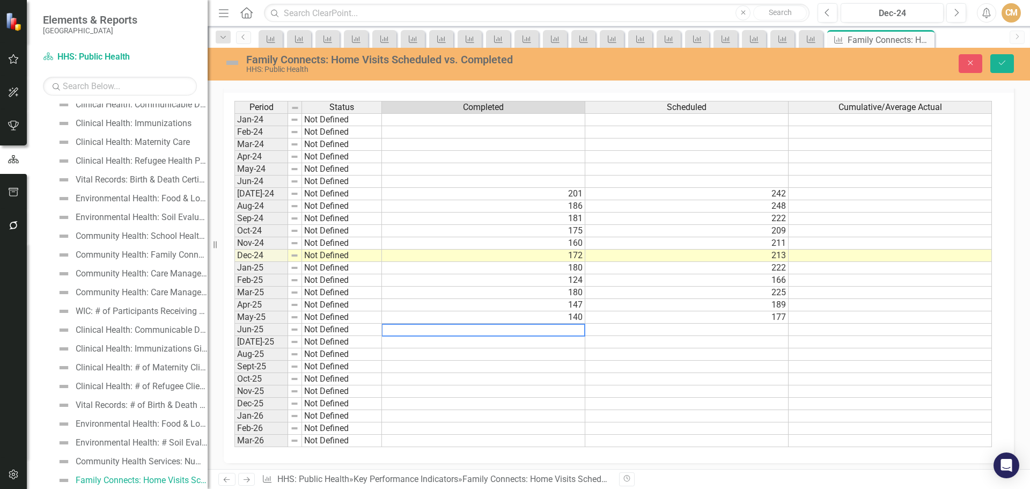
scroll to position [365, 0]
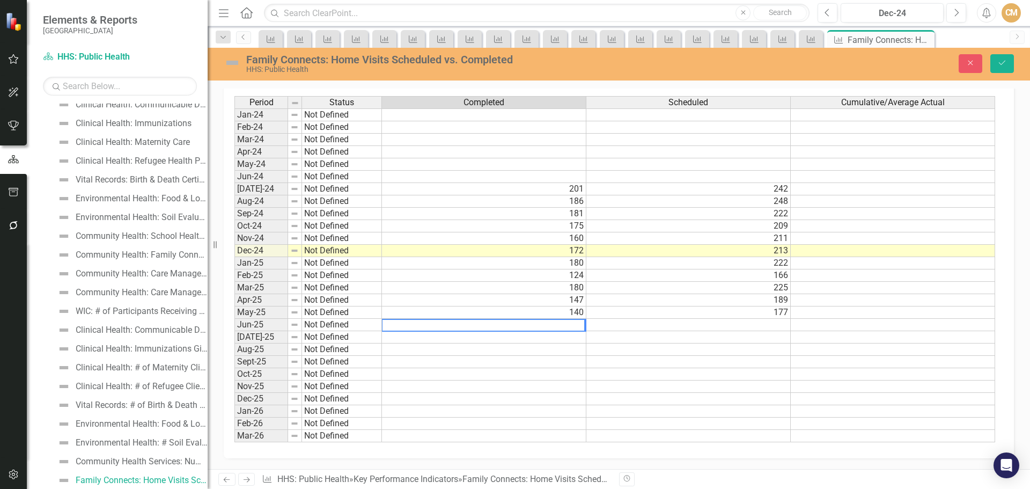
click at [568, 324] on textarea at bounding box center [484, 325] width 204 height 13
click at [568, 325] on textarea at bounding box center [484, 325] width 204 height 13
click at [559, 335] on td at bounding box center [484, 337] width 204 height 12
click at [559, 336] on td at bounding box center [484, 337] width 204 height 12
click at [559, 336] on textarea at bounding box center [484, 337] width 205 height 13
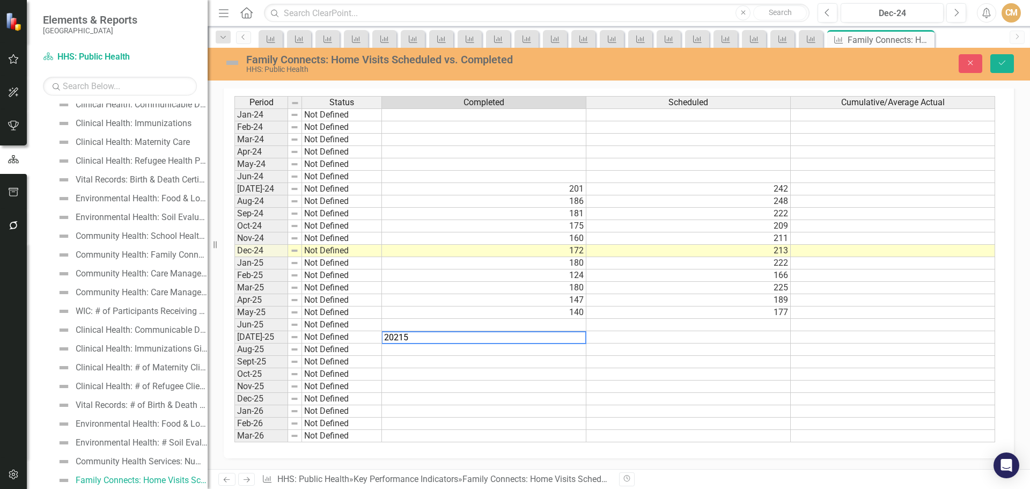
type textarea "202152"
click at [559, 336] on td "202,152" at bounding box center [484, 337] width 204 height 12
type textarea "202"
click at [647, 339] on td at bounding box center [689, 337] width 204 height 12
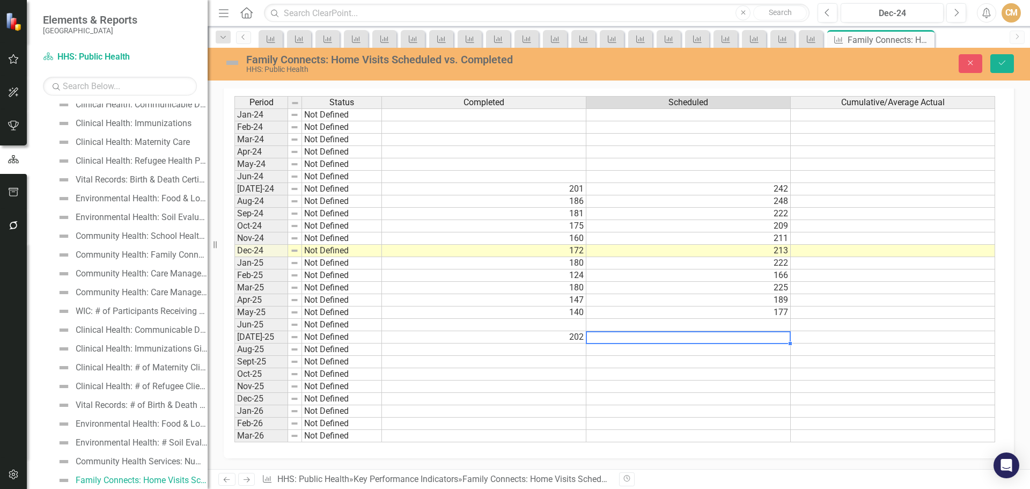
click at [648, 336] on td at bounding box center [689, 337] width 204 height 12
click at [648, 336] on textarea at bounding box center [688, 337] width 205 height 13
type textarea "152"
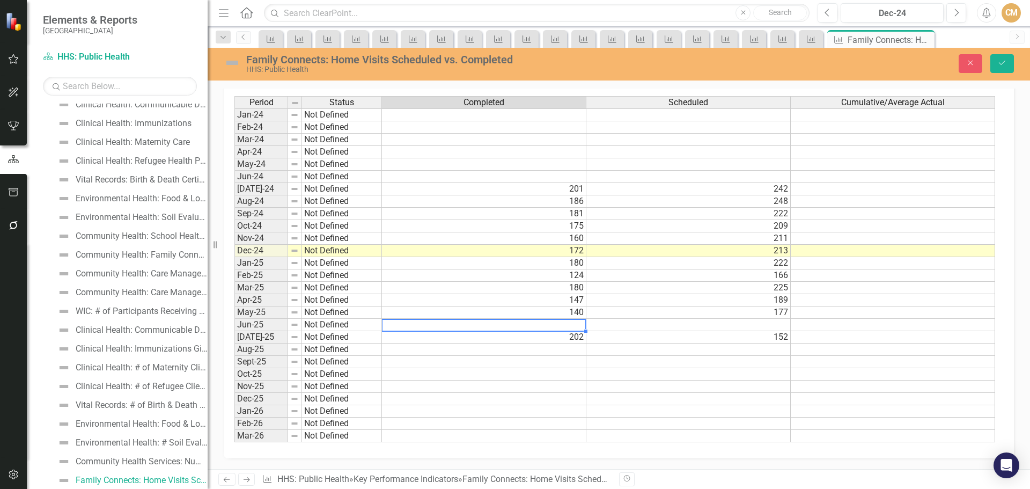
click at [539, 321] on td at bounding box center [484, 325] width 204 height 12
click at [571, 325] on td at bounding box center [484, 325] width 204 height 12
click at [525, 339] on td "202" at bounding box center [484, 337] width 204 height 12
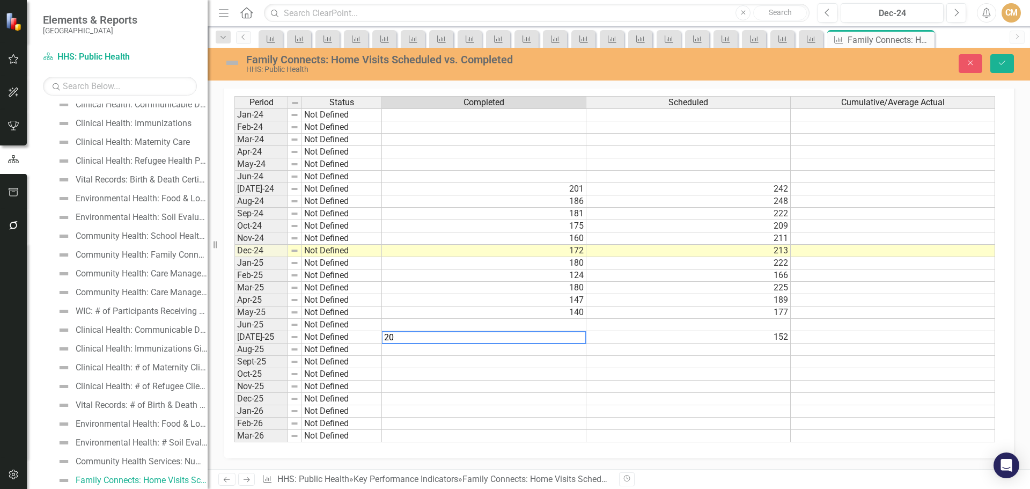
type textarea "2"
click at [639, 336] on td "152" at bounding box center [689, 337] width 204 height 12
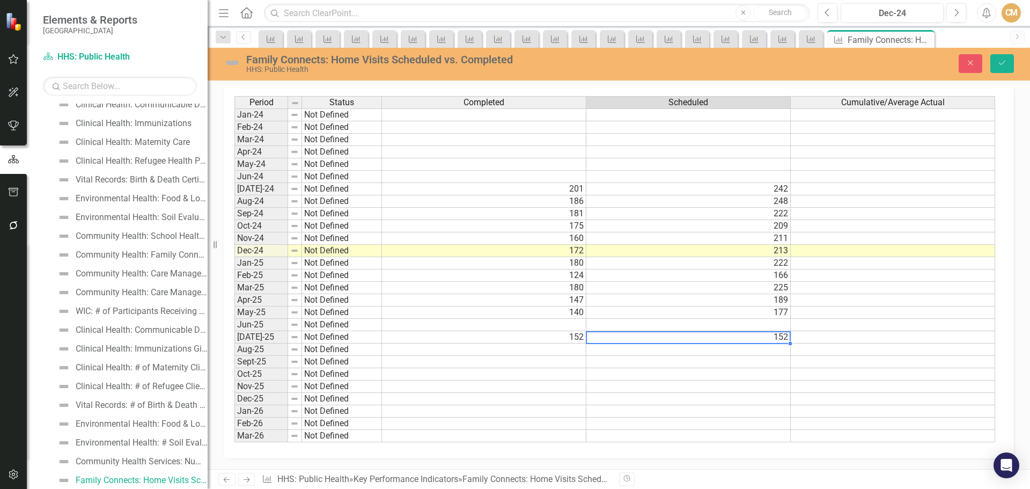
click at [640, 336] on td "152" at bounding box center [689, 337] width 204 height 12
click at [641, 336] on textarea "152" at bounding box center [688, 337] width 205 height 13
type textarea "202"
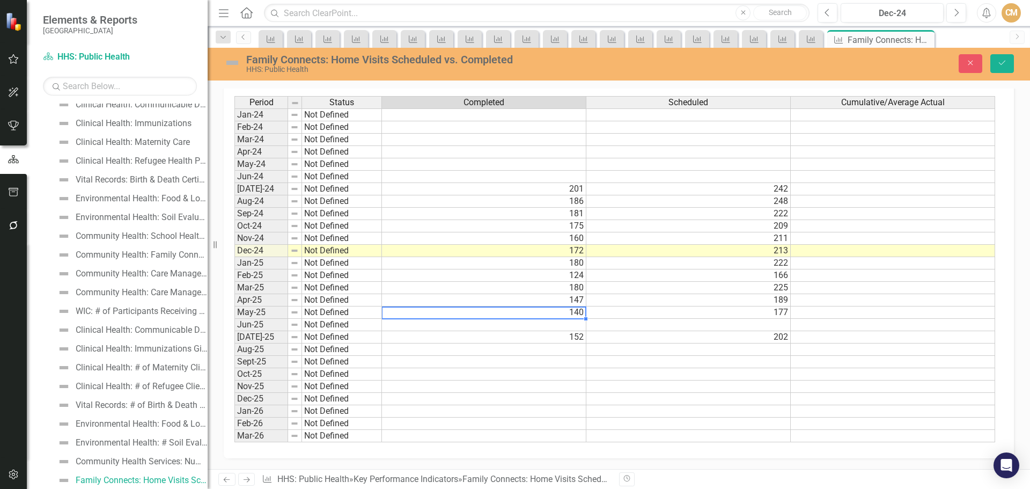
click at [537, 317] on td "140" at bounding box center [484, 312] width 204 height 12
click at [540, 327] on td at bounding box center [484, 325] width 204 height 12
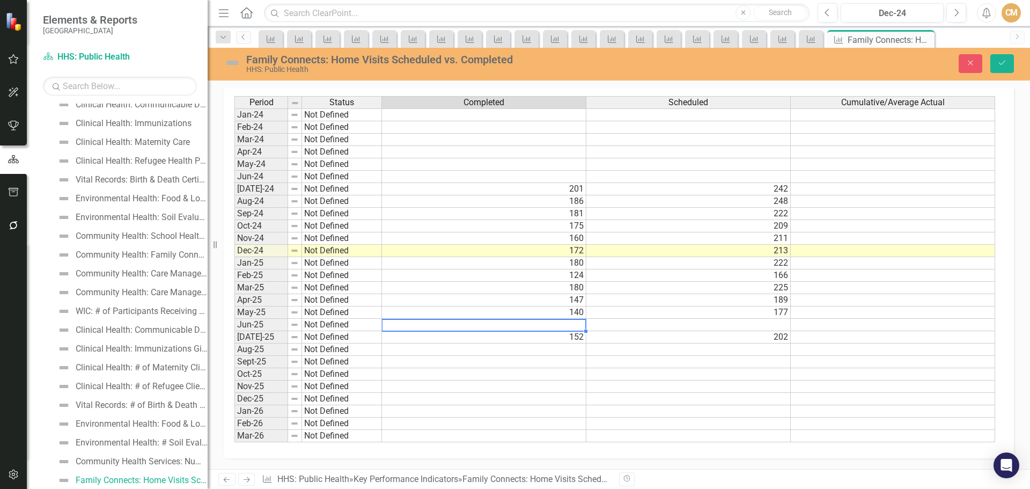
click at [235, 319] on div "Period Status Completed Scheduled Cumulative/Average Actual Jan-24 Not Defined …" at bounding box center [235, 269] width 0 height 346
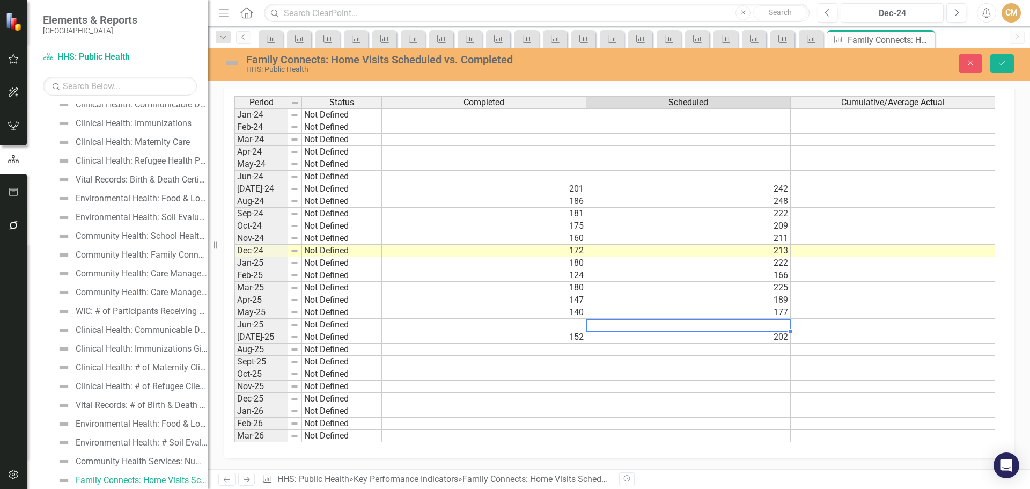
click at [734, 323] on td at bounding box center [689, 325] width 204 height 12
click at [734, 323] on textarea at bounding box center [688, 325] width 205 height 13
type textarea "152"
click at [515, 332] on td "152" at bounding box center [484, 337] width 204 height 12
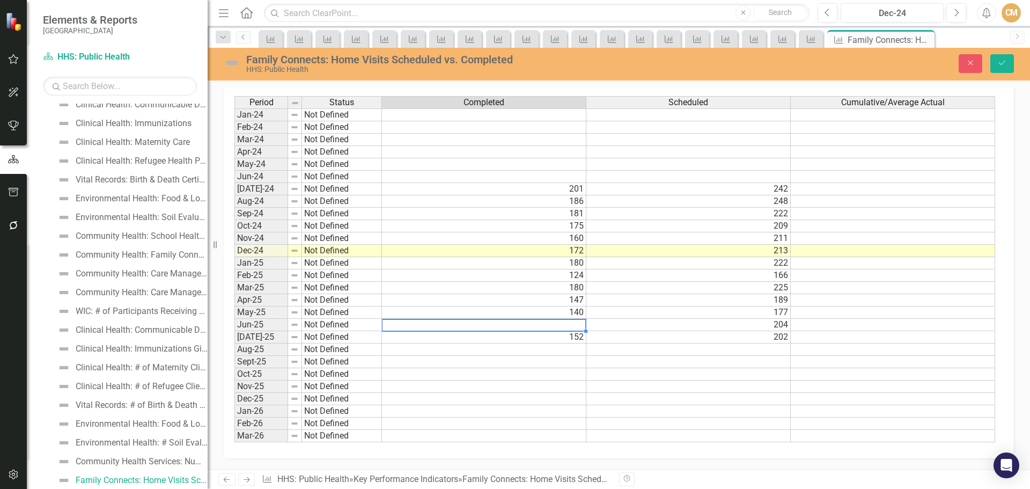
click at [519, 321] on td at bounding box center [484, 325] width 204 height 12
type textarea "152"
click at [1003, 64] on icon "Save" at bounding box center [1003, 63] width 10 height 8
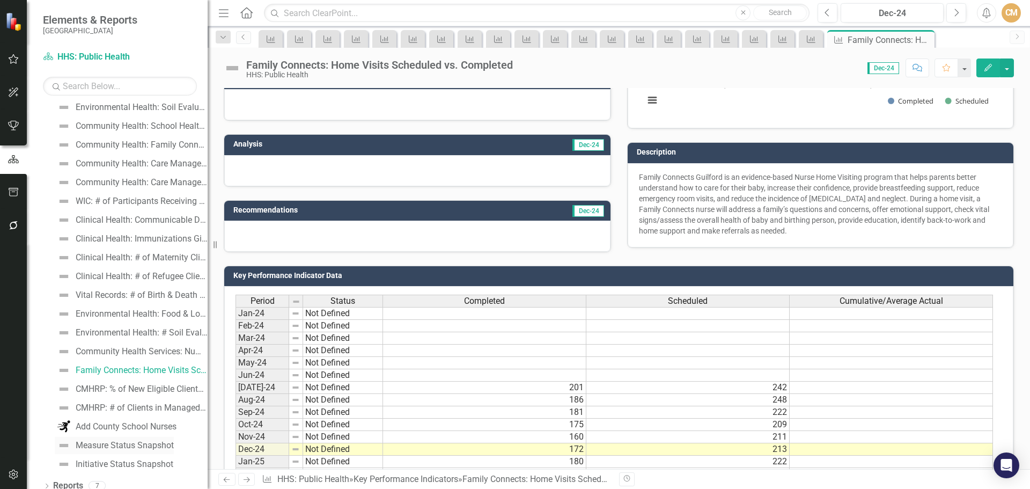
scroll to position [284, 0]
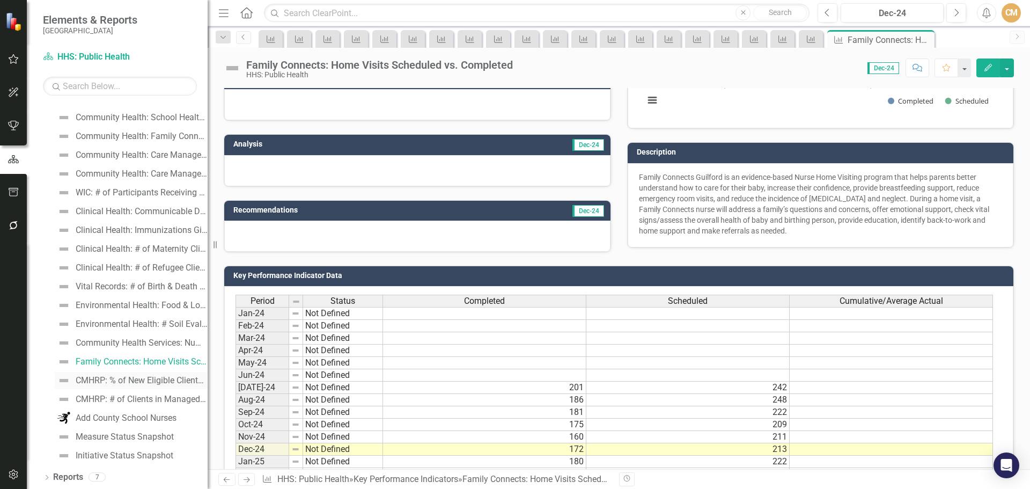
click at [115, 382] on div "CMHRP: % of New Eligible Clients with Signed Care Plan [DATE]" at bounding box center [142, 381] width 132 height 10
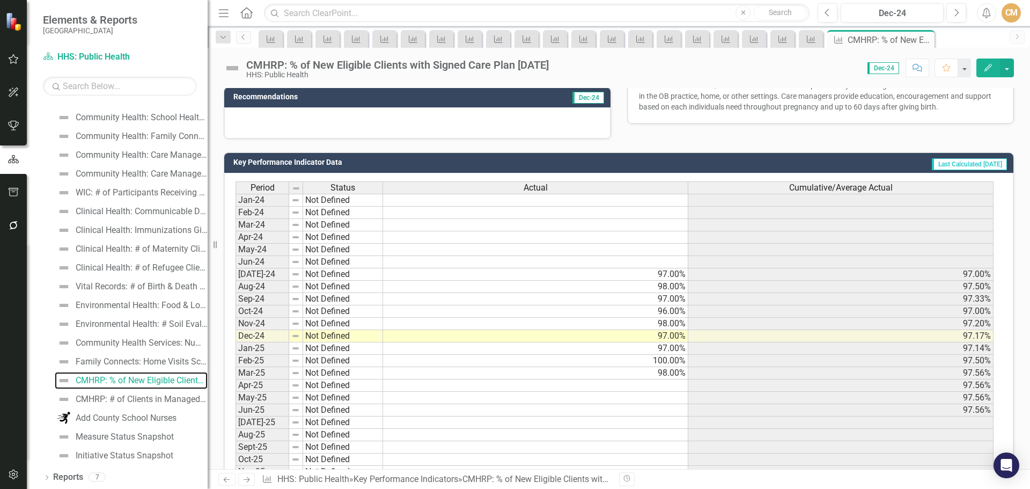
scroll to position [322, 0]
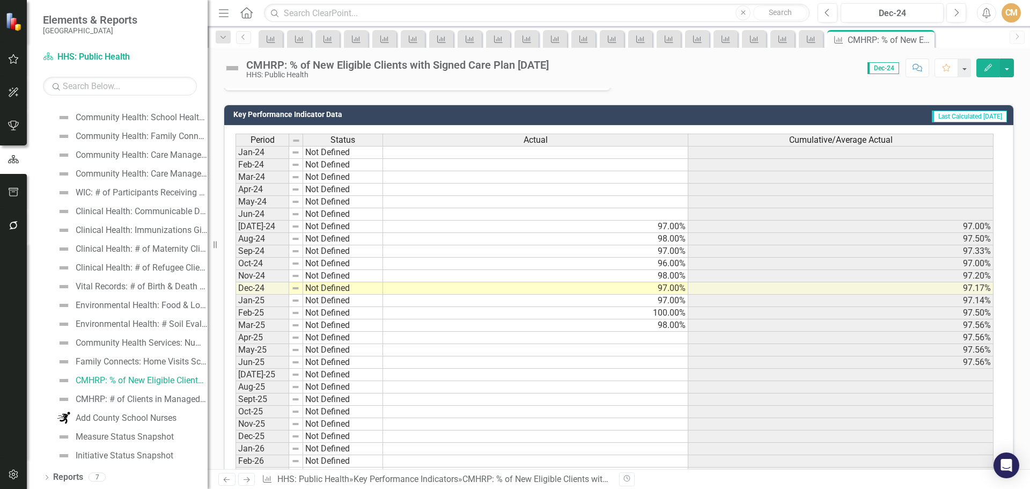
click at [628, 337] on td at bounding box center [535, 338] width 305 height 12
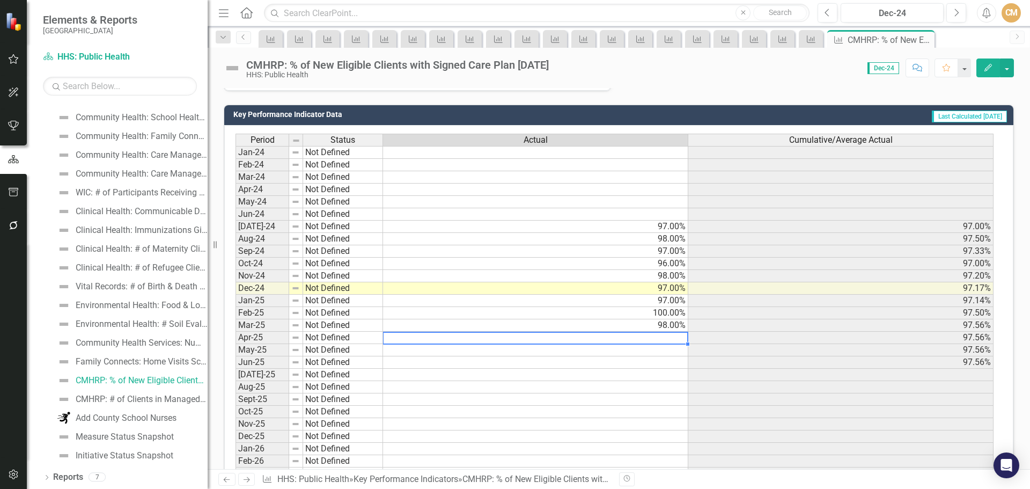
click at [459, 334] on td at bounding box center [535, 338] width 305 height 12
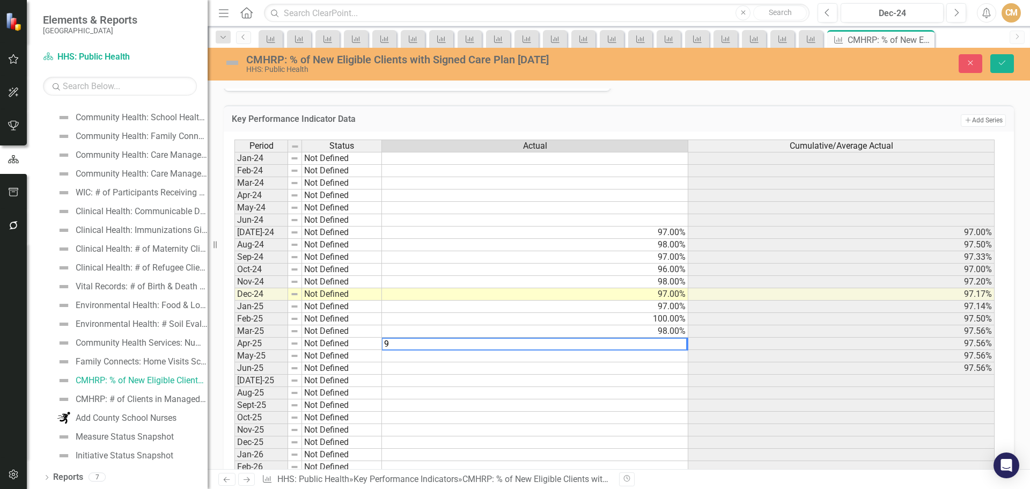
type textarea "96"
type textarea "98"
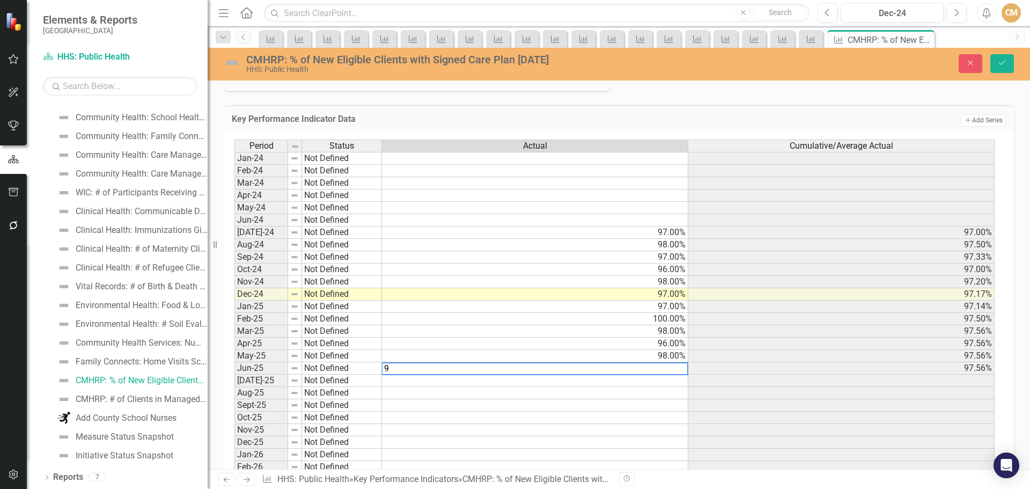
type textarea "99"
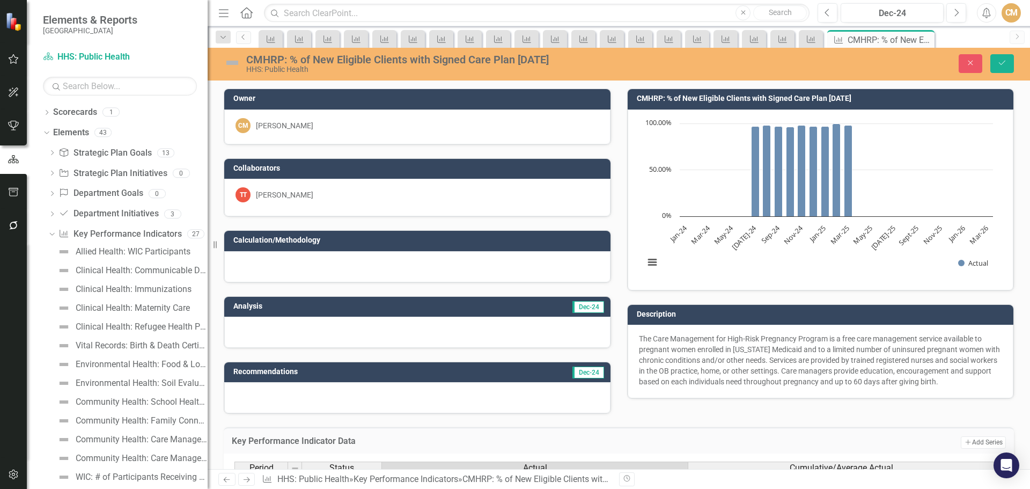
scroll to position [322, 0]
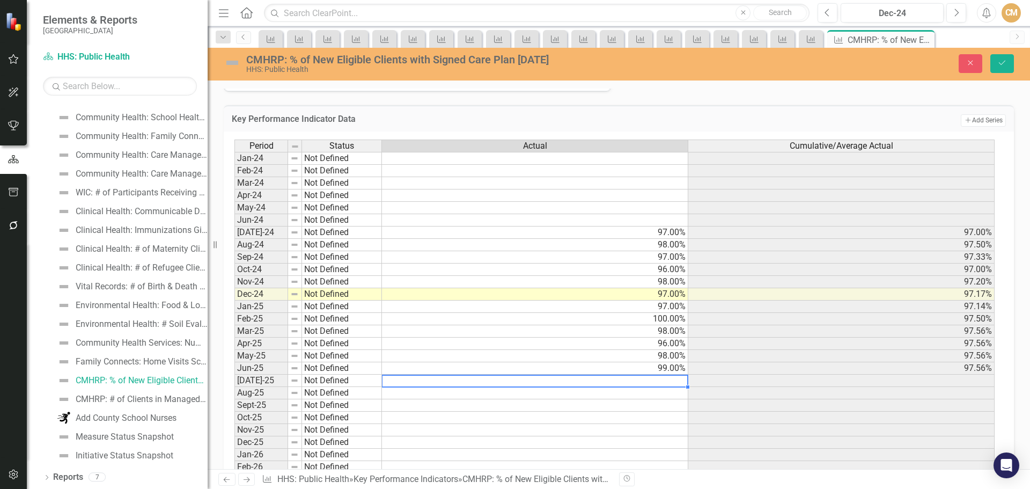
click at [604, 382] on td at bounding box center [535, 381] width 306 height 12
type textarea "97"
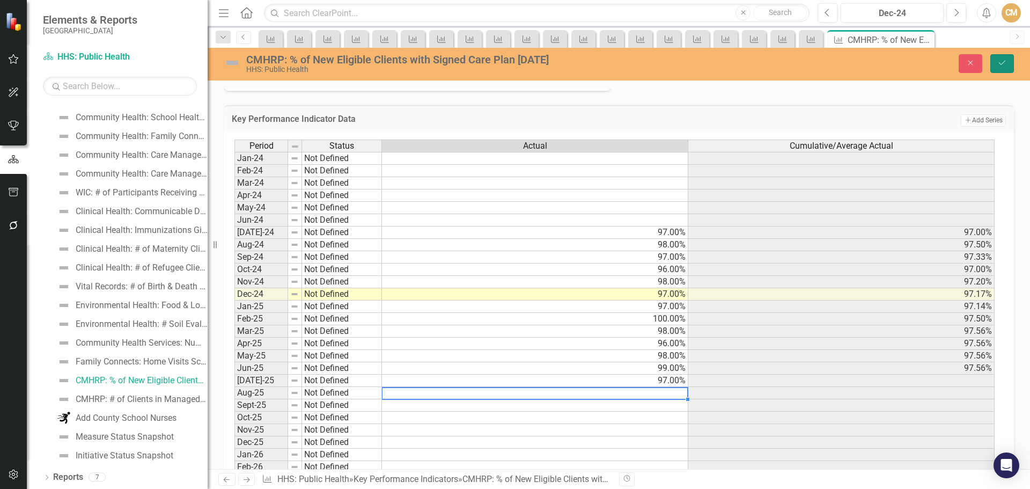
click at [1001, 66] on icon "Save" at bounding box center [1003, 63] width 10 height 8
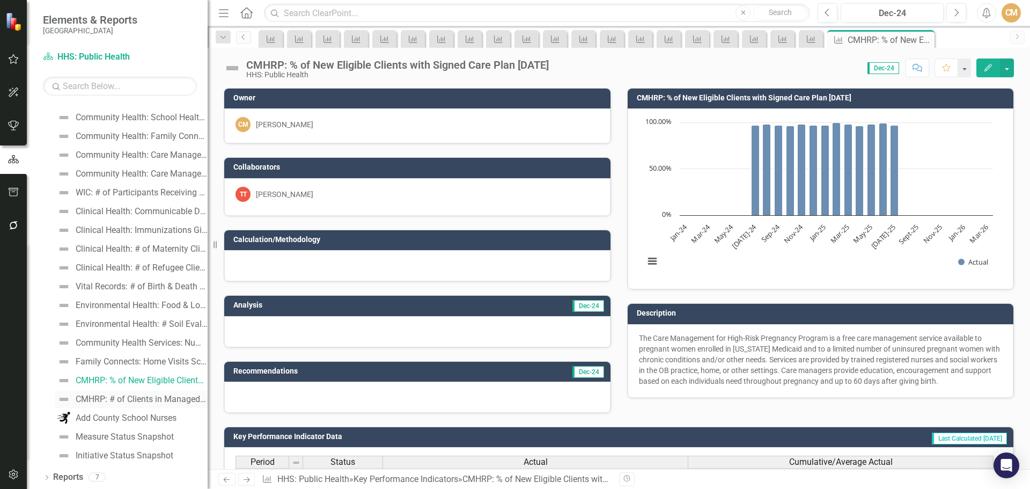
click at [151, 400] on div "CMHRP: # of Clients in Managed Status (Meets Criteria for At-Risk)" at bounding box center [142, 399] width 132 height 10
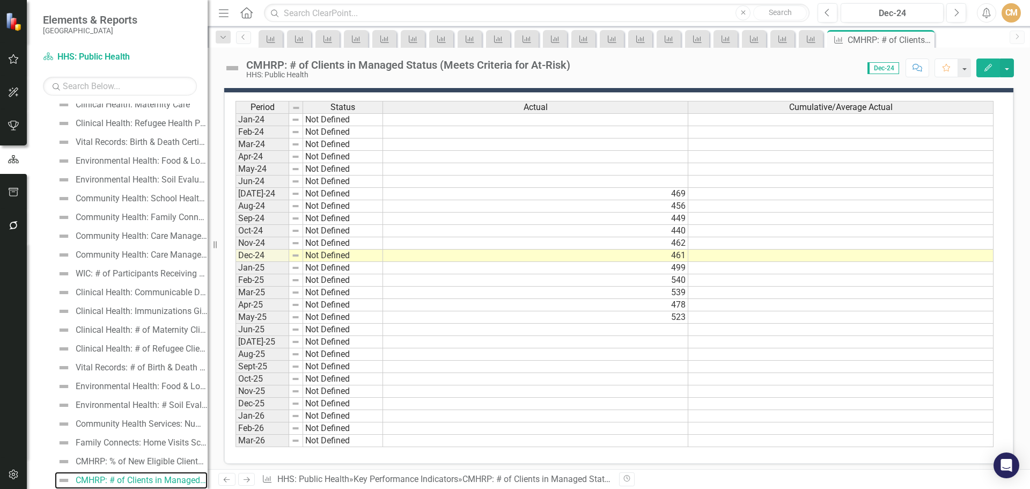
scroll to position [361, 0]
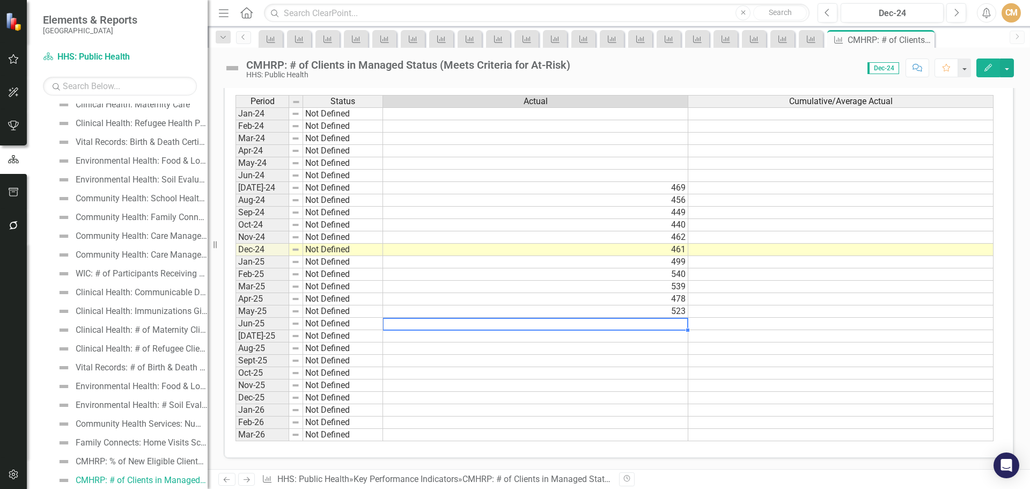
click at [236, 318] on div "Period Status Actual Cumulative/Average Actual Jan-24 Not Defined Feb-24 Not De…" at bounding box center [236, 268] width 0 height 346
click at [546, 327] on td at bounding box center [535, 324] width 305 height 12
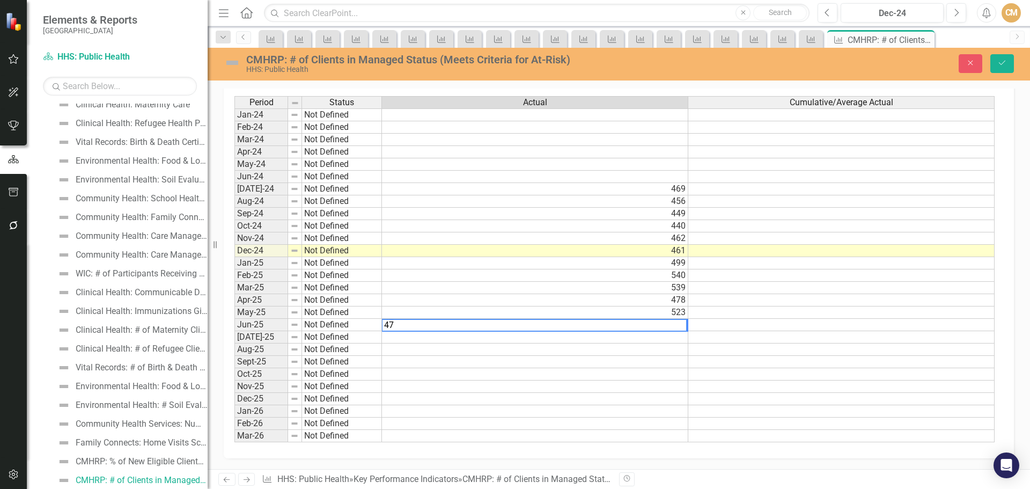
type textarea "470"
click at [532, 341] on td at bounding box center [535, 337] width 306 height 12
type textarea "448"
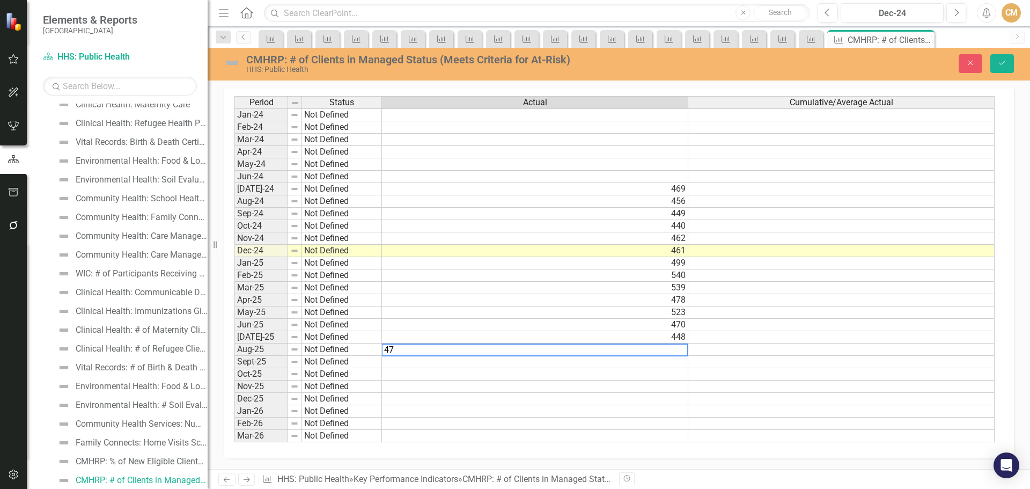
type textarea "479"
type textarea "453"
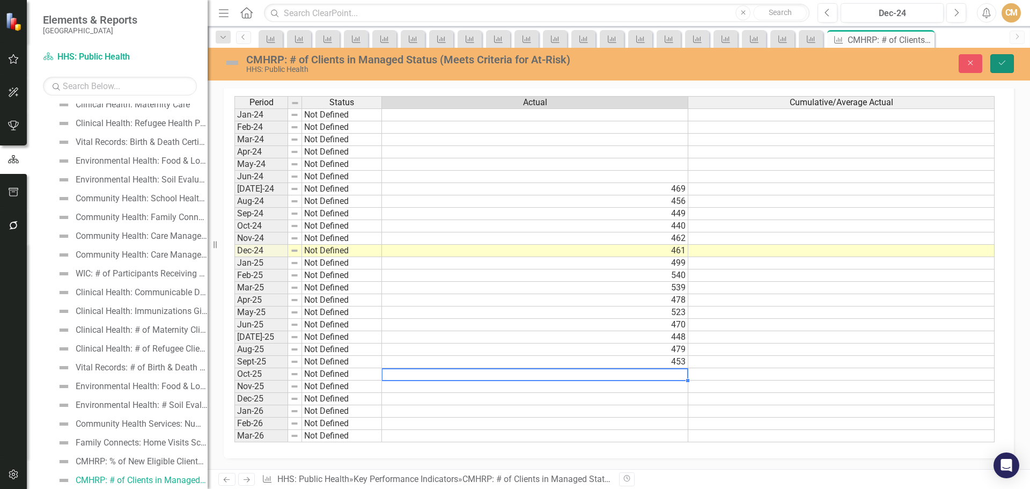
click at [1001, 62] on icon "Save" at bounding box center [1003, 63] width 10 height 8
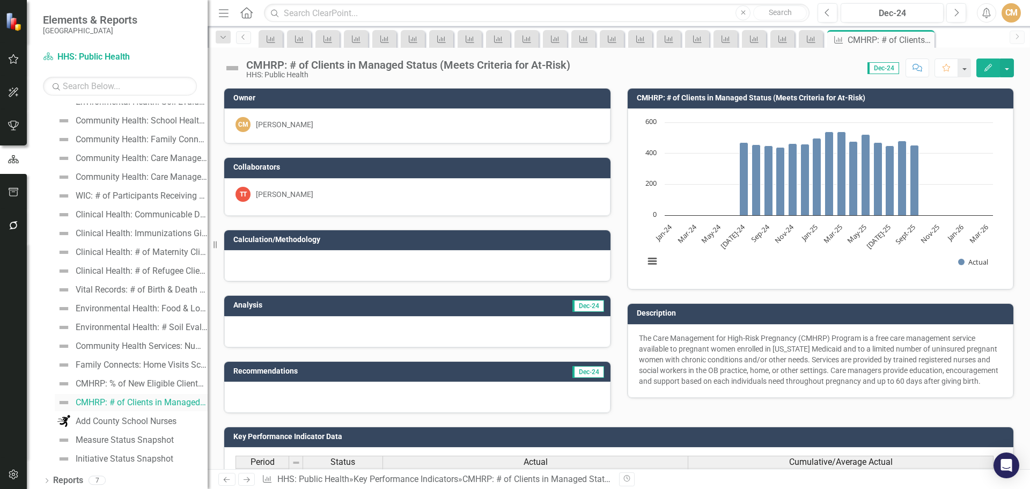
scroll to position [284, 0]
click at [145, 418] on div "Add County School Nurses" at bounding box center [126, 418] width 101 height 10
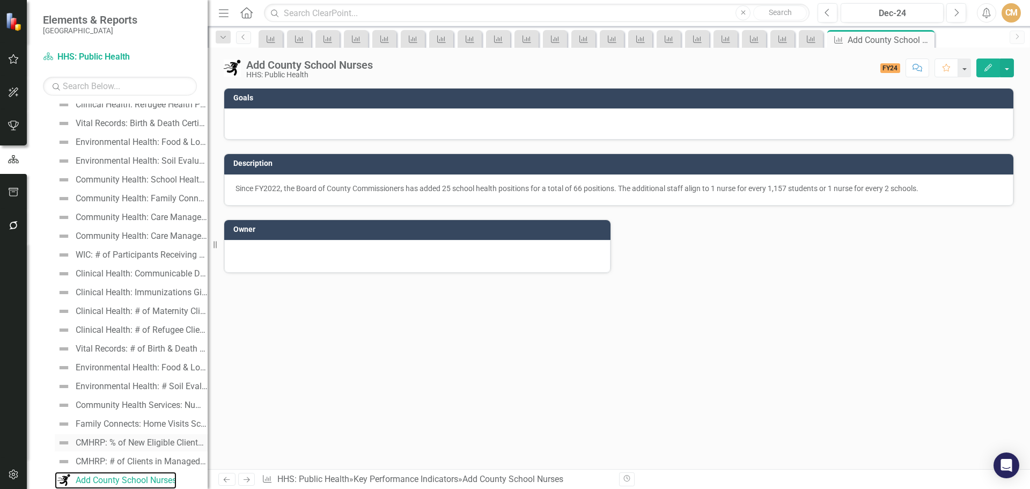
scroll to position [284, 0]
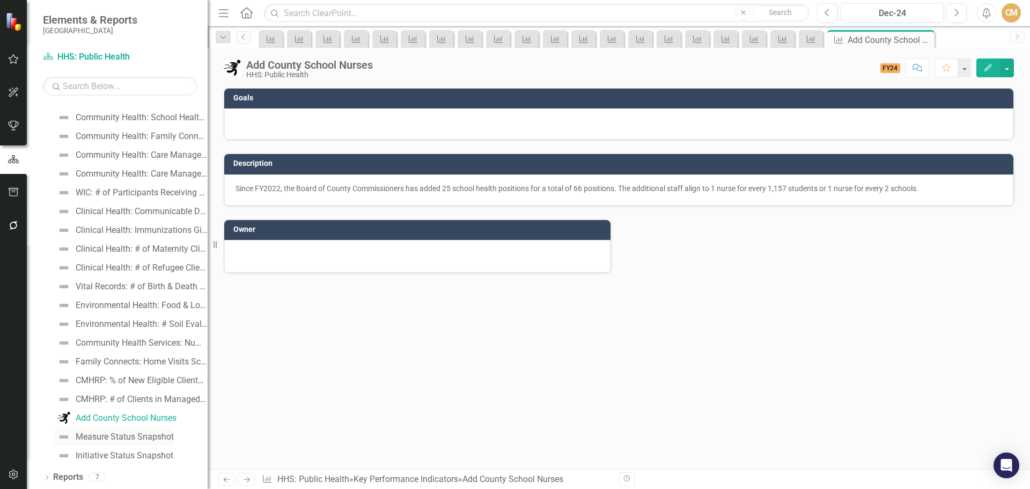
click at [125, 440] on div "Measure Status Snapshot" at bounding box center [125, 437] width 98 height 10
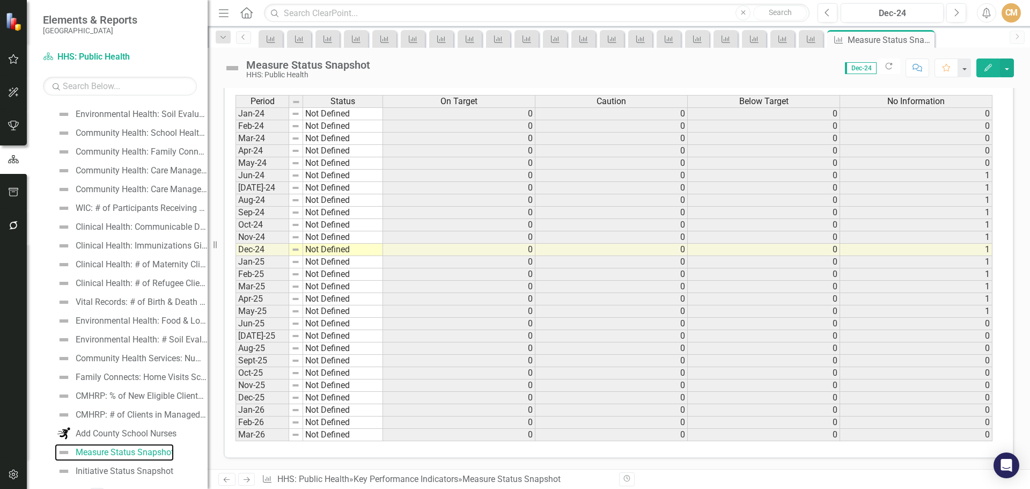
scroll to position [284, 0]
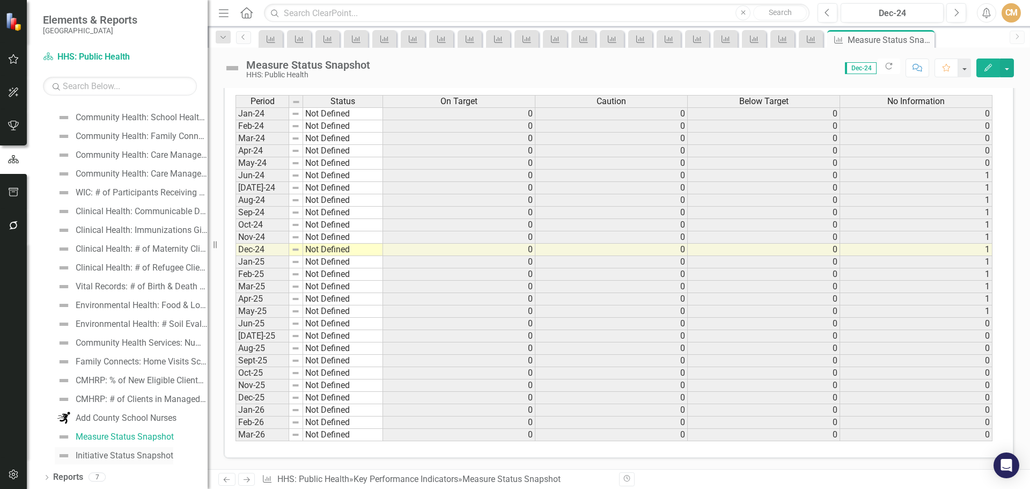
click at [157, 458] on div "Initiative Status Snapshot" at bounding box center [125, 456] width 98 height 10
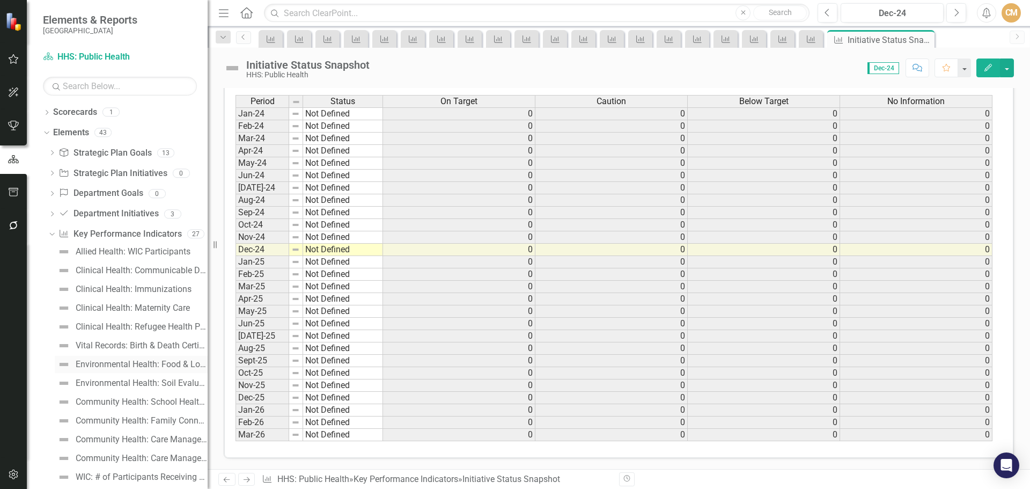
click at [103, 366] on div "Environmental Health: Food & Lodging Inspections & Complaints" at bounding box center [142, 365] width 132 height 10
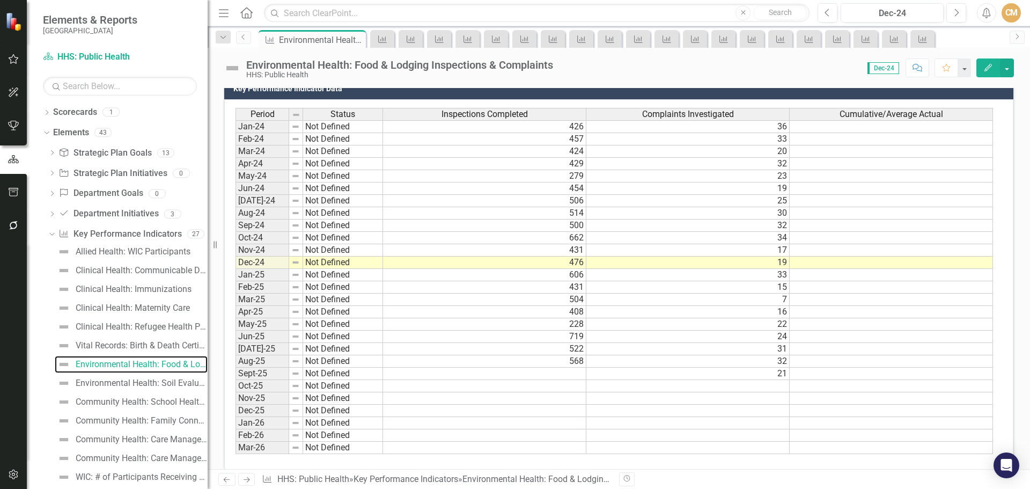
scroll to position [361, 0]
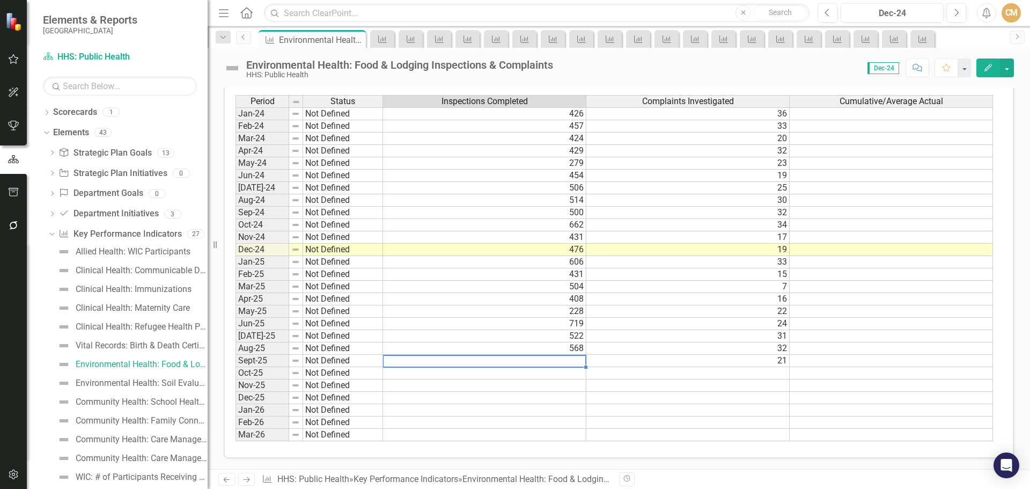
click at [556, 364] on td at bounding box center [484, 361] width 203 height 12
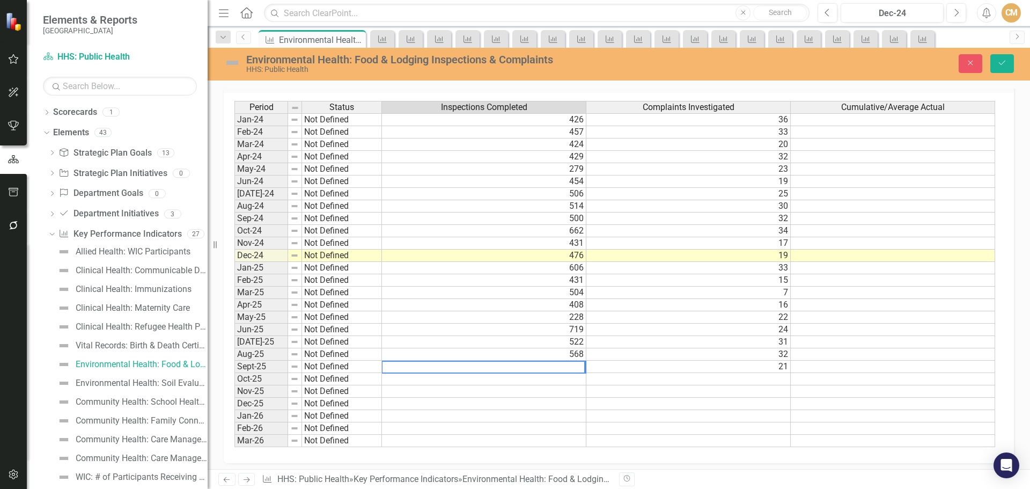
scroll to position [365, 0]
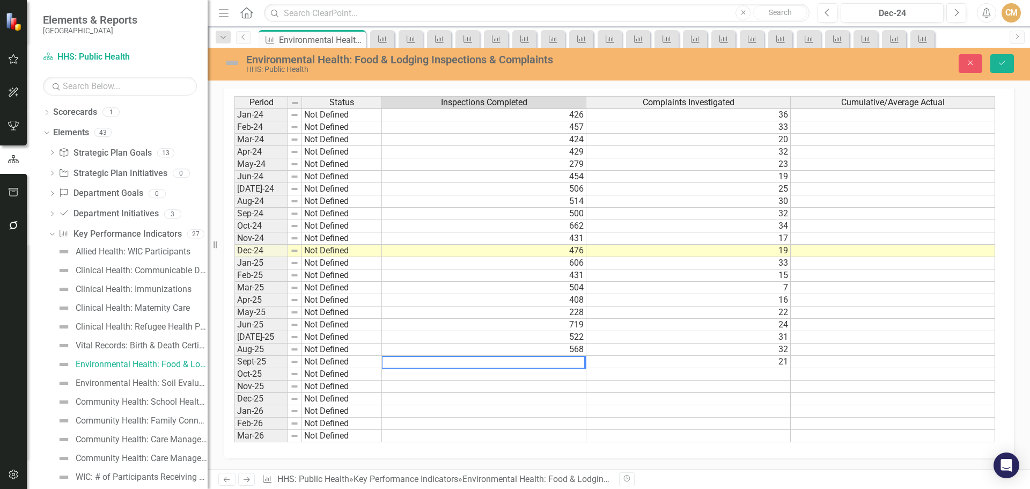
click at [488, 367] on textarea at bounding box center [484, 362] width 204 height 13
type textarea "453"
click at [999, 65] on icon "Save" at bounding box center [1003, 63] width 10 height 8
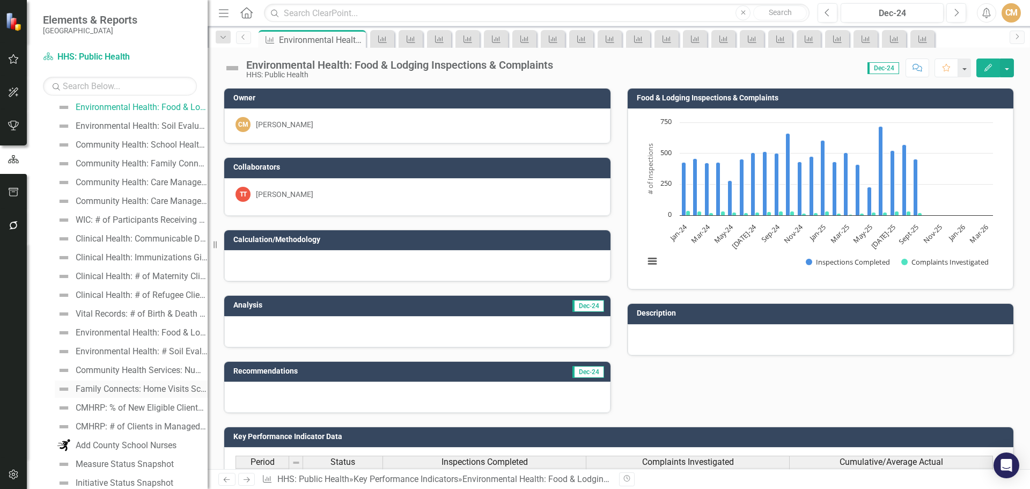
scroll to position [268, 0]
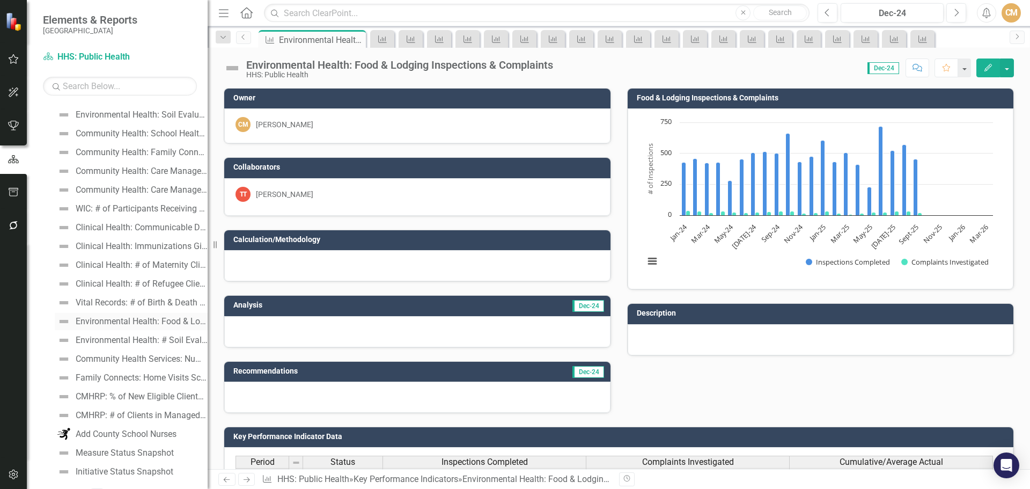
click at [140, 326] on link "Environmental Health: Food & Lodging Inspections Completed vs. Complaints Inves…" at bounding box center [131, 321] width 153 height 17
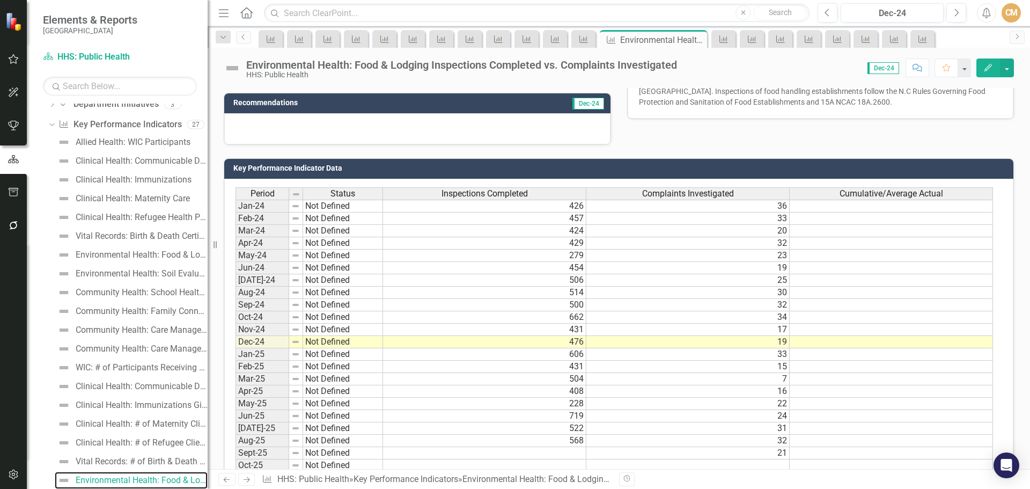
scroll to position [361, 0]
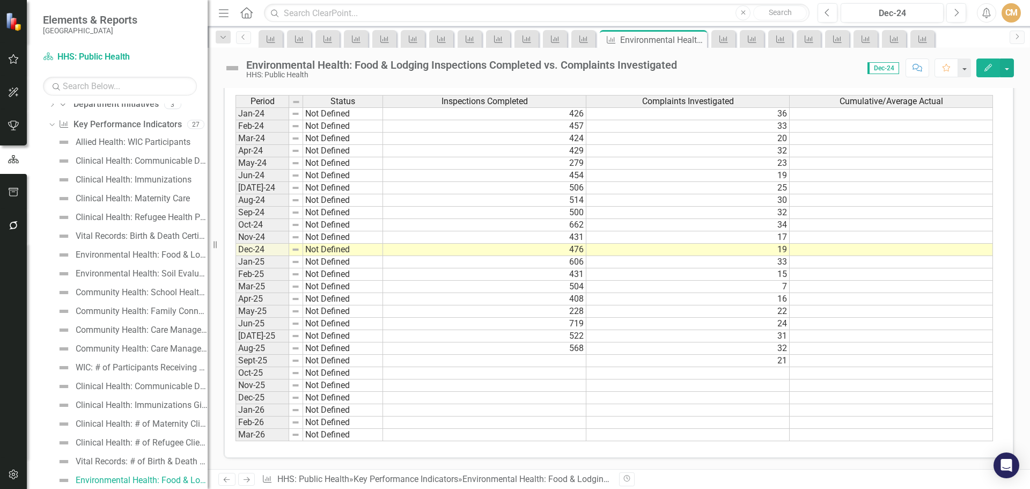
click at [554, 358] on td at bounding box center [484, 361] width 203 height 12
click at [554, 361] on td at bounding box center [484, 361] width 203 height 12
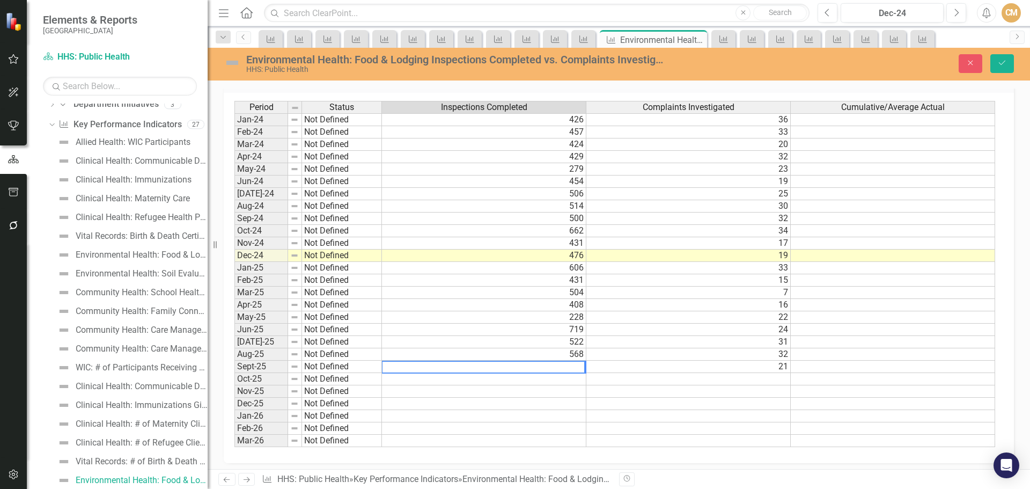
click at [554, 361] on textarea at bounding box center [484, 367] width 204 height 13
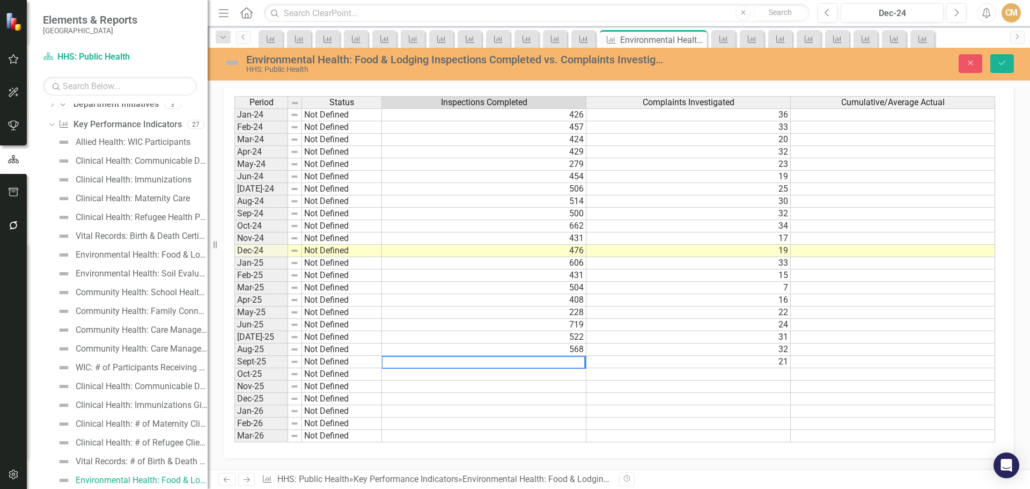
click at [554, 361] on textarea at bounding box center [484, 362] width 204 height 13
type textarea "453"
click at [1001, 66] on icon "Save" at bounding box center [1003, 63] width 10 height 8
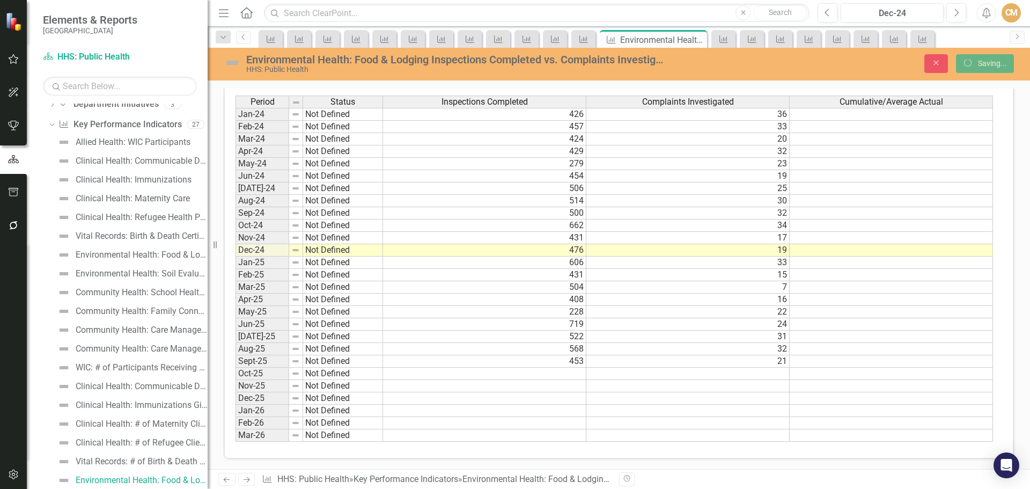
scroll to position [360, 0]
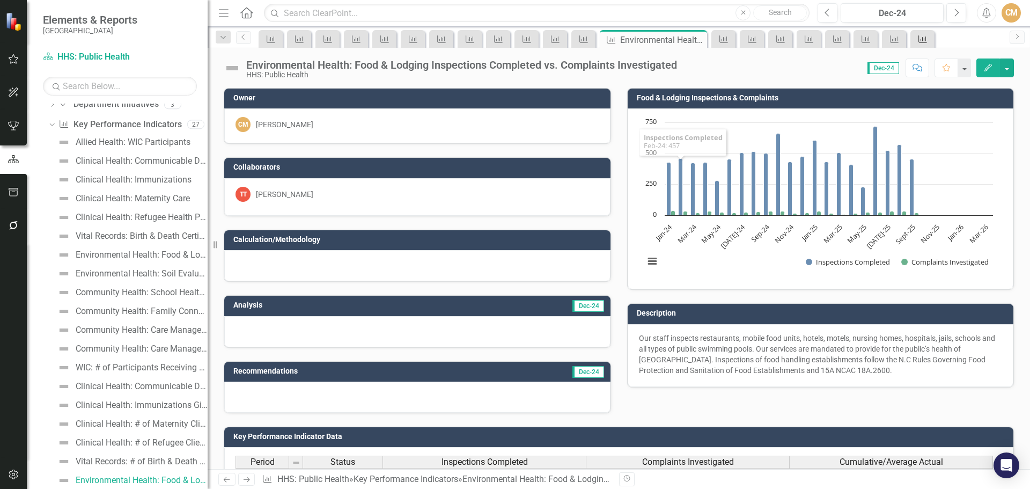
click at [925, 38] on icon at bounding box center [923, 39] width 9 height 8
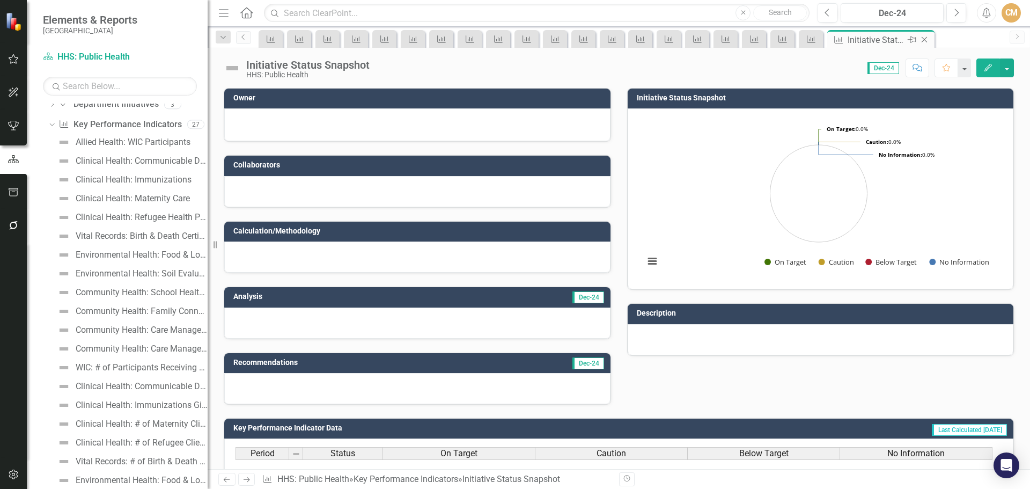
scroll to position [260, 0]
